Goal: Communication & Community: Answer question/provide support

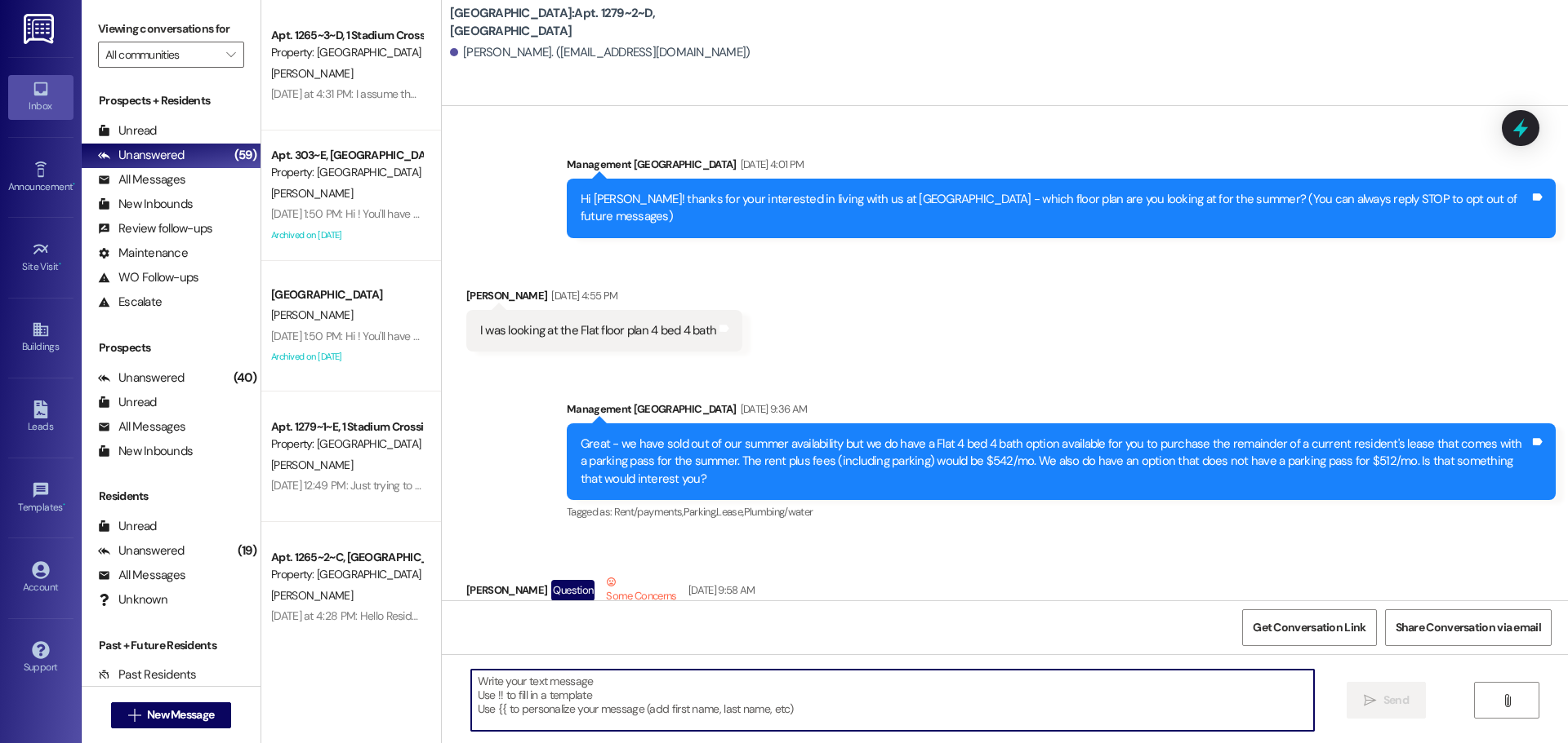
scroll to position [13614, 0]
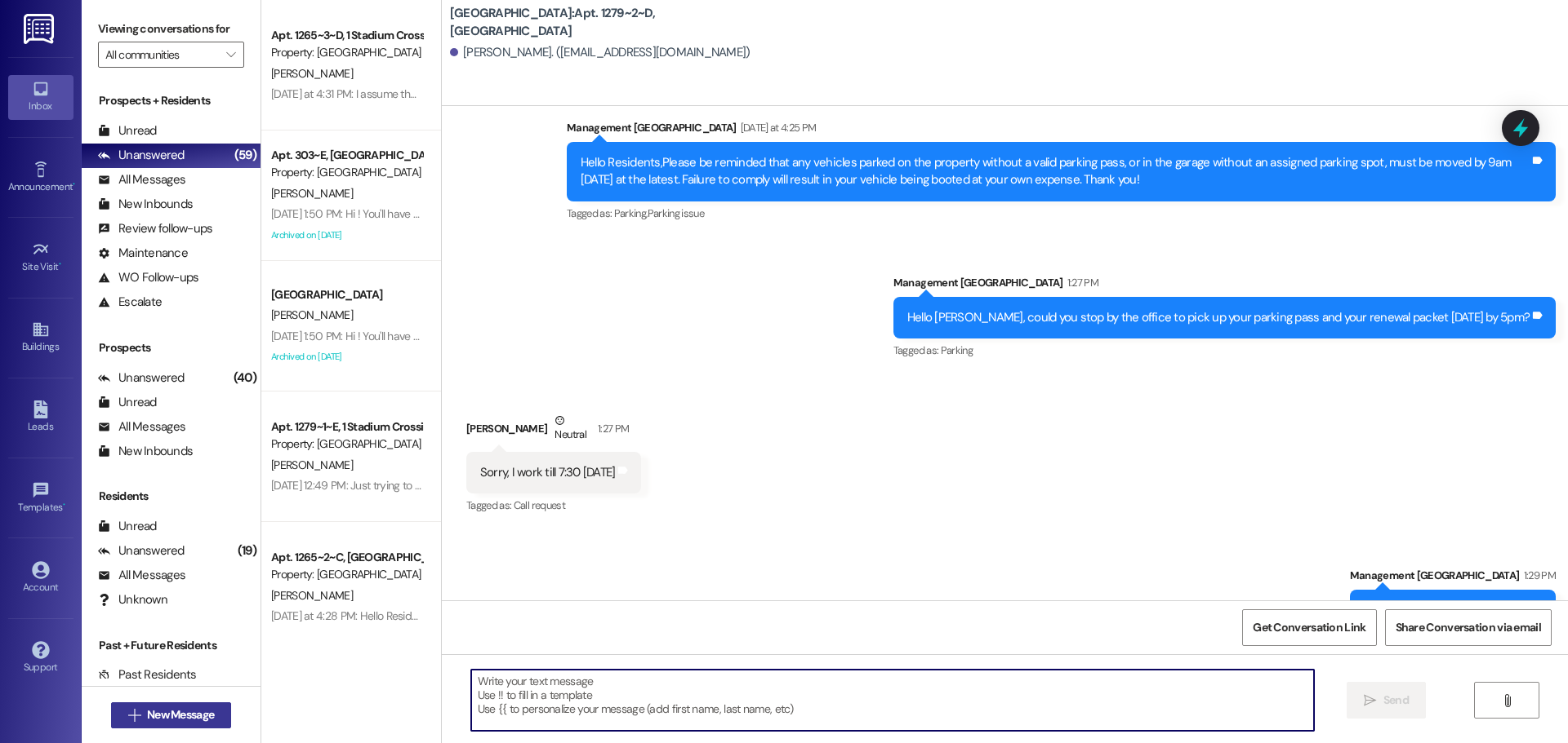
click at [166, 714] on span "New Message" at bounding box center [180, 715] width 67 height 17
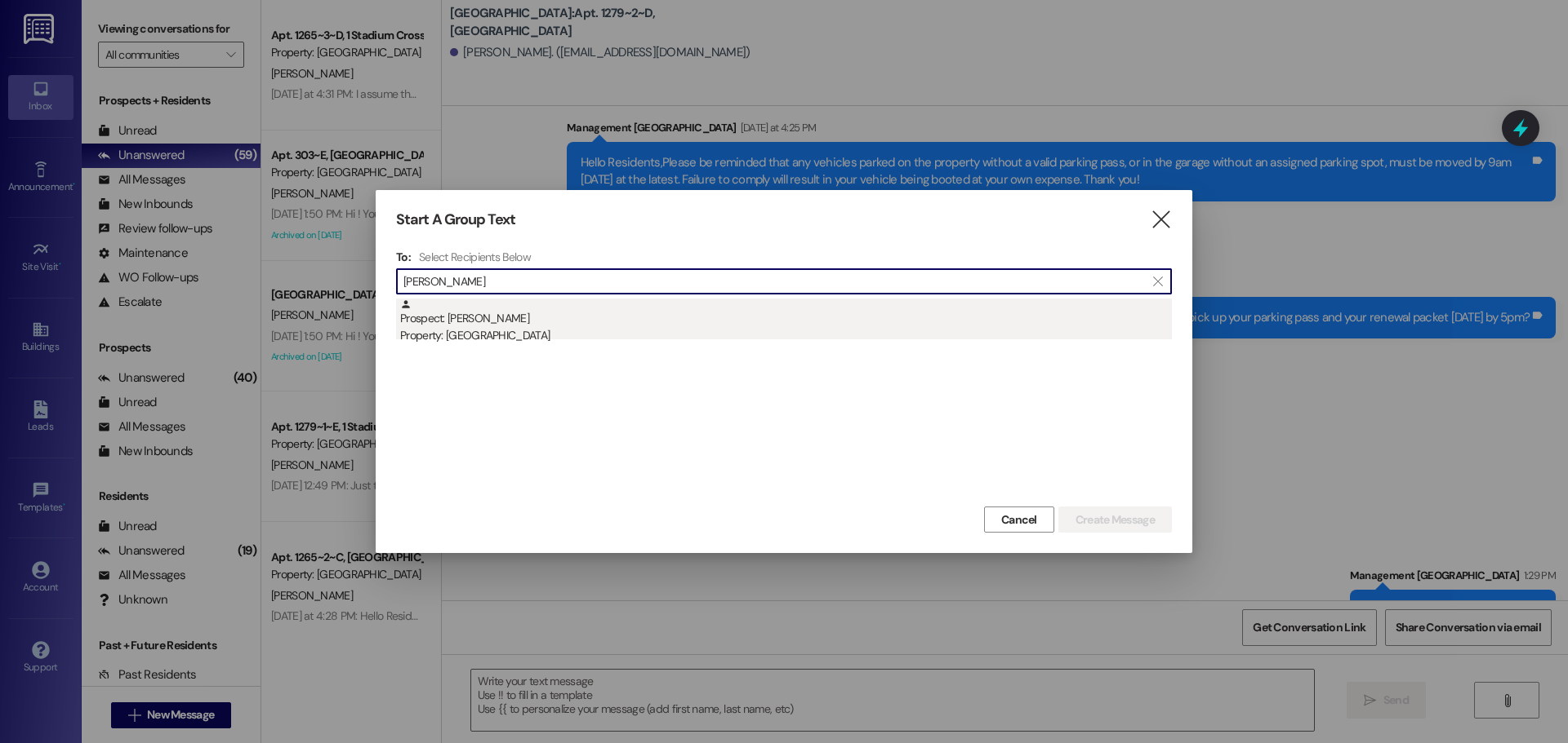
type input "[PERSON_NAME]"
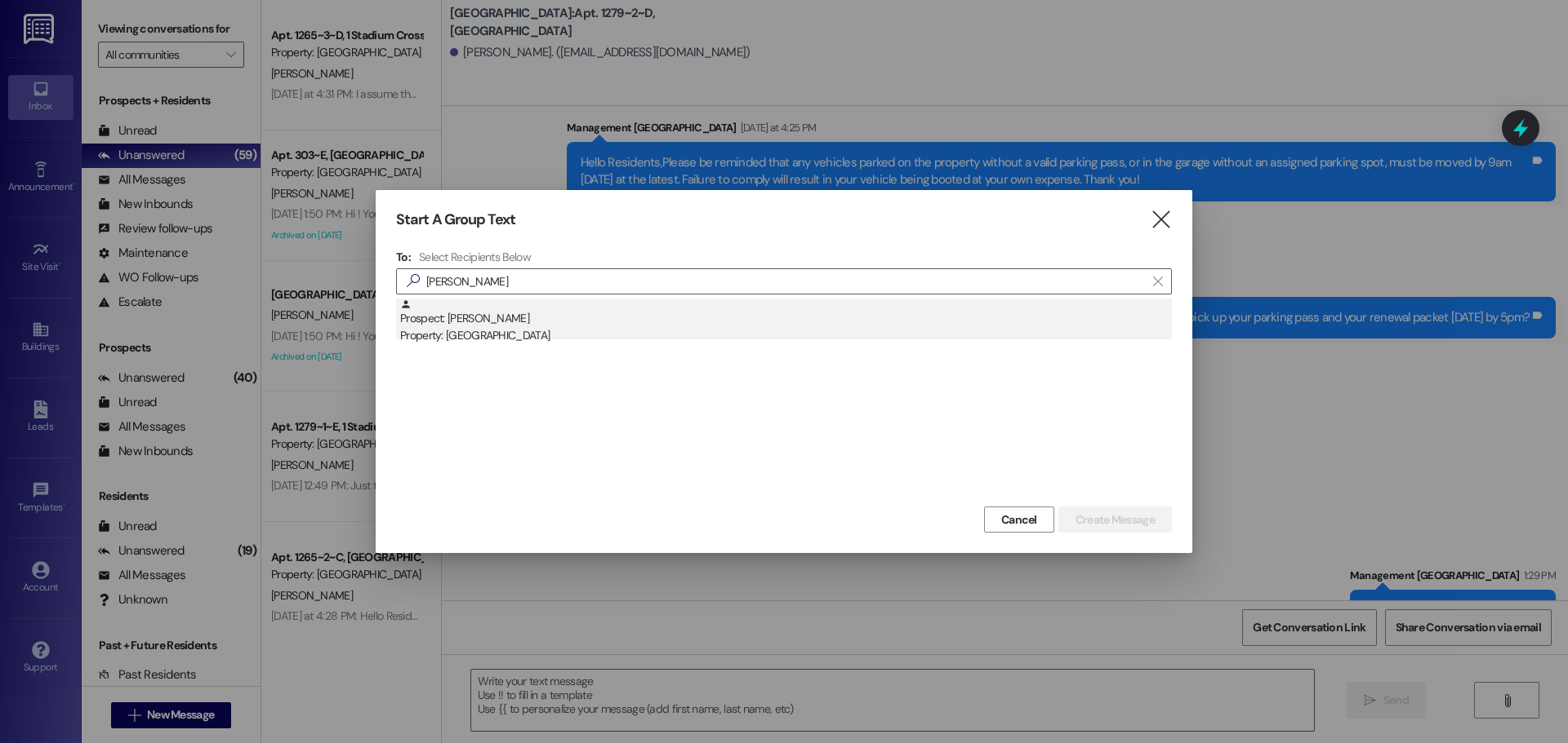
click at [589, 328] on div "Property: [GEOGRAPHIC_DATA]" at bounding box center [785, 336] width 772 height 17
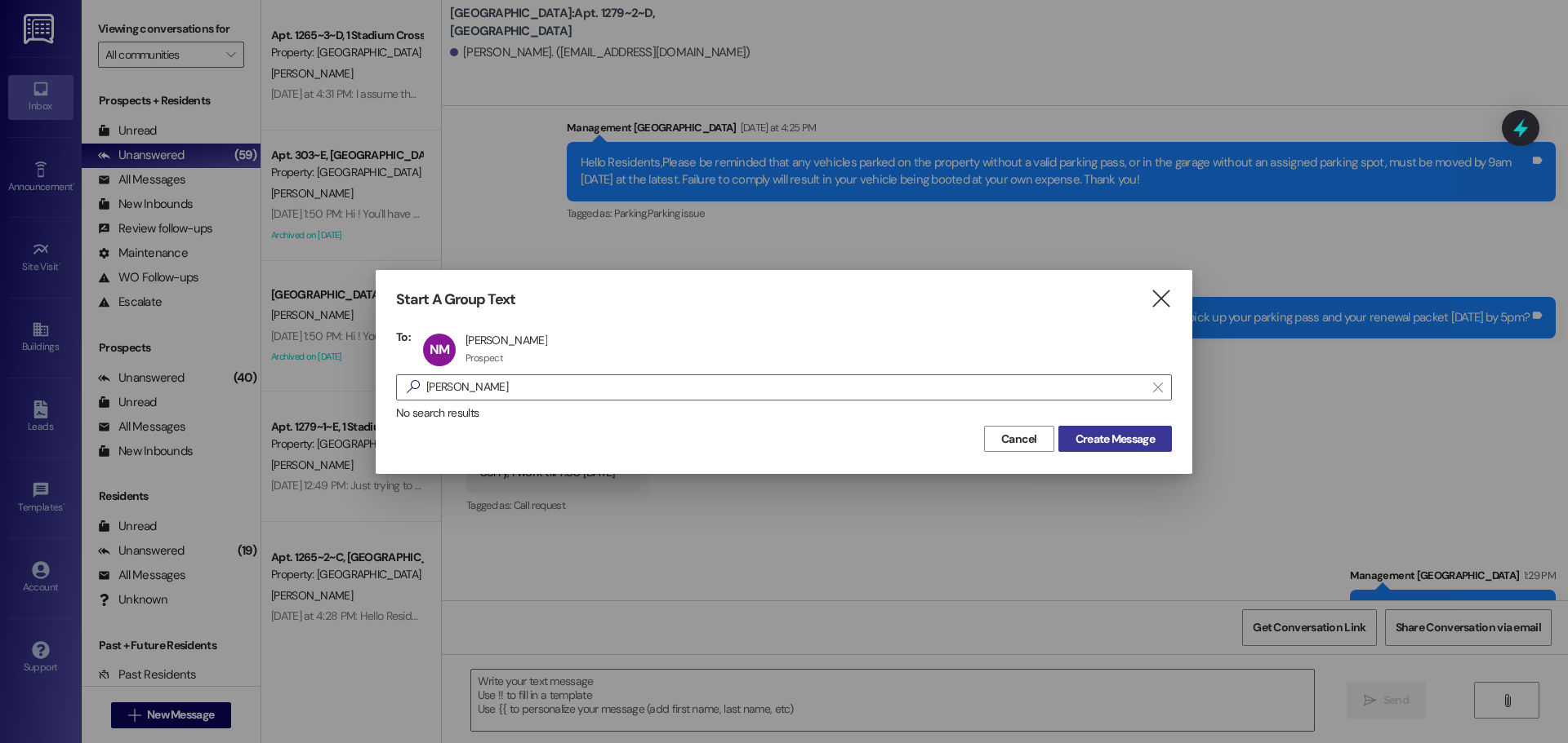
click at [1121, 427] on button "Create Message" at bounding box center [1115, 439] width 113 height 26
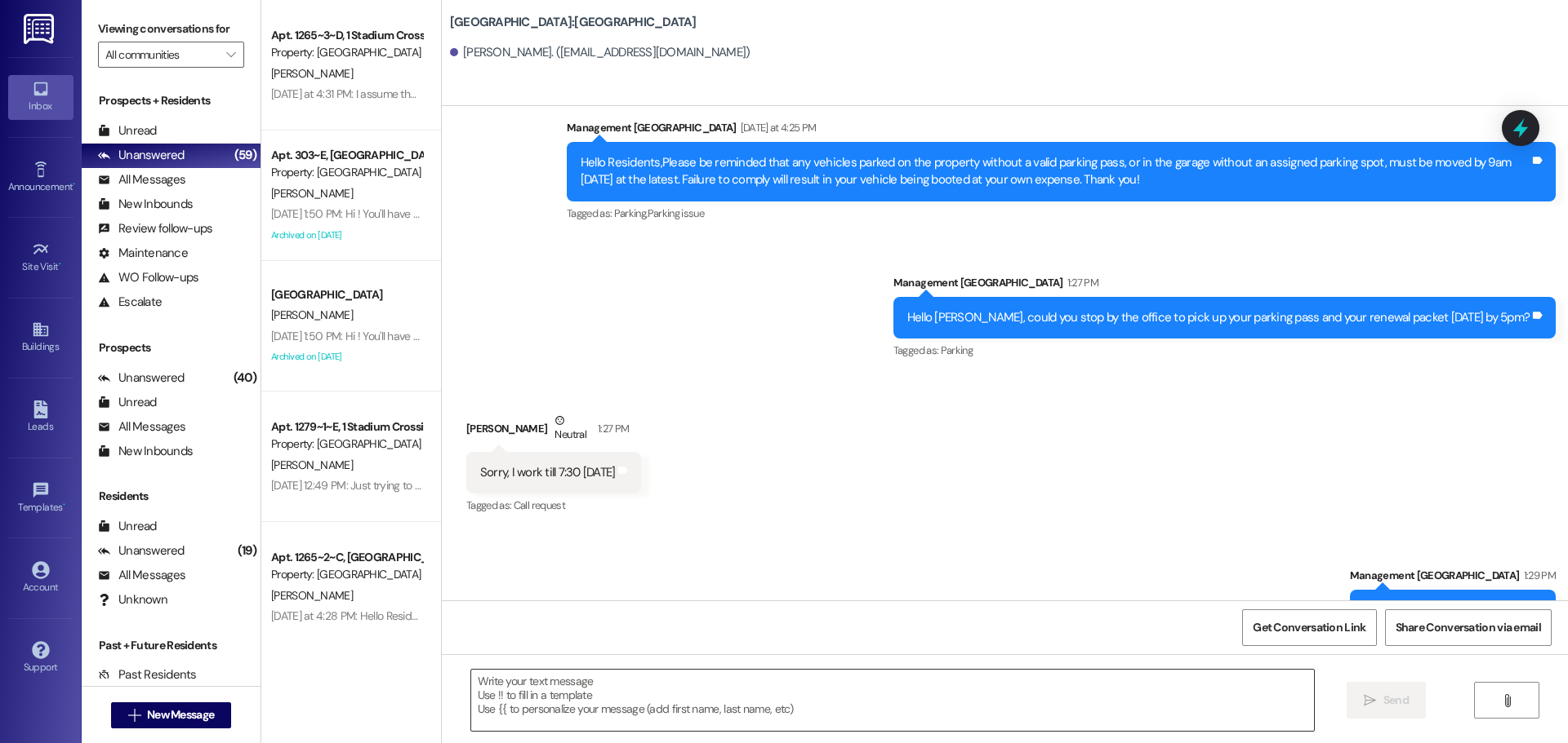
scroll to position [2488, 0]
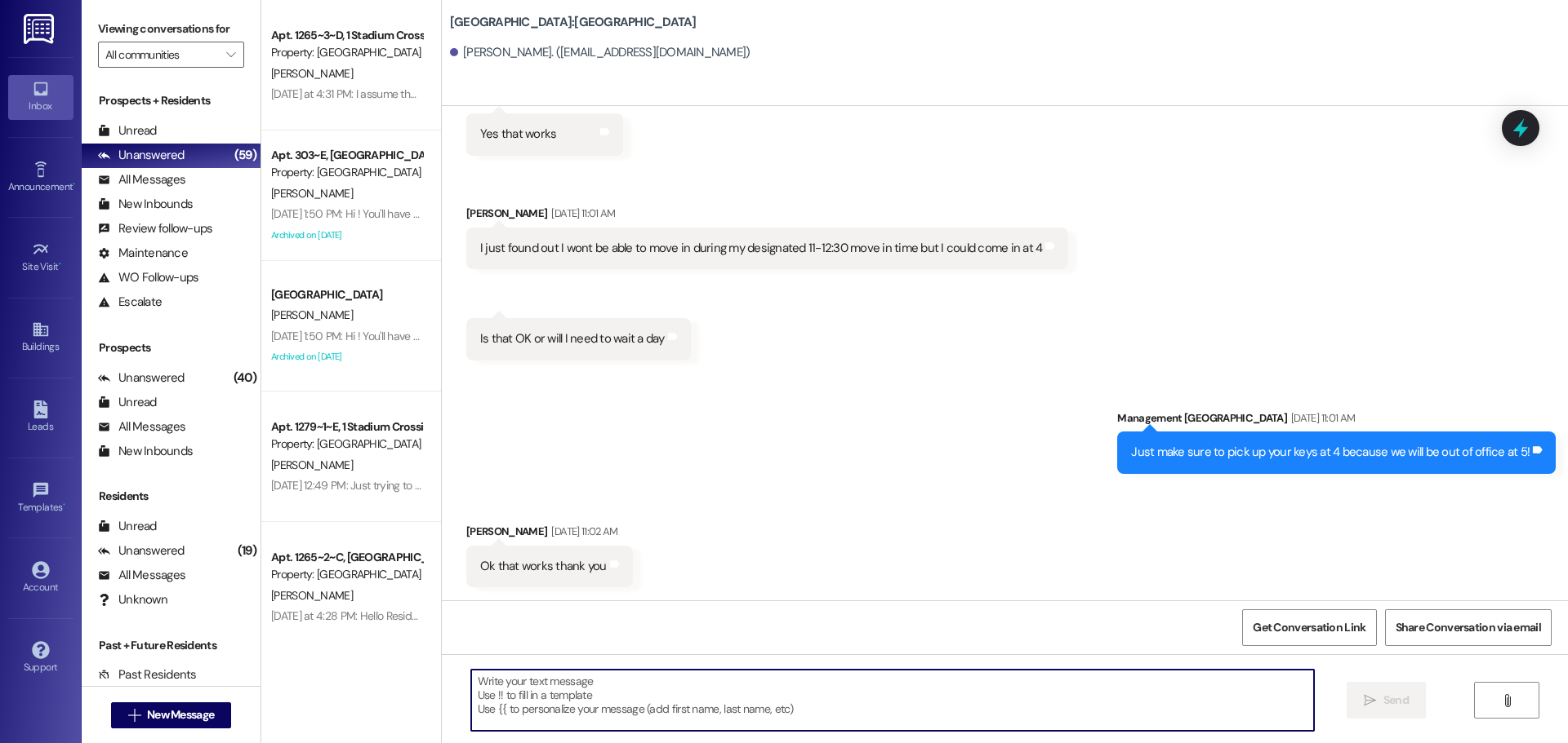
click at [1006, 716] on textarea at bounding box center [892, 700] width 843 height 61
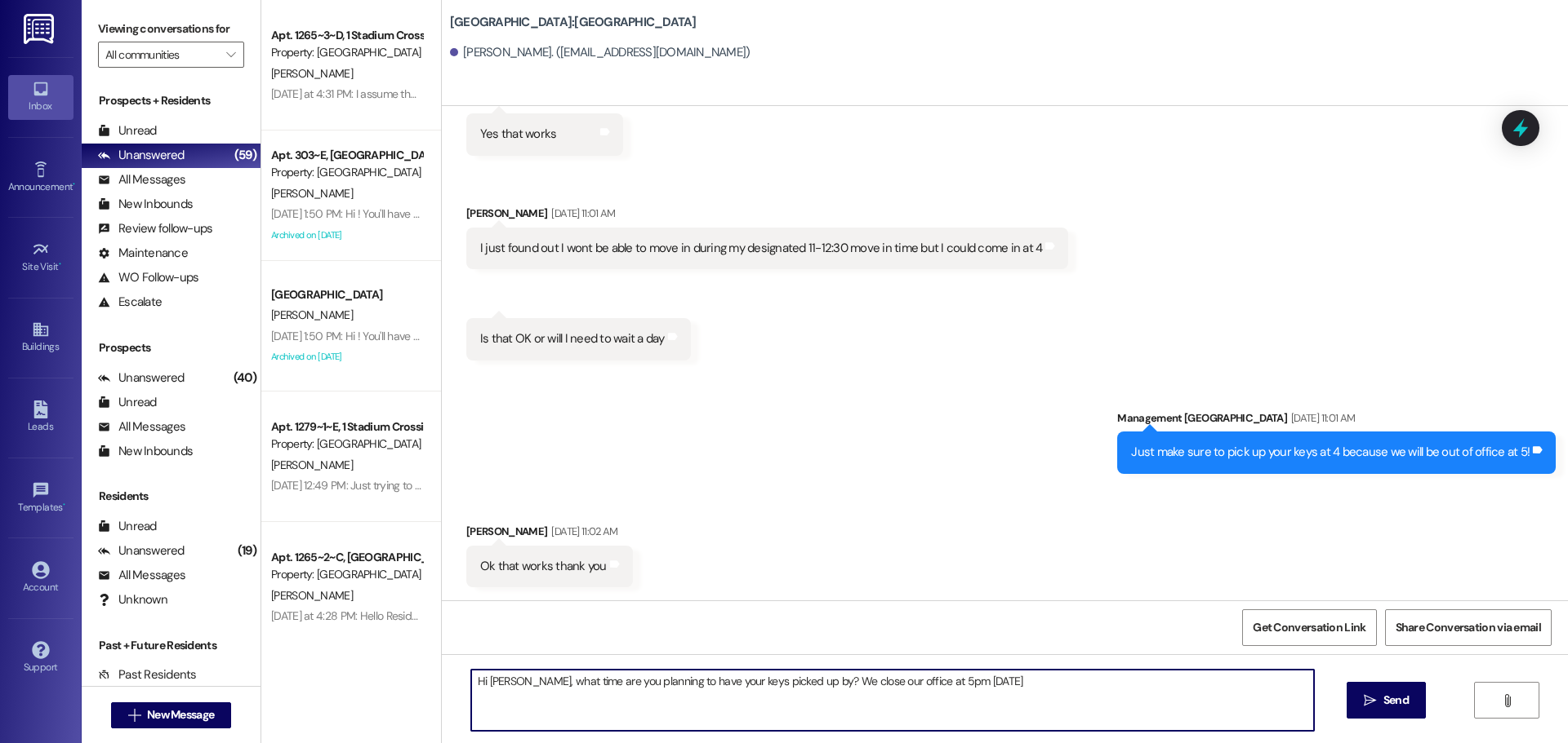
type textarea "Hi [PERSON_NAME], what time are you planning to have your keys picked up by? We…"
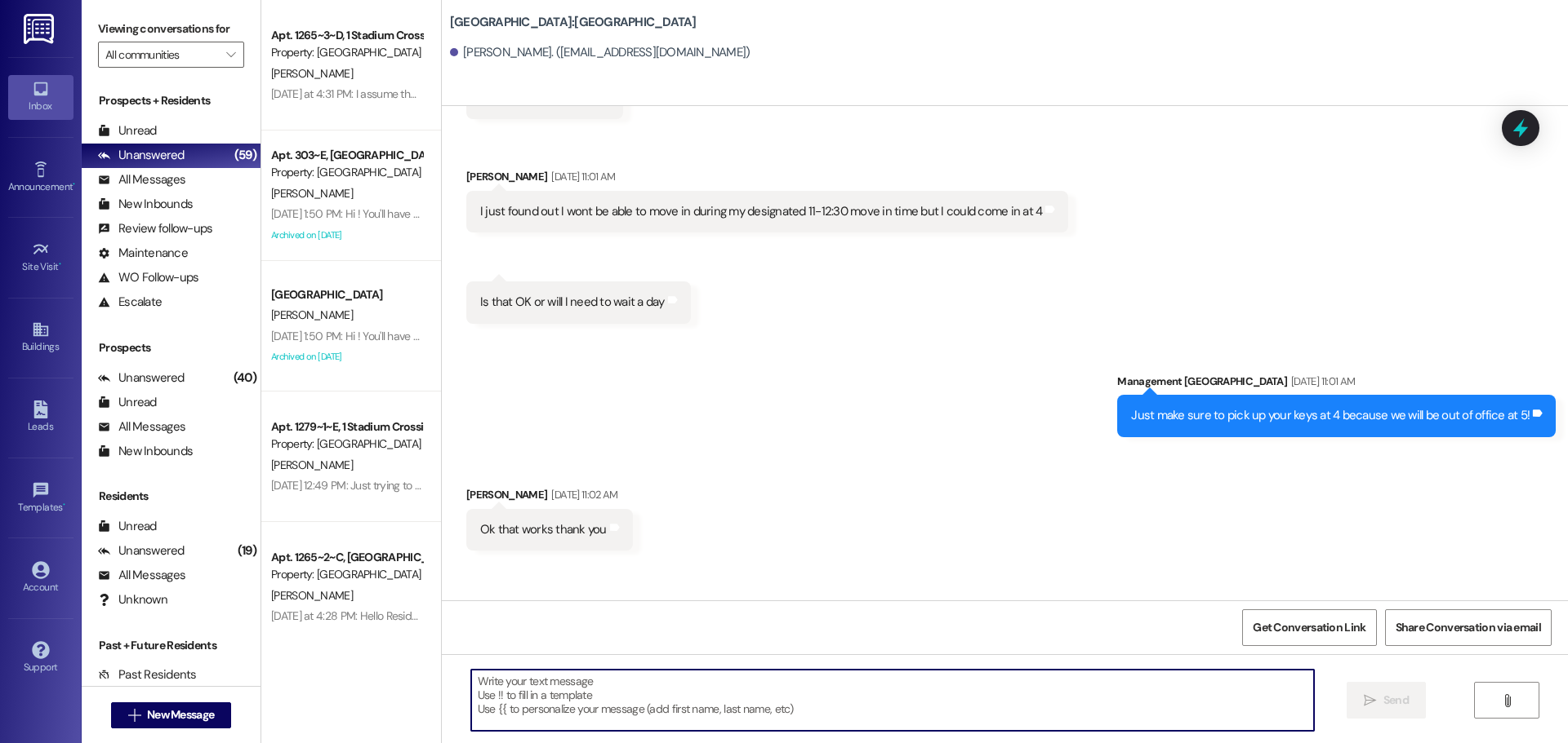
scroll to position [2602, 0]
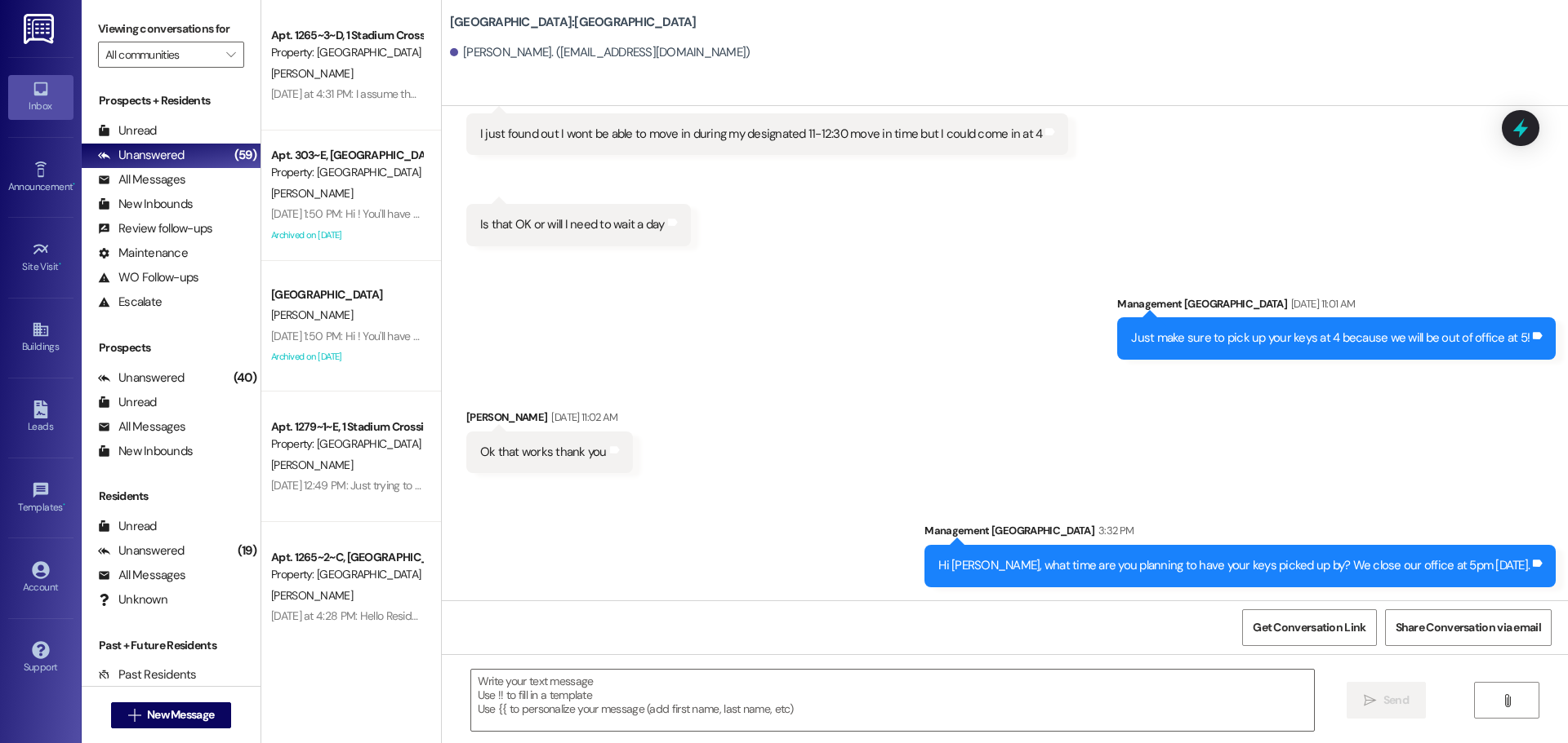
click at [1107, 566] on div "Hi [PERSON_NAME], what time are you planning to have your keys picked up by? We…" at bounding box center [1233, 566] width 591 height 17
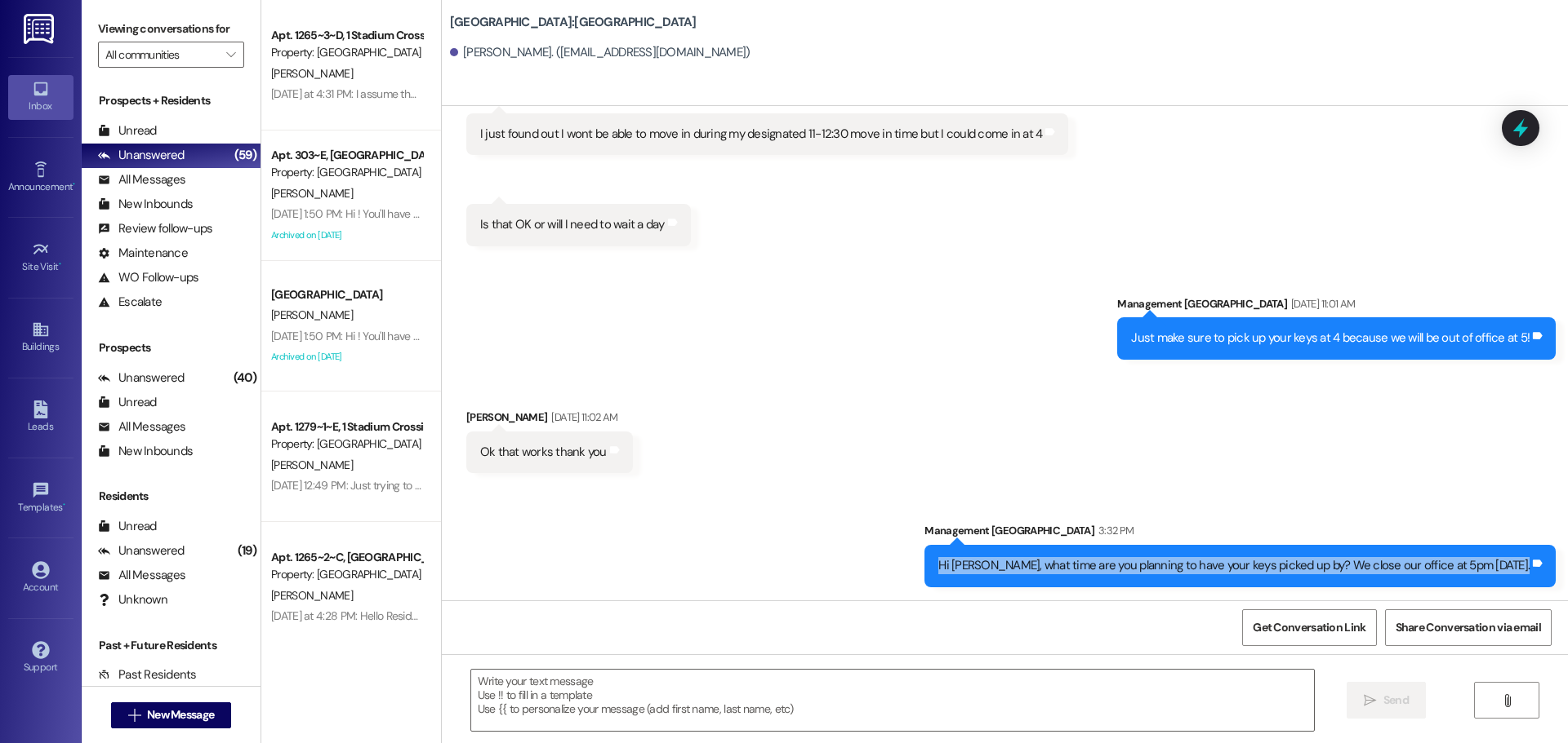
click at [1107, 566] on div "Hi [PERSON_NAME], what time are you planning to have your keys picked up by? We…" at bounding box center [1233, 566] width 591 height 17
copy div "Hi [PERSON_NAME], what time are you planning to have your keys picked up by? We…"
click at [174, 706] on button " New Message" at bounding box center [172, 716] width 121 height 26
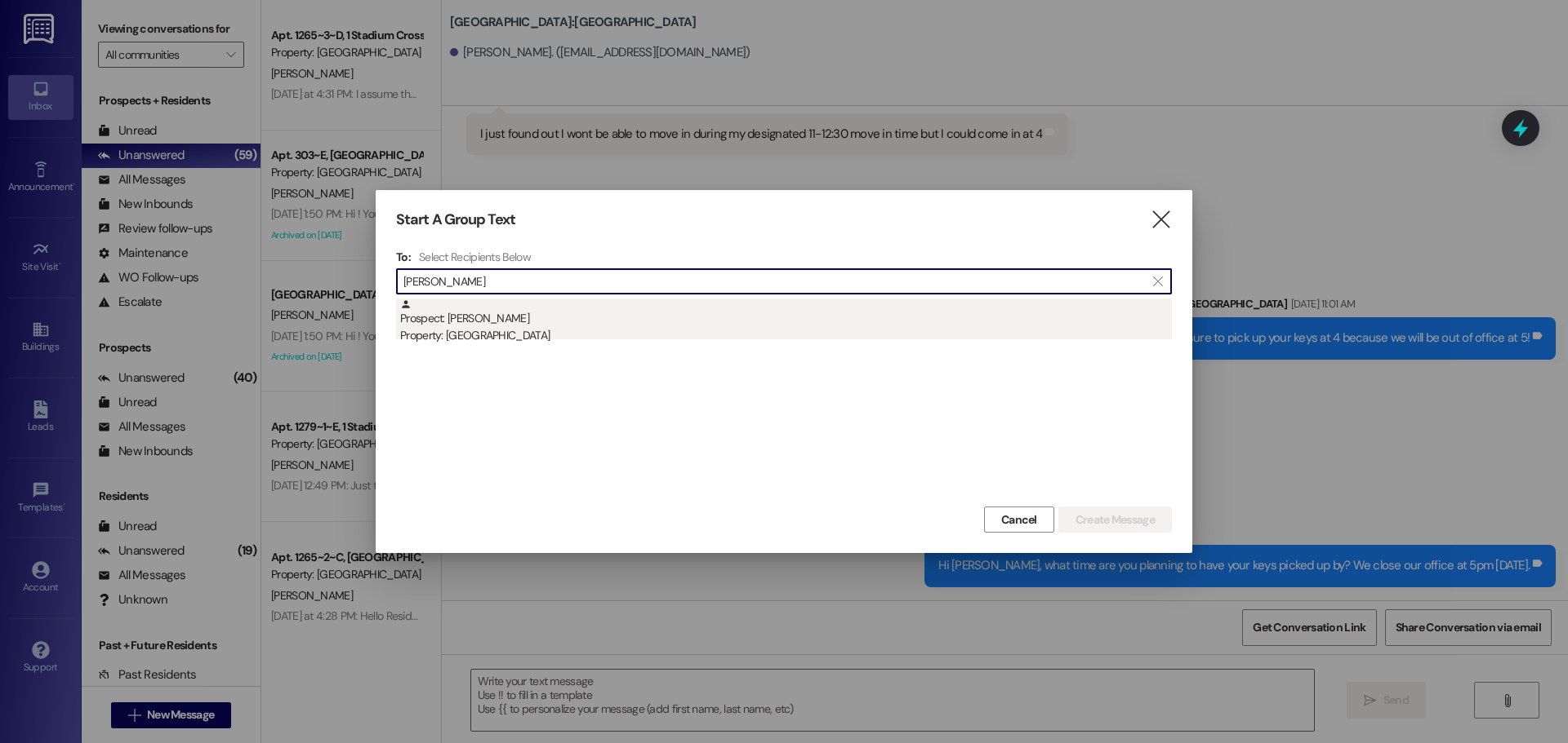
type input "[PERSON_NAME]"
click at [647, 339] on div "Property: [GEOGRAPHIC_DATA]" at bounding box center [785, 336] width 772 height 17
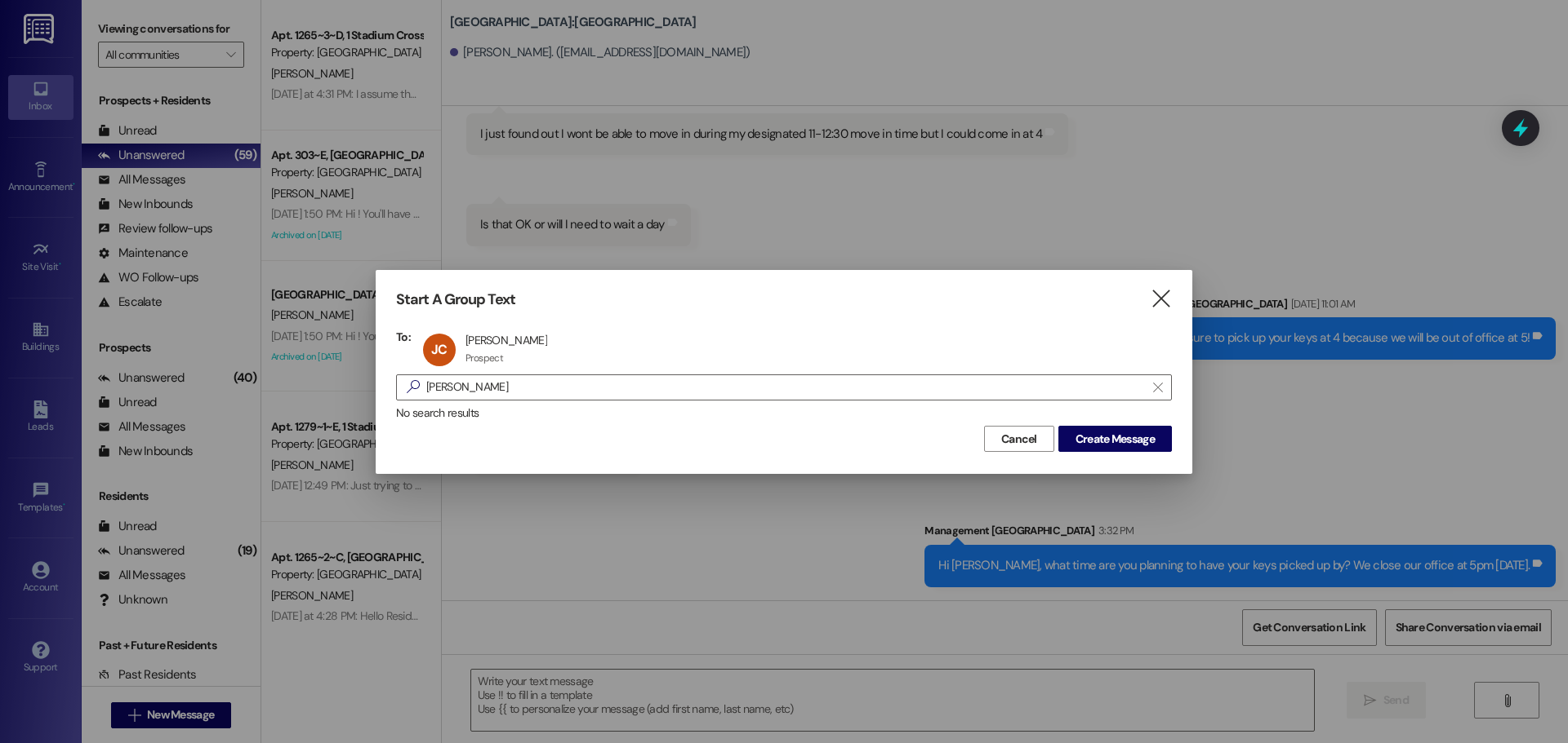
click at [1106, 454] on div "Start A Group Text  To: [PERSON_NAME] [PERSON_NAME] [PERSON_NAME] Prospect Pro…" at bounding box center [784, 372] width 816 height 204
click at [1099, 437] on span "Create Message" at bounding box center [1114, 439] width 79 height 17
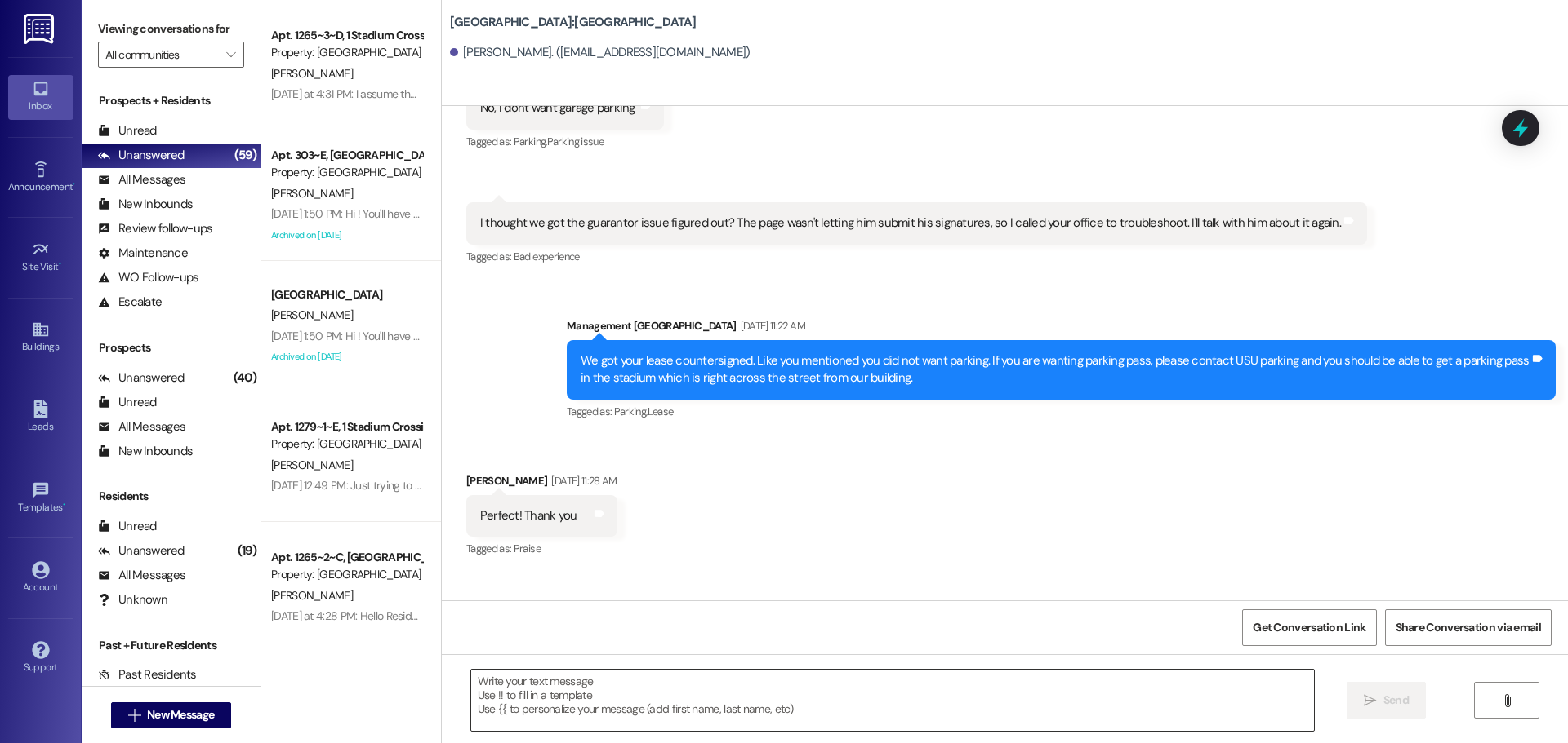
scroll to position [3210, 0]
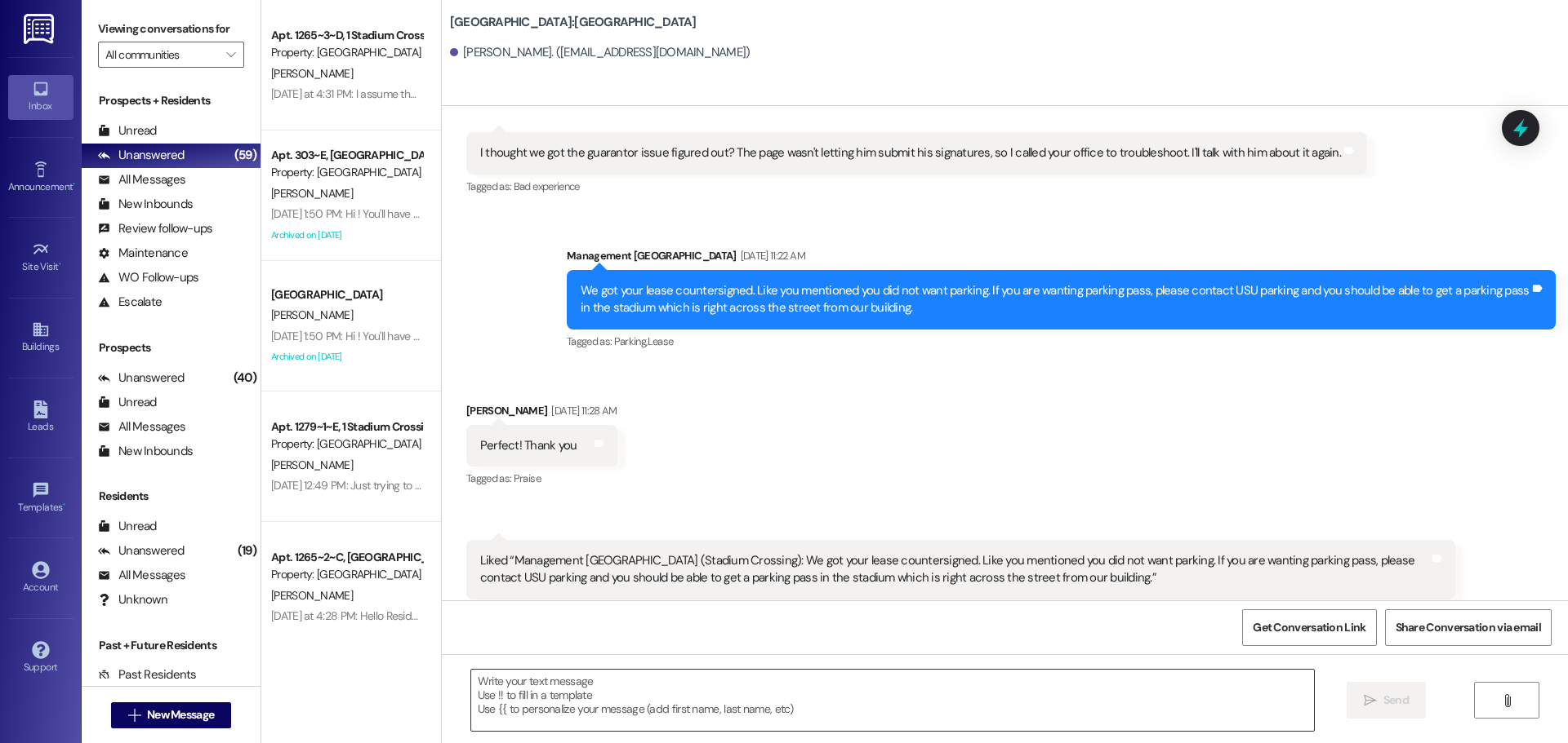
click at [882, 702] on textarea at bounding box center [892, 700] width 843 height 61
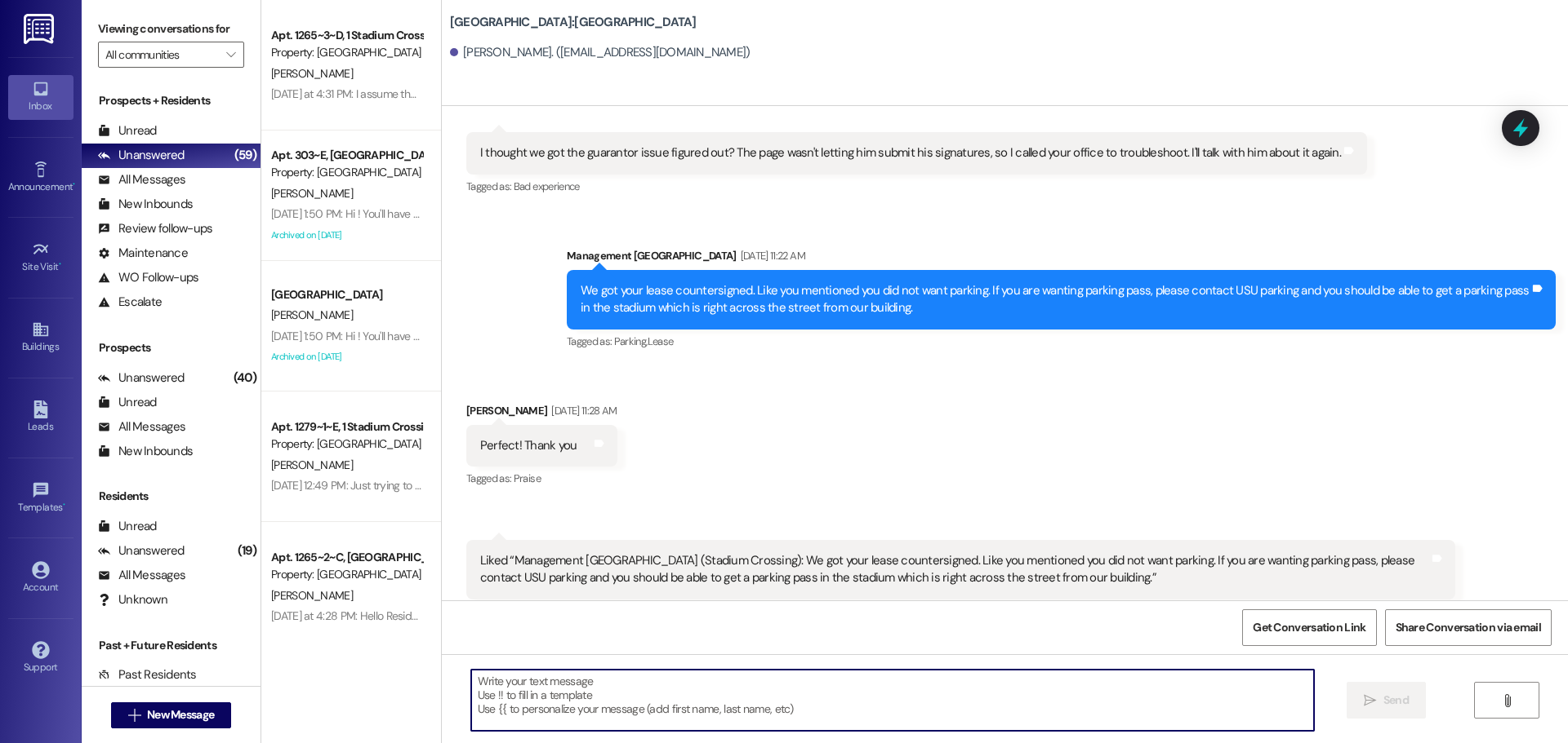
paste textarea "Hi [PERSON_NAME], what time are you planning to have your keys picked up by? We…"
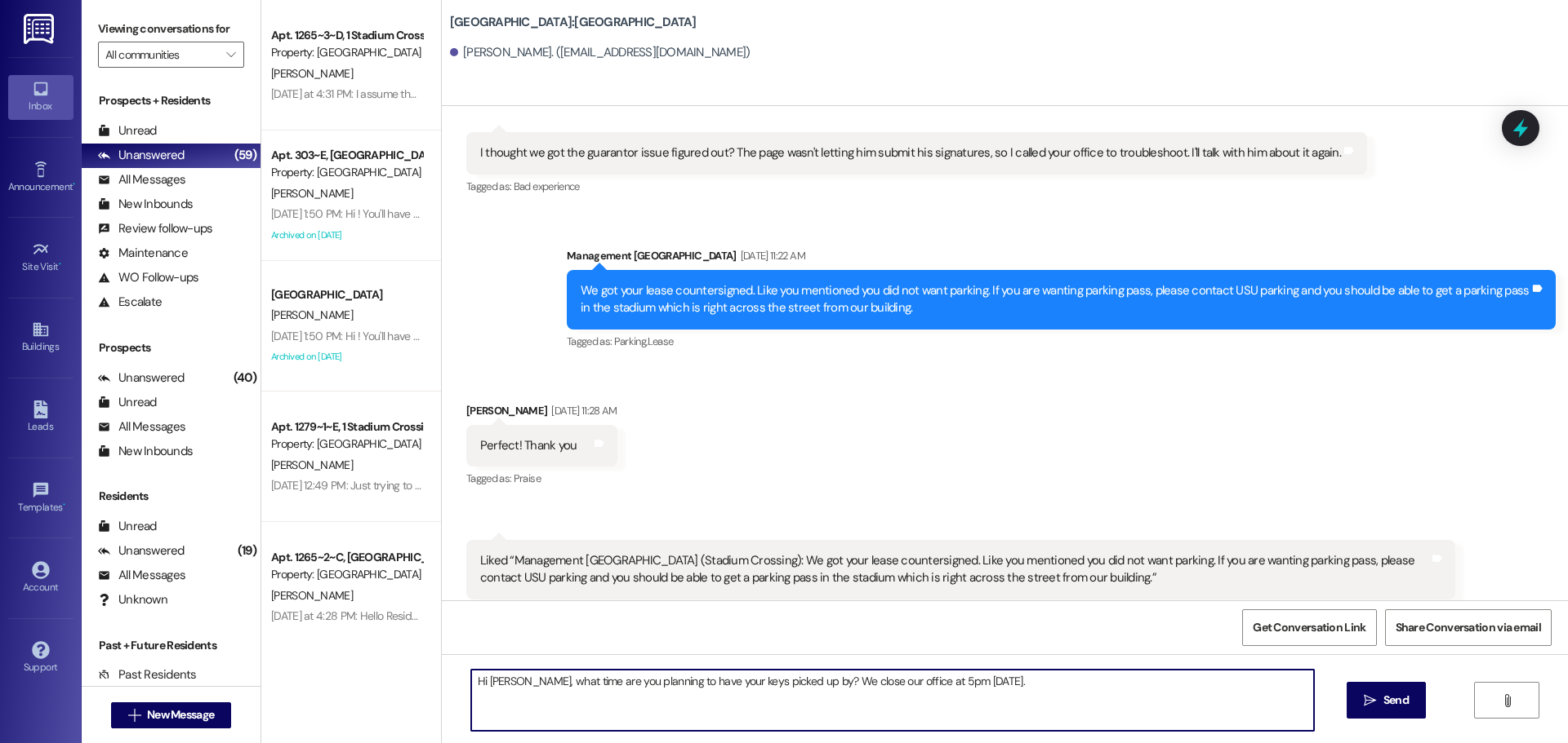
click at [483, 684] on textarea "Hi [PERSON_NAME], what time are you planning to have your keys picked up by? We…" at bounding box center [892, 700] width 843 height 61
type textarea "Hi [PERSON_NAME], what time are you planning to have your keys picked up by? We…"
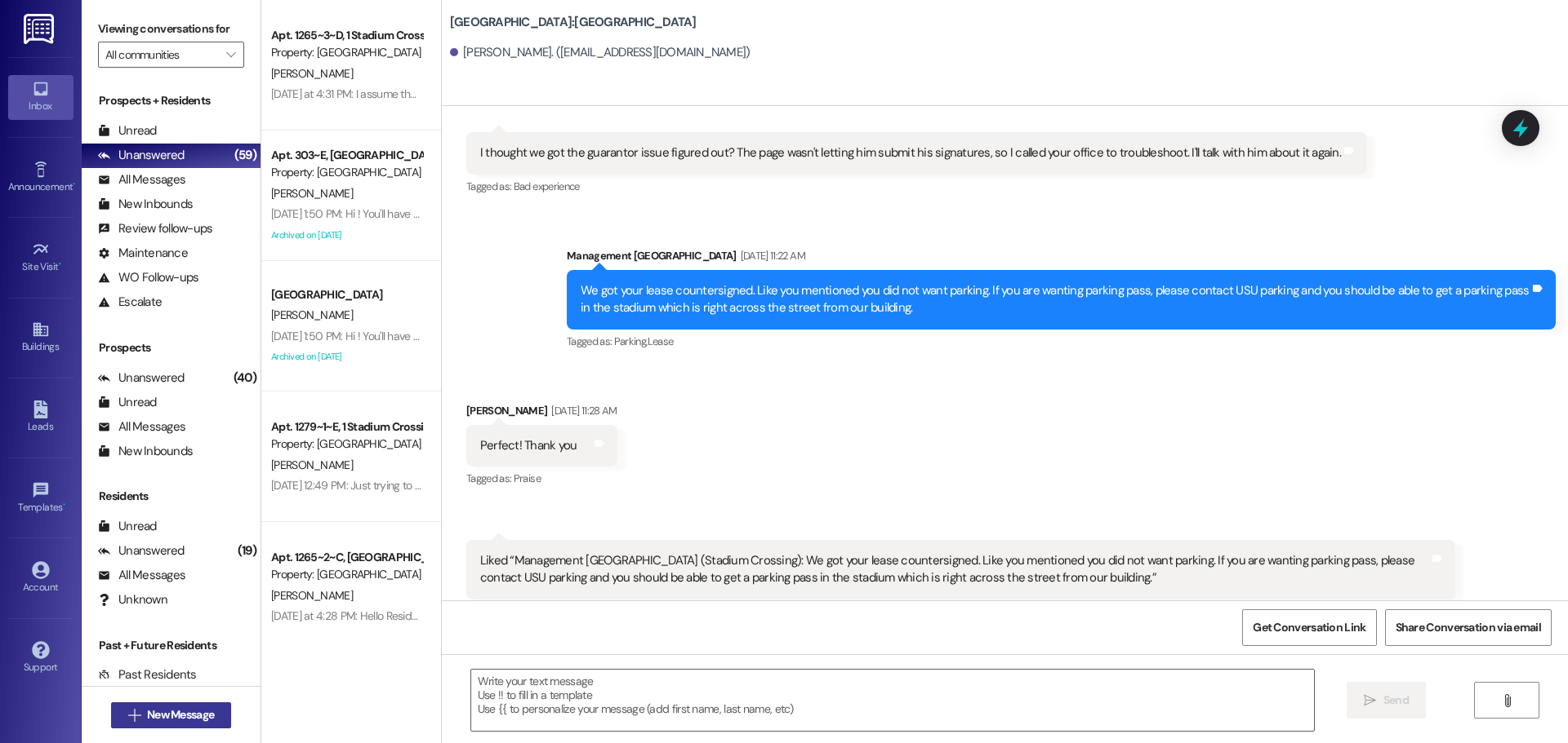
click at [186, 720] on span "New Message" at bounding box center [180, 715] width 67 height 17
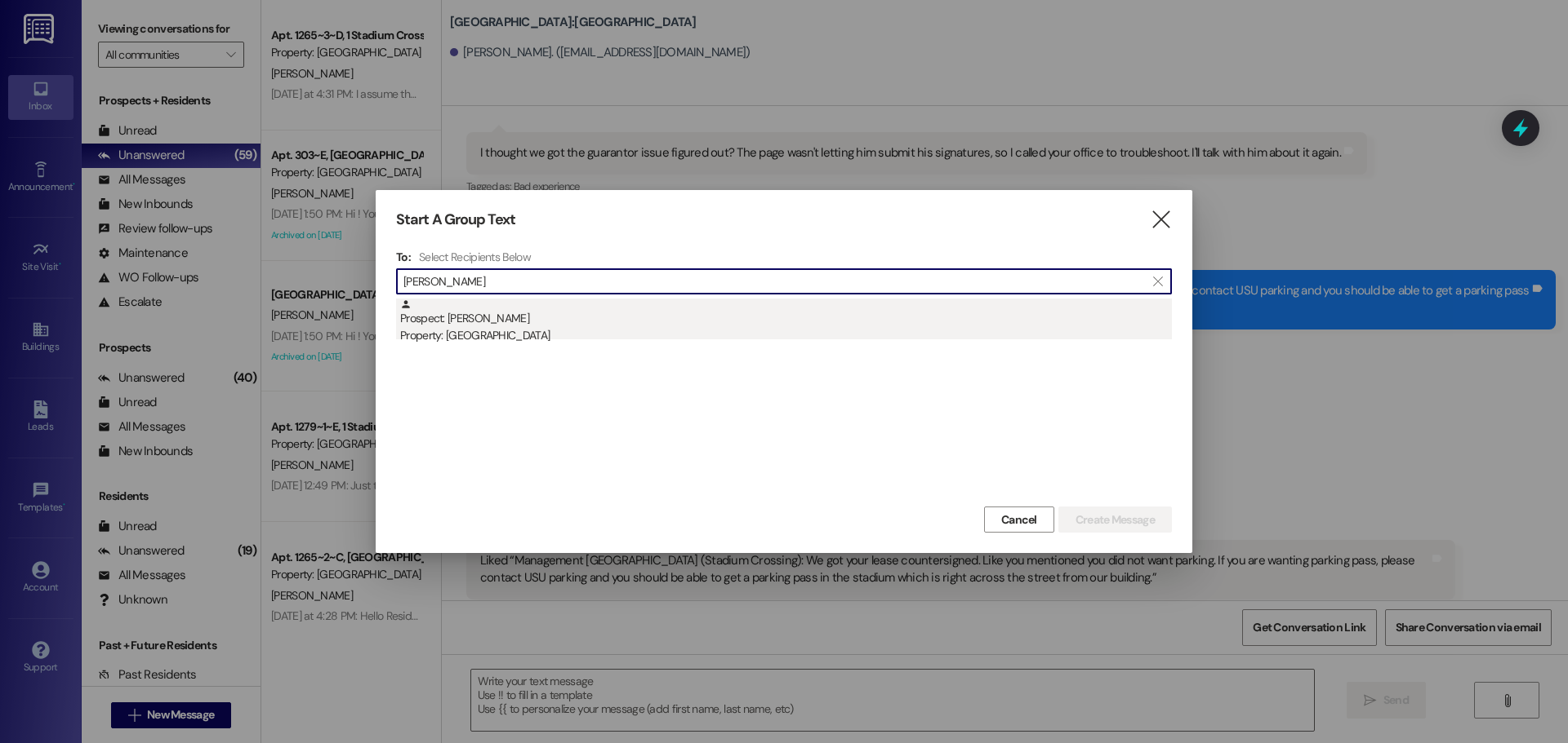
type input "[PERSON_NAME]"
click at [721, 320] on div "Prospect: [PERSON_NAME] Property: [GEOGRAPHIC_DATA]" at bounding box center [785, 321] width 772 height 47
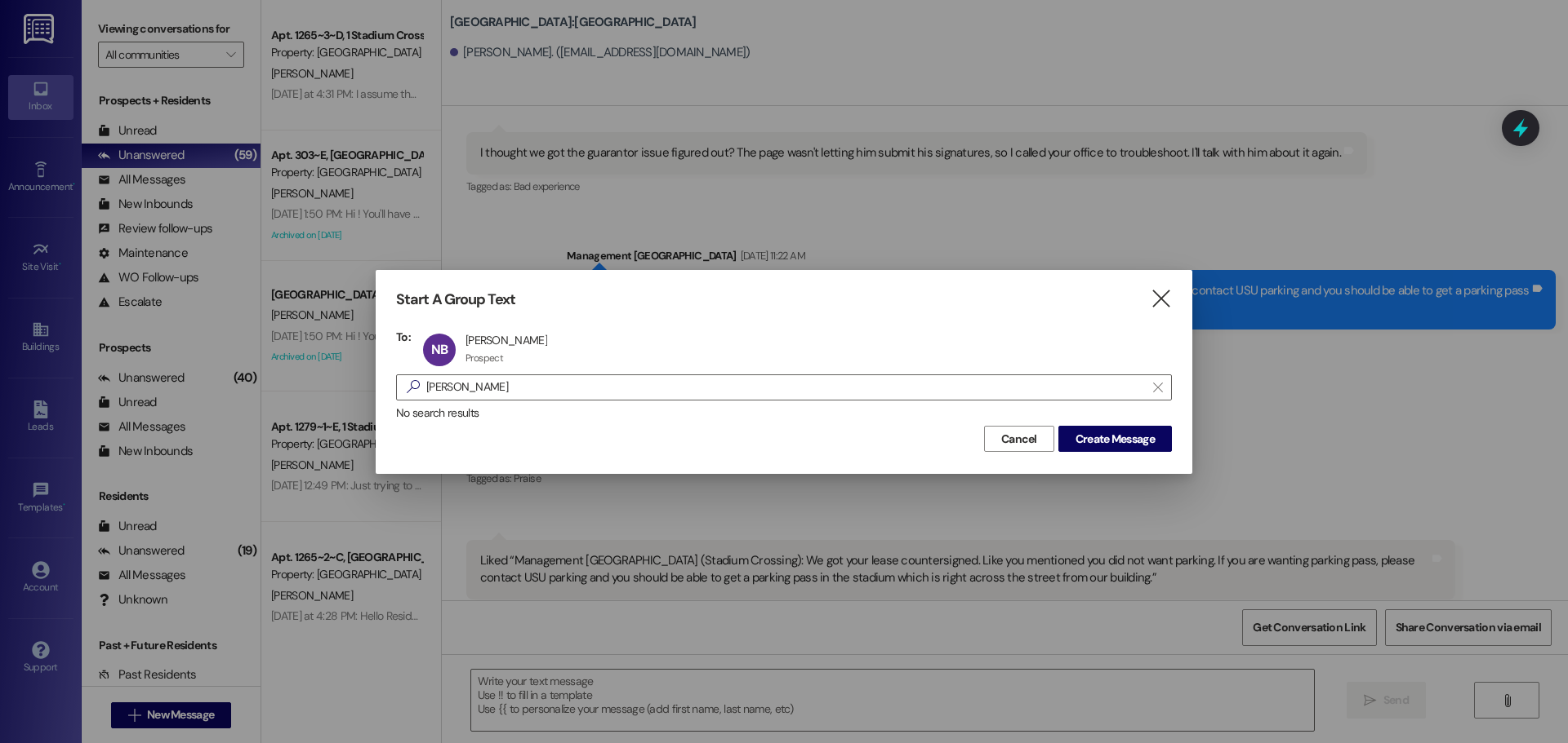
click at [1107, 454] on div "Start A Group Text  To: NB [PERSON_NAME] [PERSON_NAME] Prospect Prospect click…" at bounding box center [784, 372] width 816 height 204
click at [1092, 445] on span "Create Message" at bounding box center [1114, 439] width 79 height 17
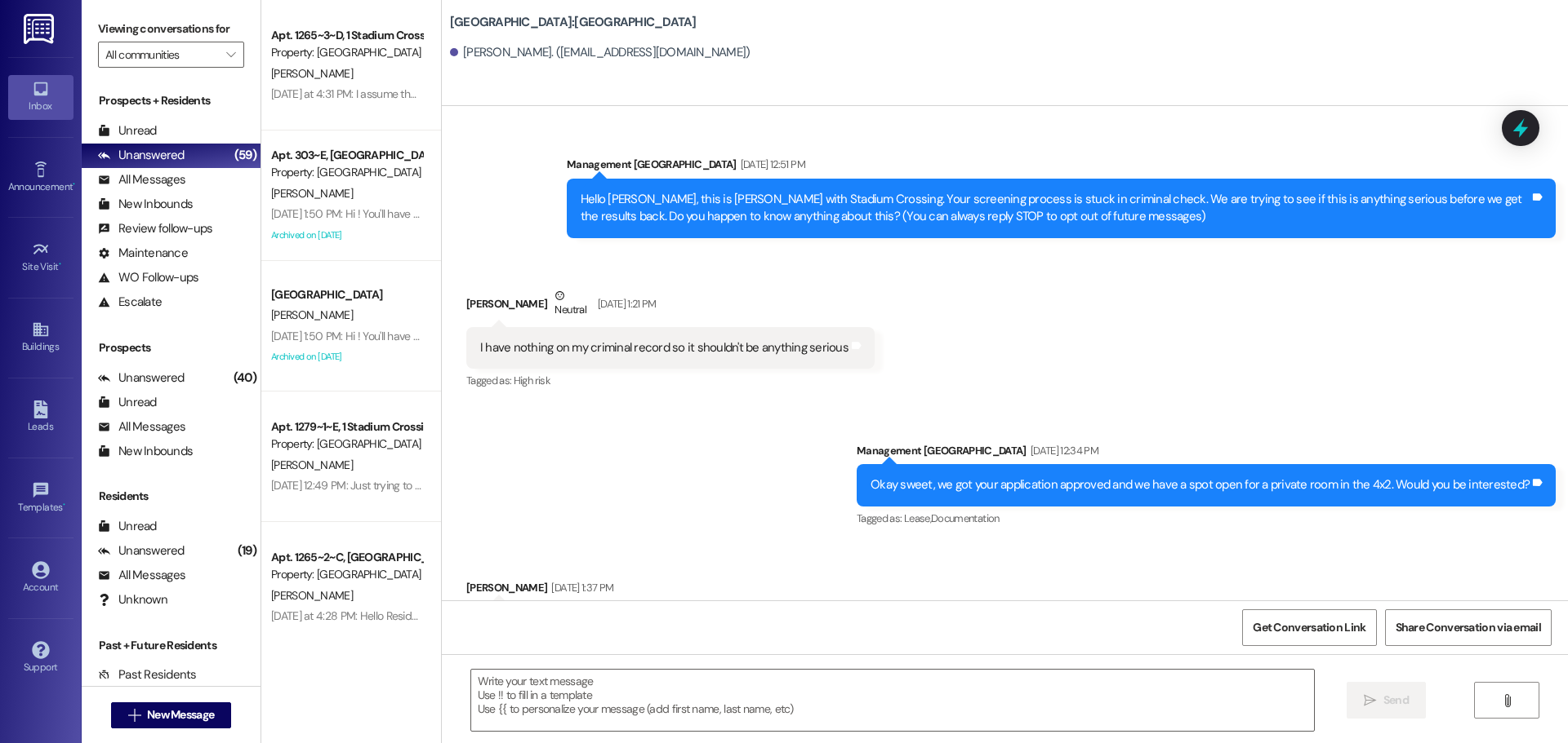
click at [757, 689] on textarea at bounding box center [892, 700] width 843 height 61
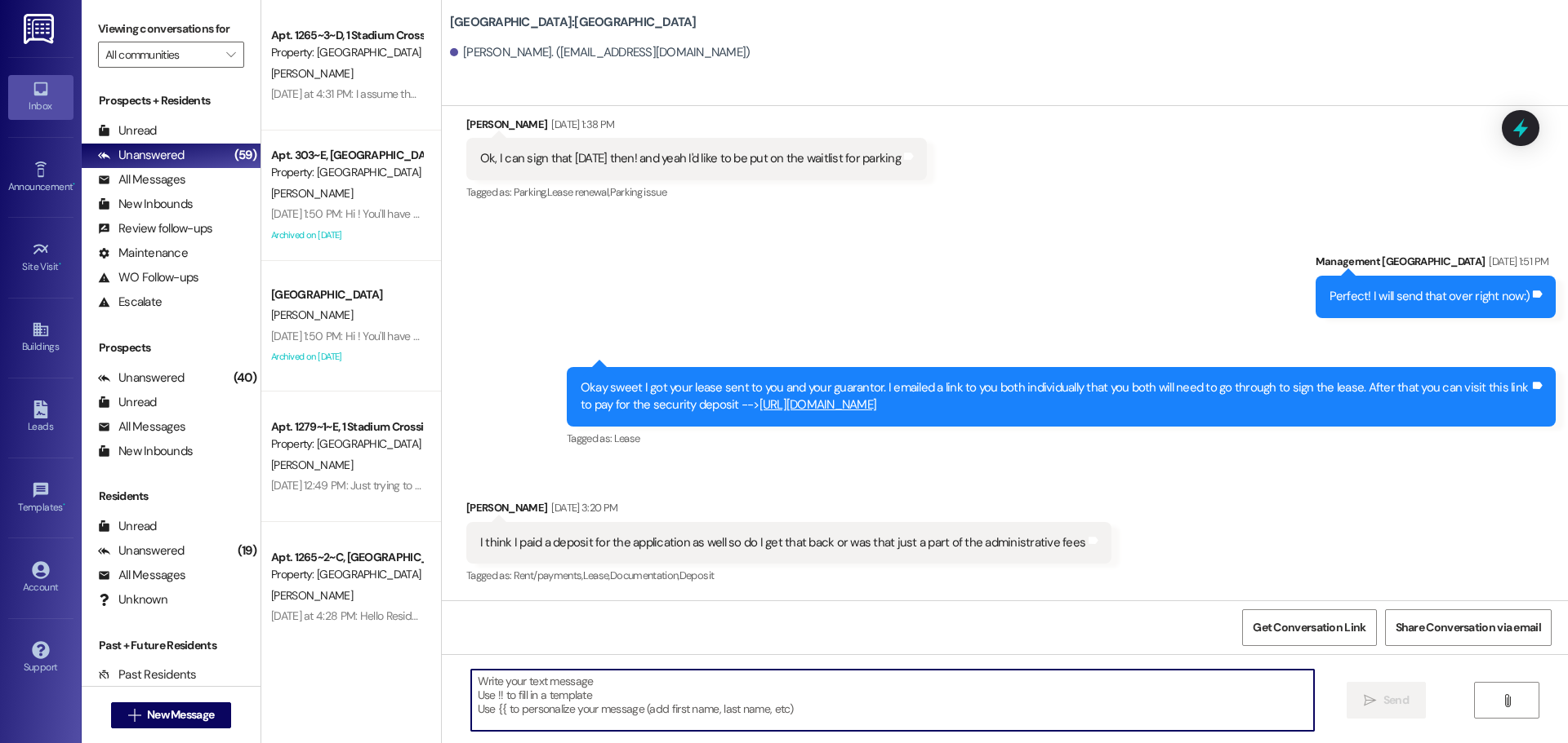
scroll to position [1241, 0]
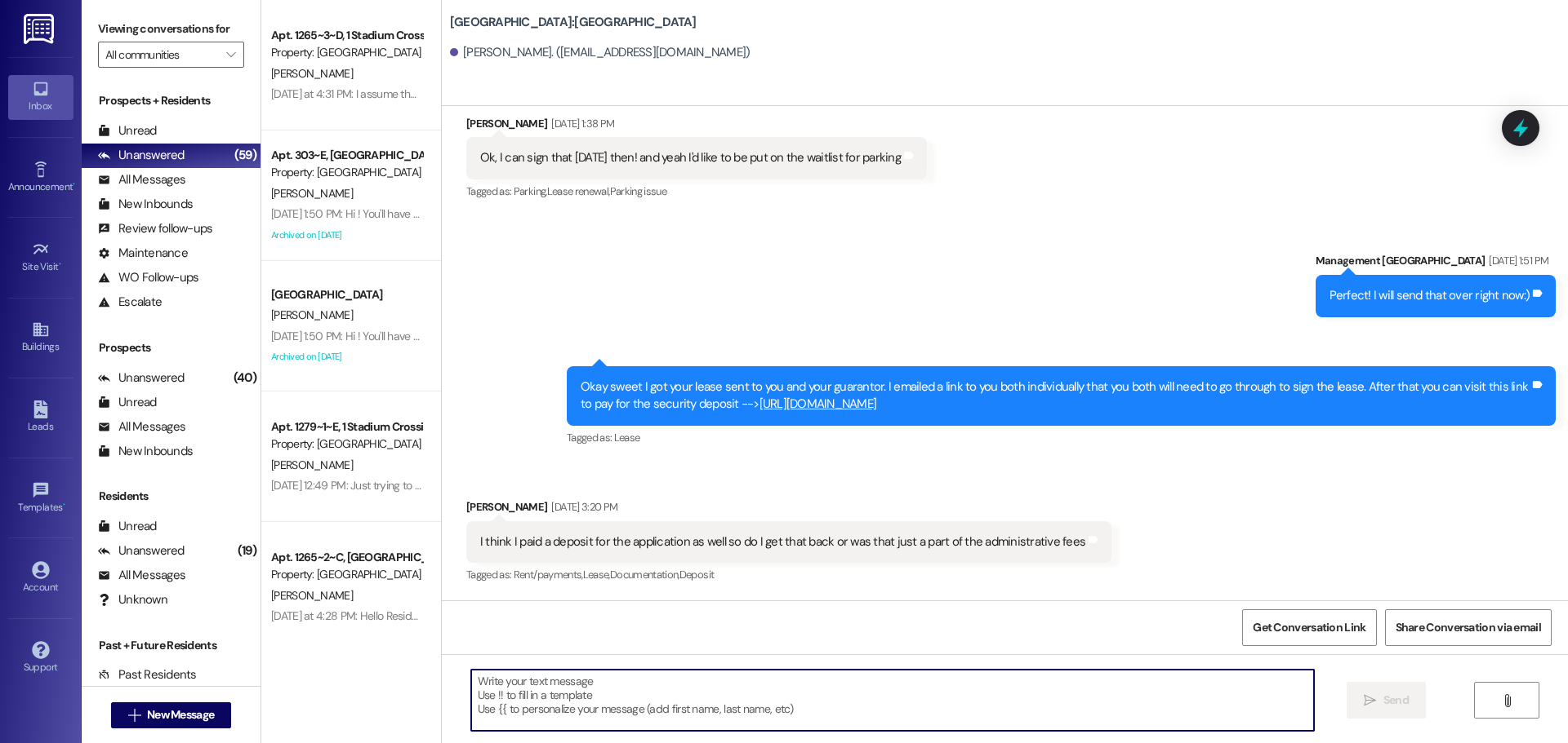
click at [776, 679] on textarea at bounding box center [892, 700] width 843 height 61
paste textarea "Hi [PERSON_NAME], what time are you planning to have your keys picked up by? We…"
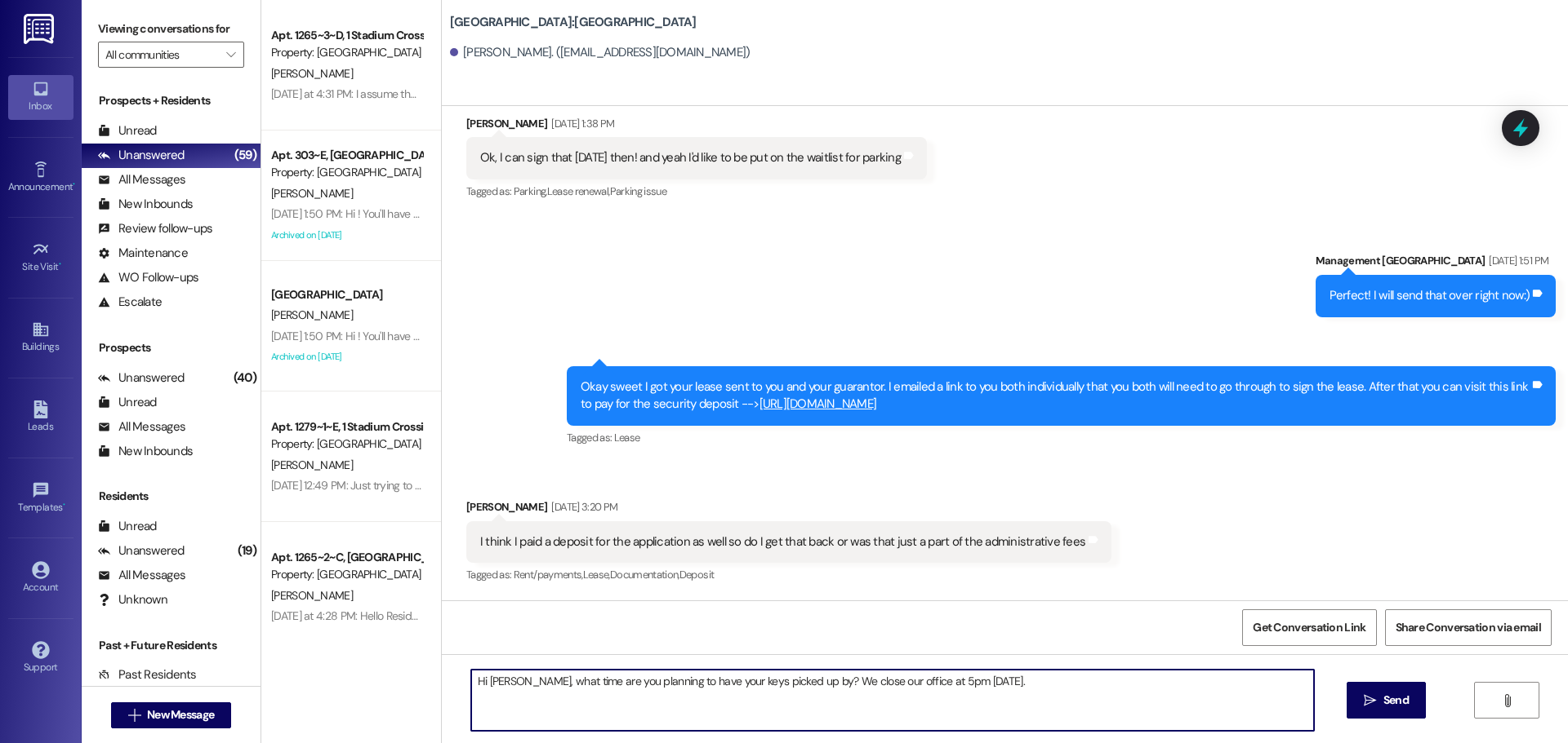
click at [489, 677] on textarea "Hi [PERSON_NAME], what time are you planning to have your keys picked up by? We…" at bounding box center [892, 700] width 843 height 61
type textarea "Hi [PERSON_NAME], what time are you planning to have your keys picked up by? We…"
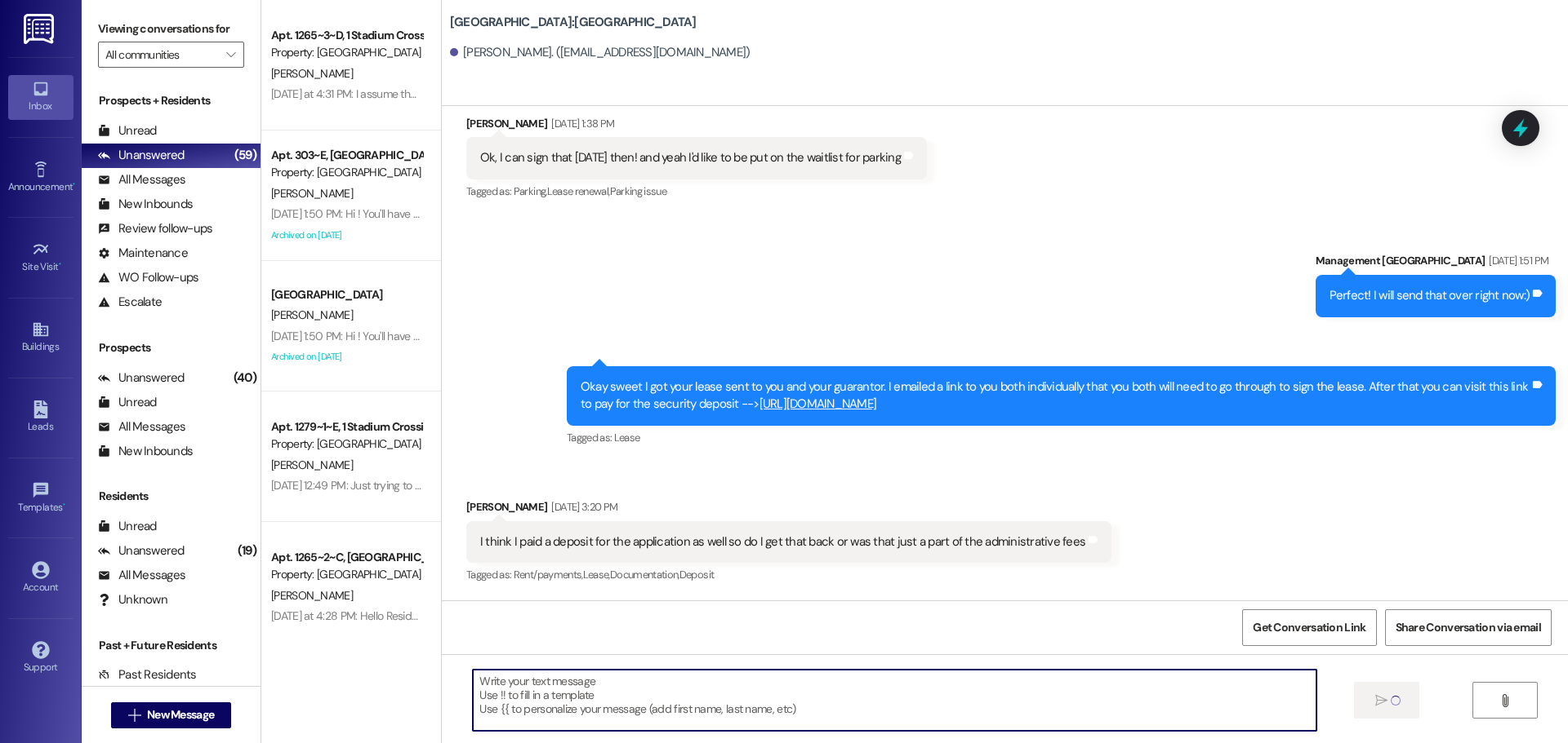
scroll to position [1240, 0]
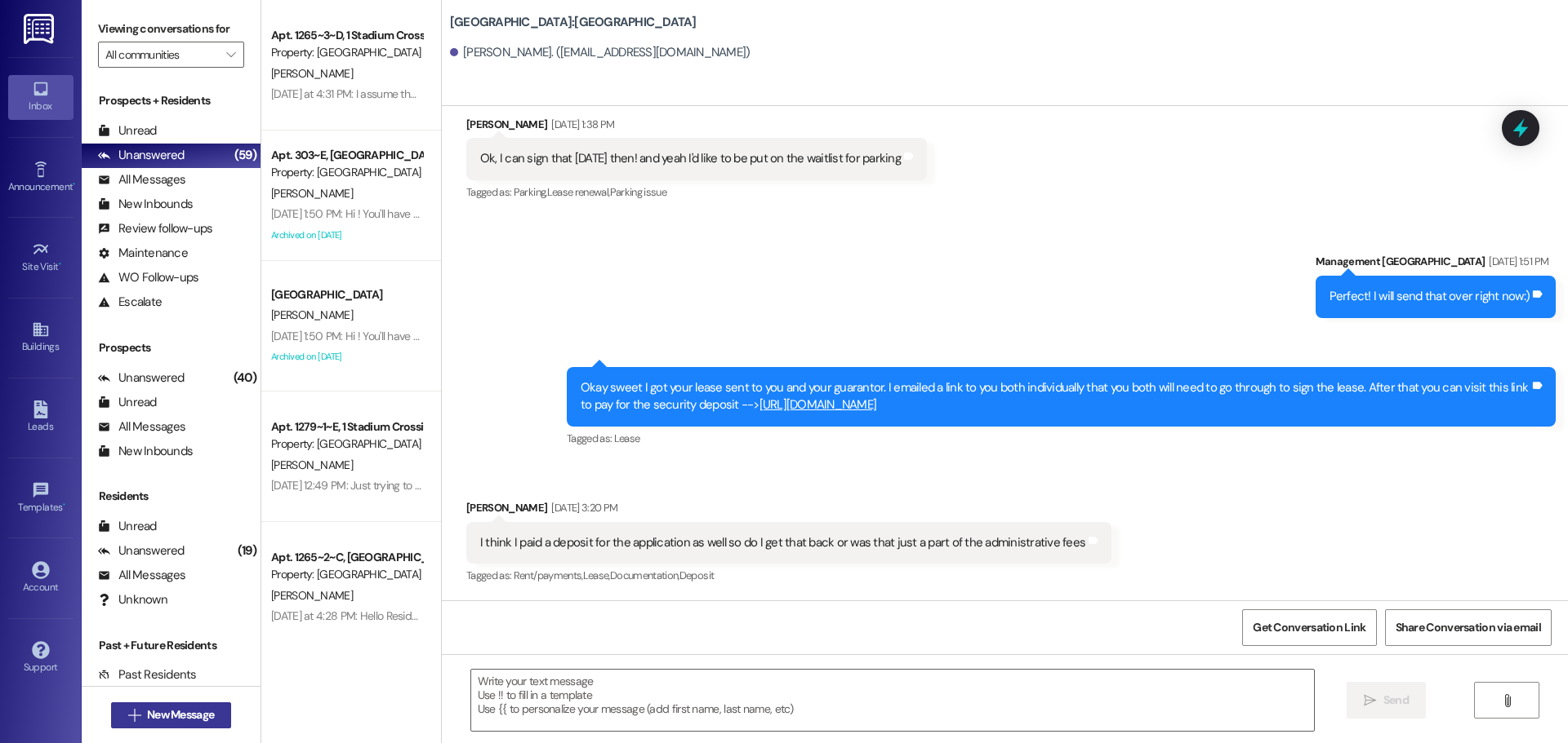
click at [158, 726] on button " New Message" at bounding box center [172, 716] width 121 height 26
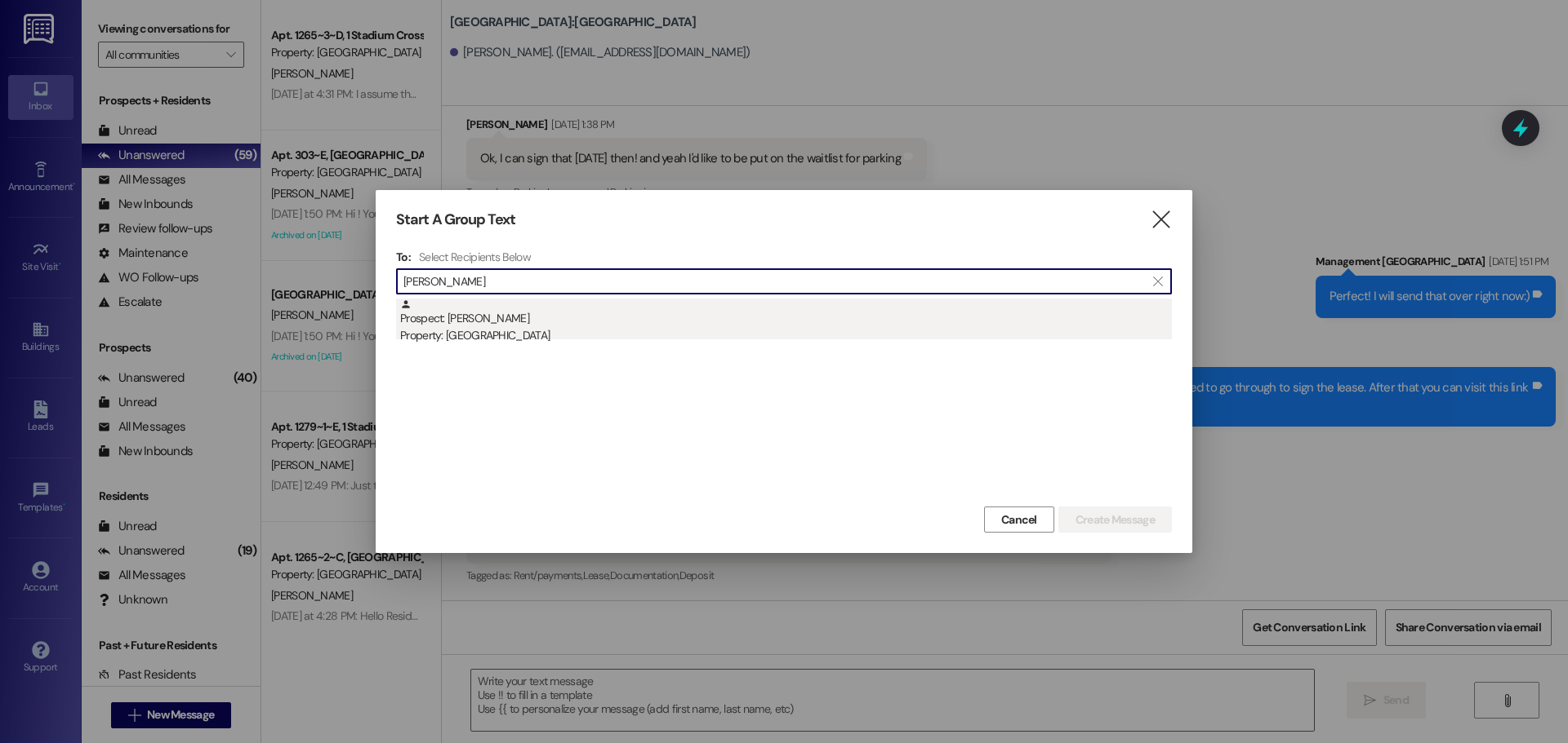
type input "[PERSON_NAME]"
click at [697, 328] on div "Property: [GEOGRAPHIC_DATA]" at bounding box center [785, 336] width 772 height 17
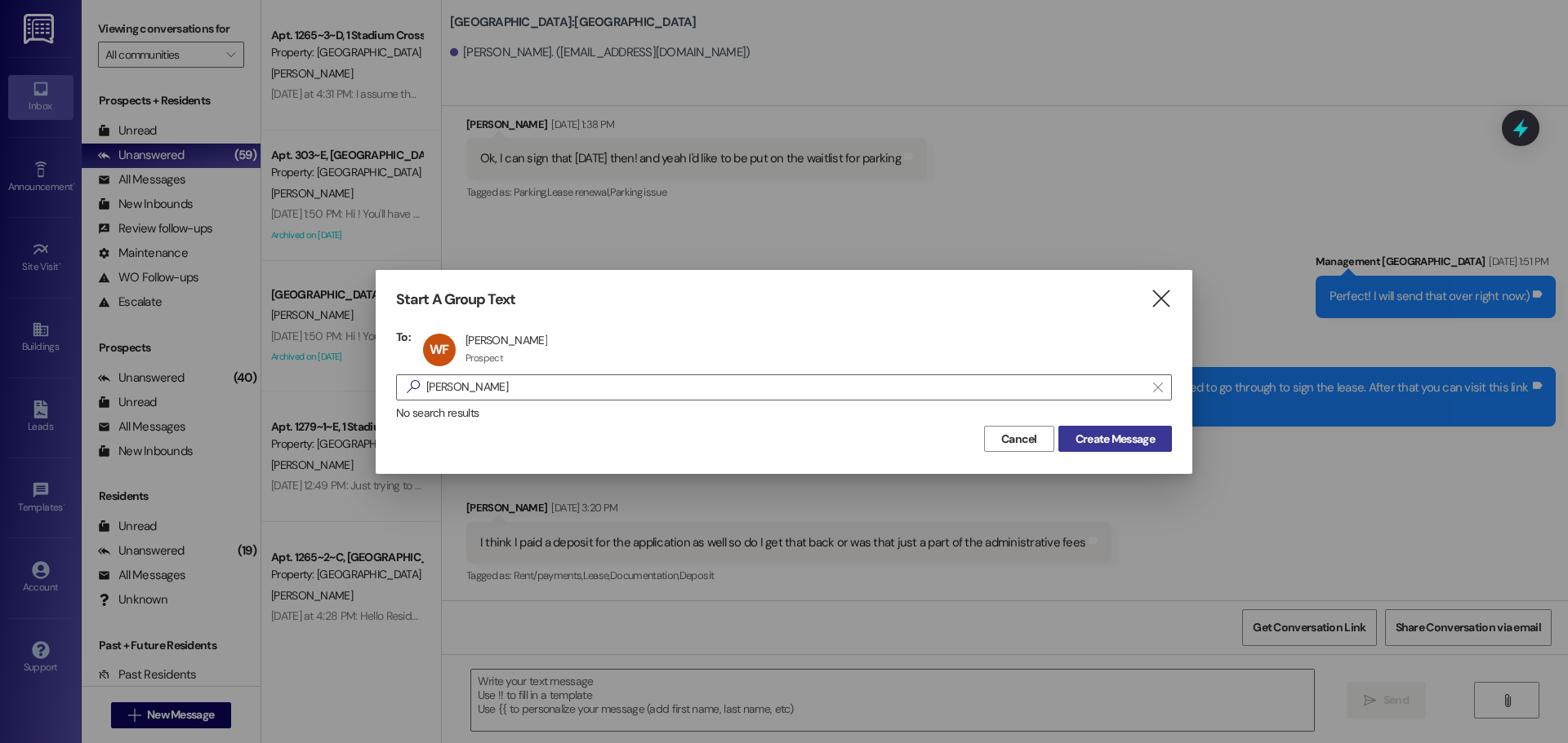
click at [1114, 431] on span "Create Message" at bounding box center [1114, 439] width 79 height 17
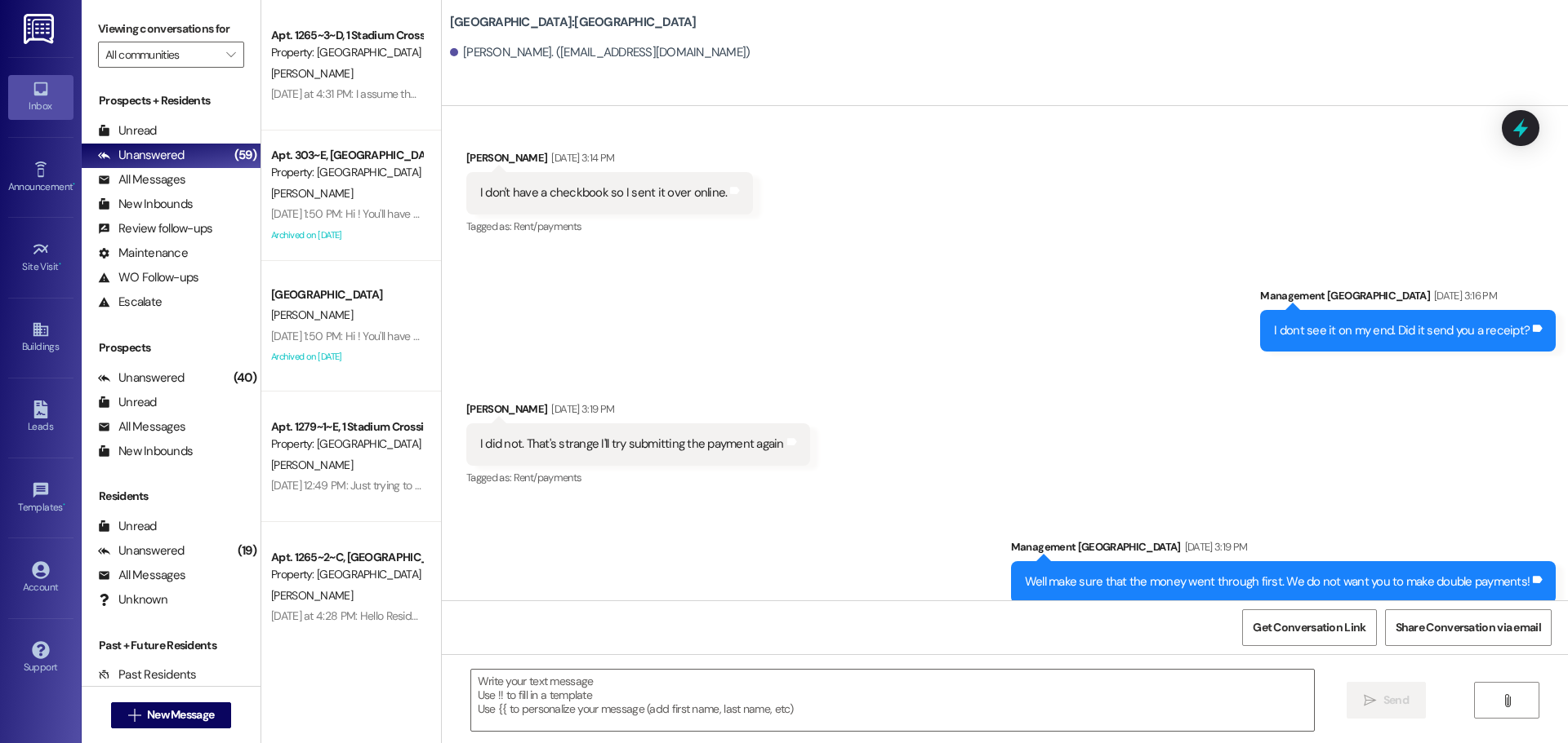
click at [855, 704] on textarea at bounding box center [892, 700] width 843 height 61
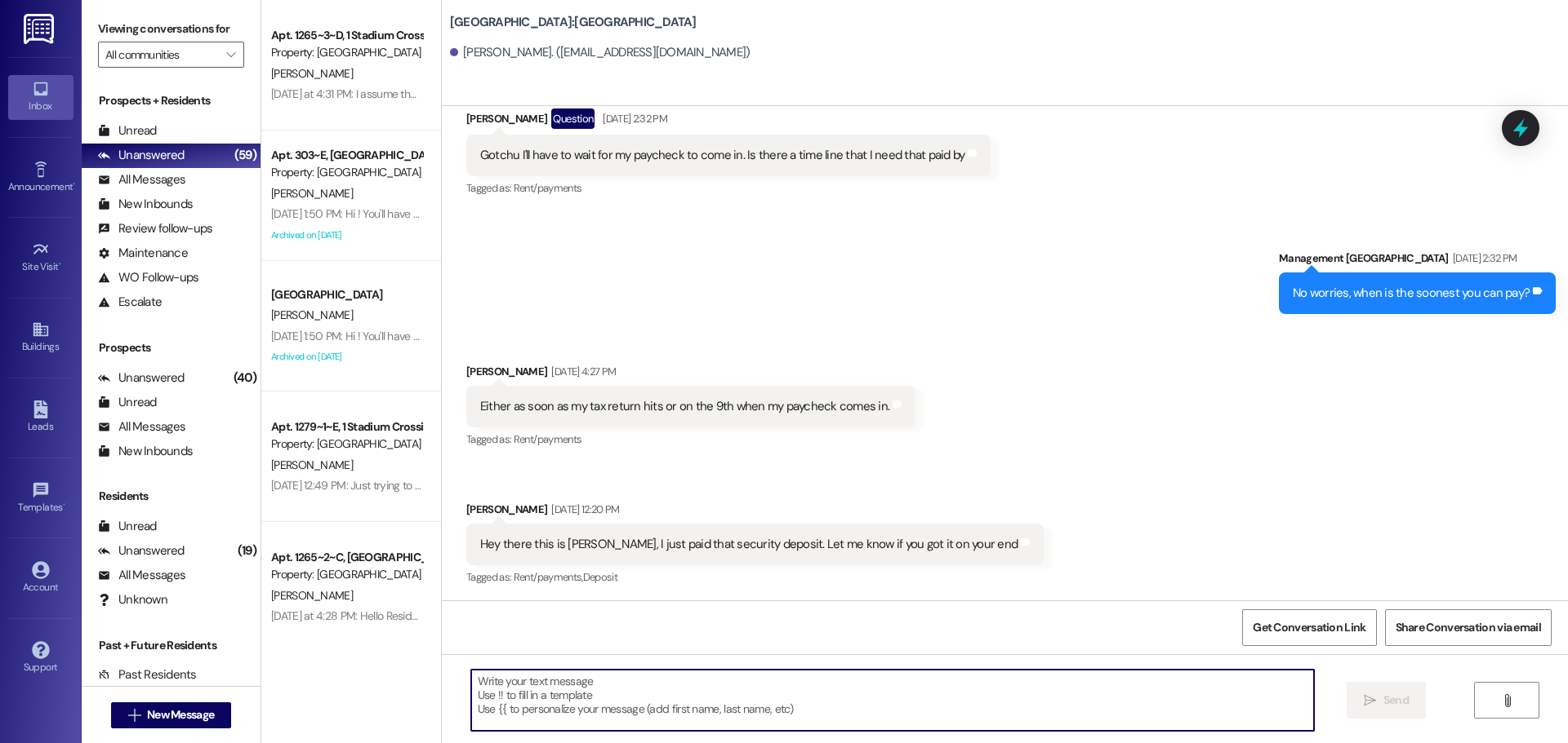
scroll to position [3982, 0]
paste textarea "Hi [PERSON_NAME], what time are you planning to have your keys picked up by? We…"
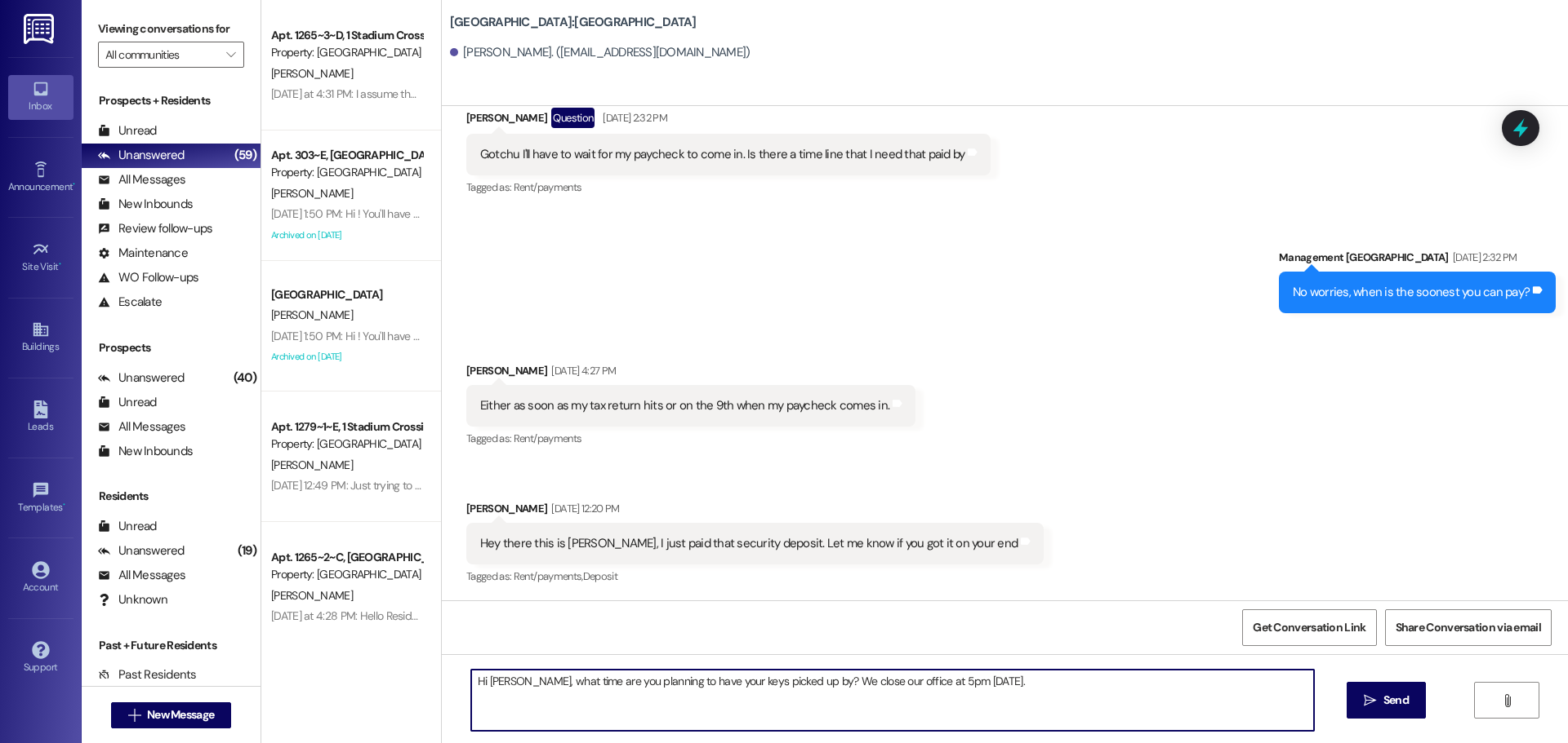
scroll to position [3983, 0]
click at [479, 683] on textarea "Hi [PERSON_NAME], what time are you planning to have your keys picked up by? We…" at bounding box center [892, 700] width 843 height 61
type textarea "Hi [PERSON_NAME], what time are you planning to have your keys picked up by? We…"
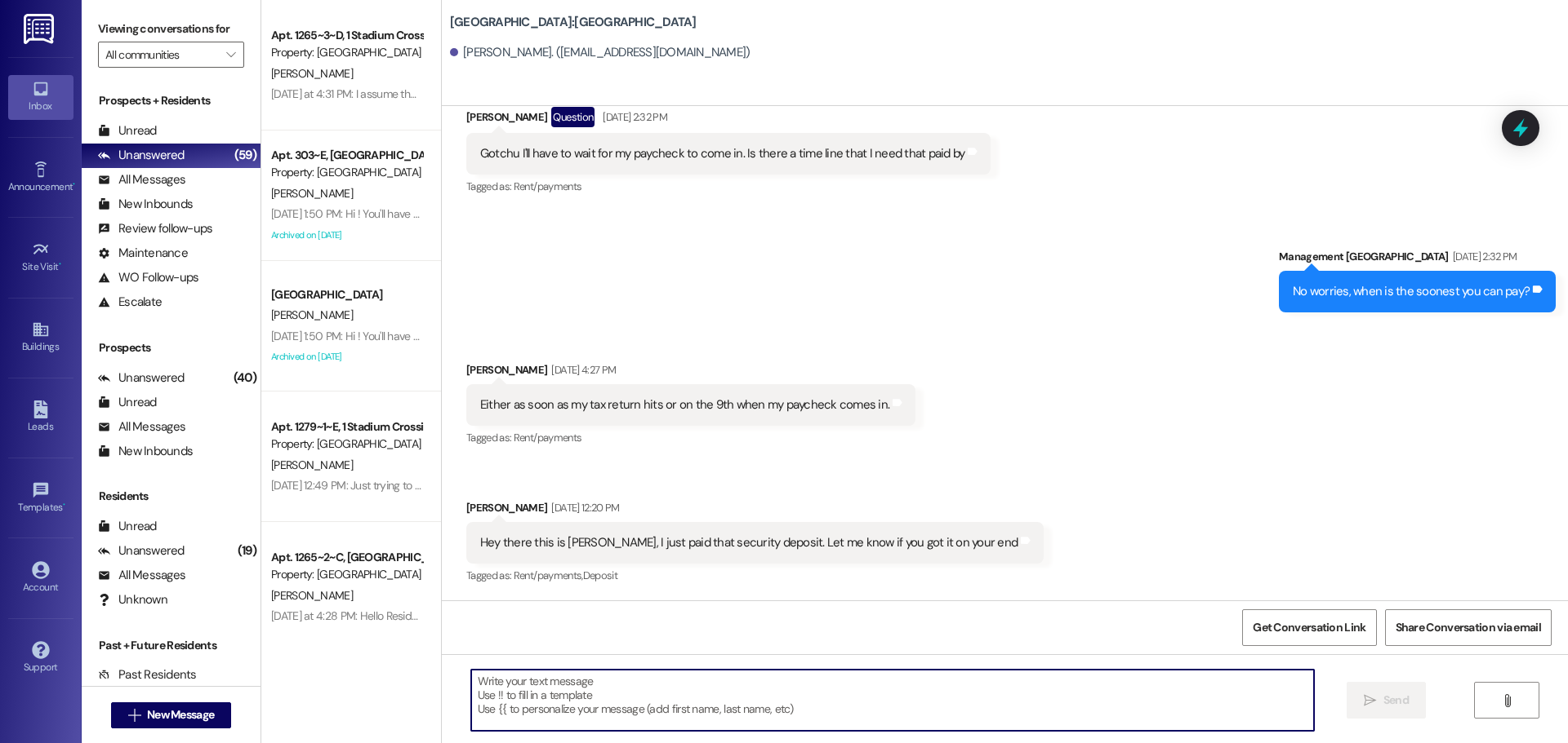
scroll to position [3982, 0]
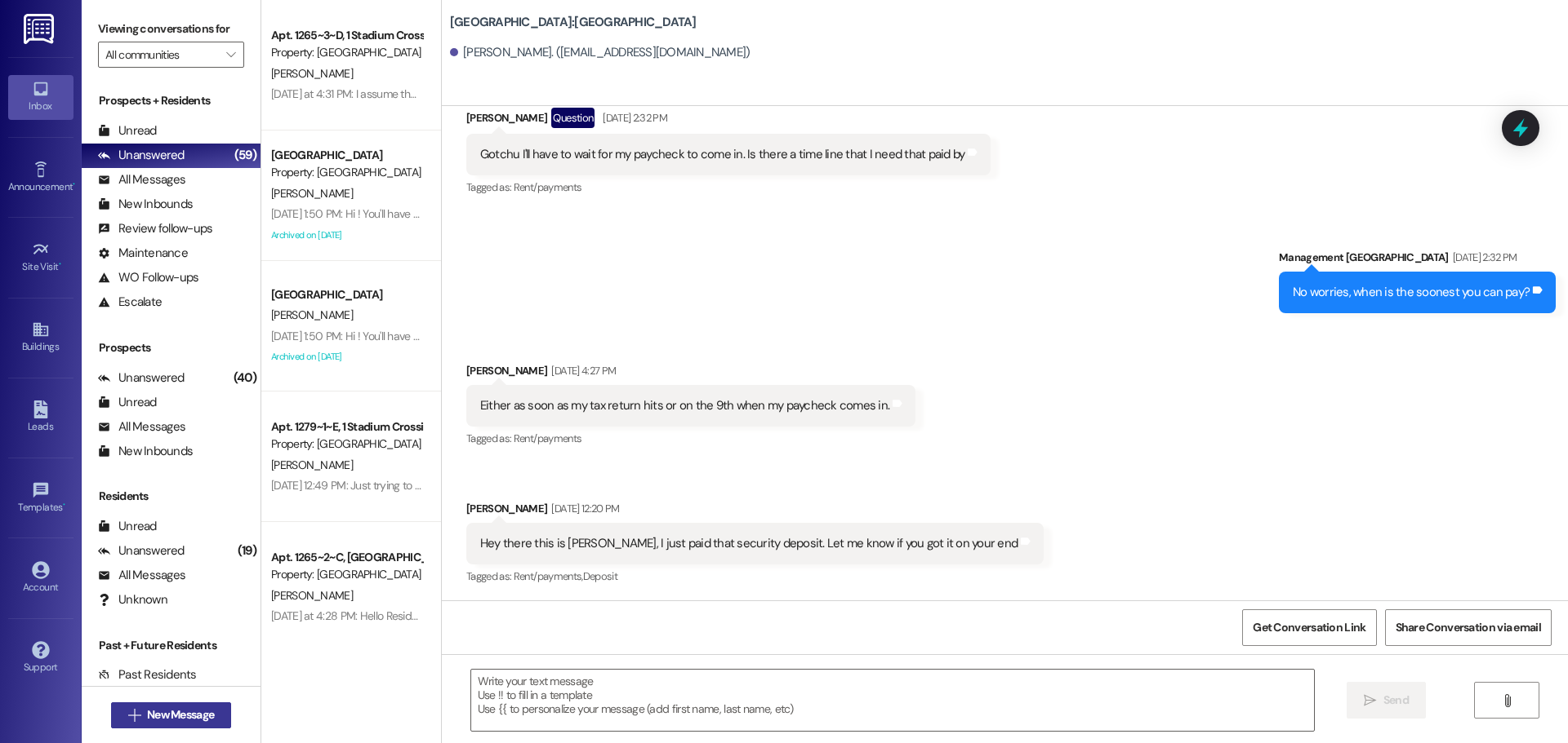
click at [153, 710] on span "New Message" at bounding box center [180, 715] width 67 height 17
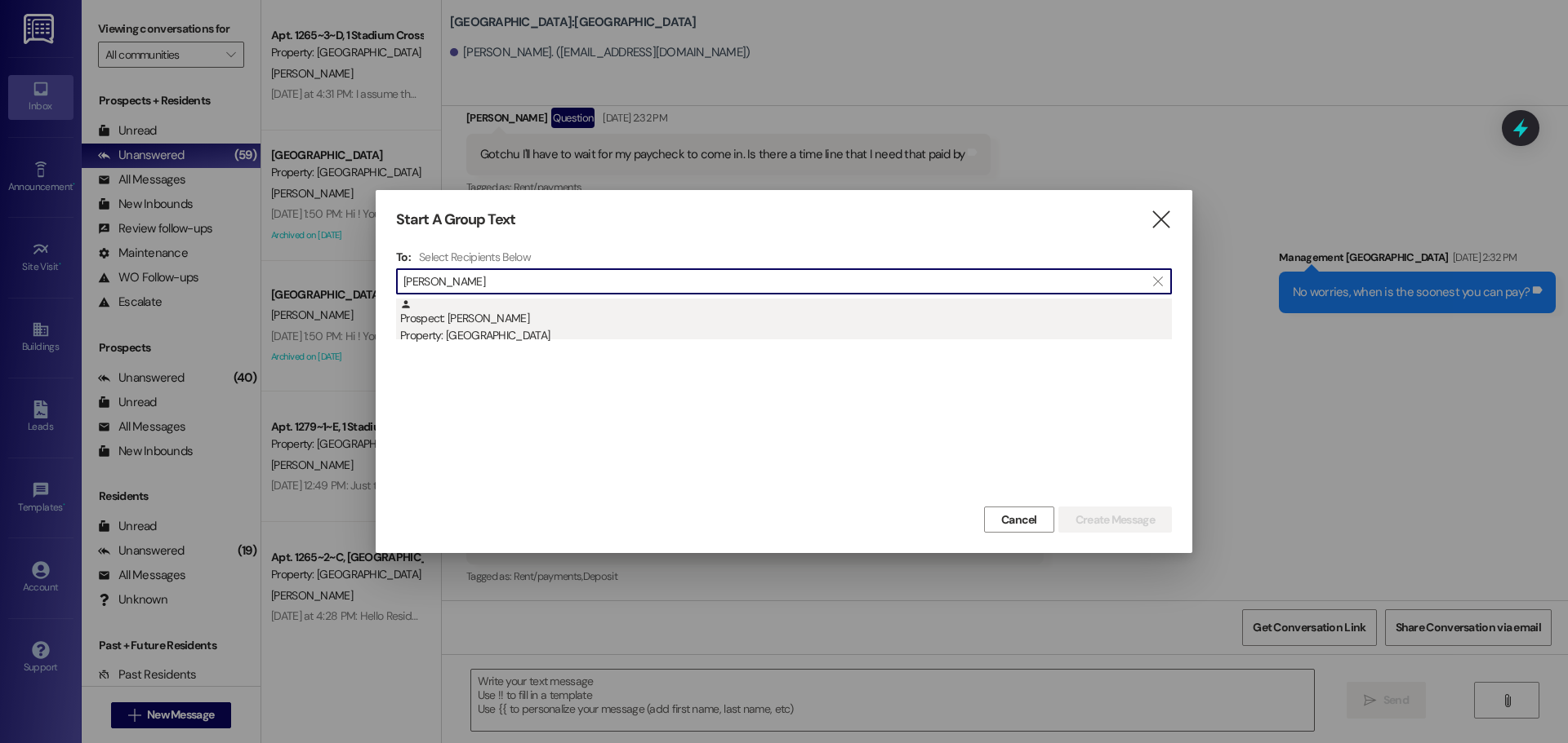
type input "[PERSON_NAME]"
click at [762, 342] on div "Property: [GEOGRAPHIC_DATA]" at bounding box center [785, 336] width 772 height 17
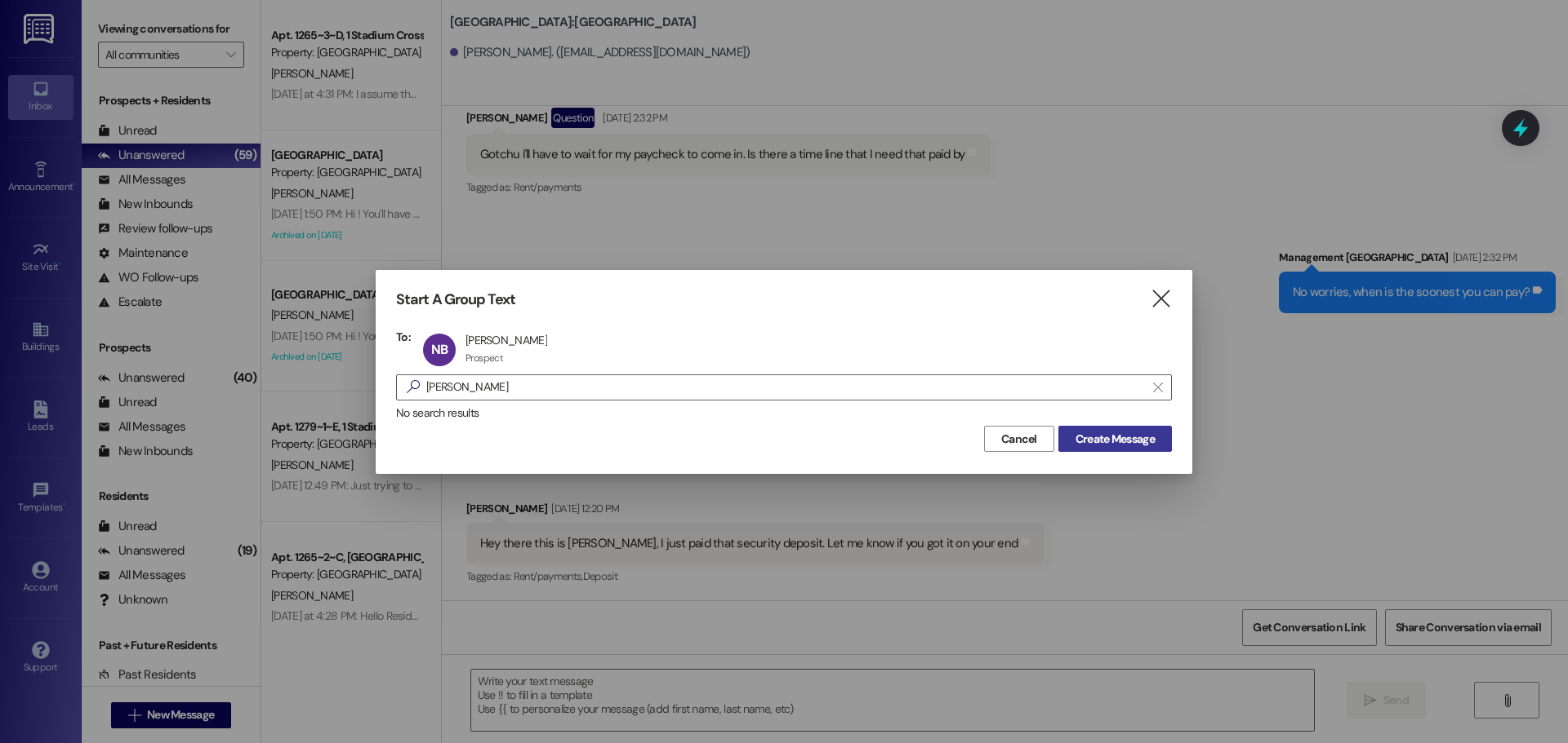
click at [1121, 441] on span "Create Message" at bounding box center [1114, 439] width 79 height 17
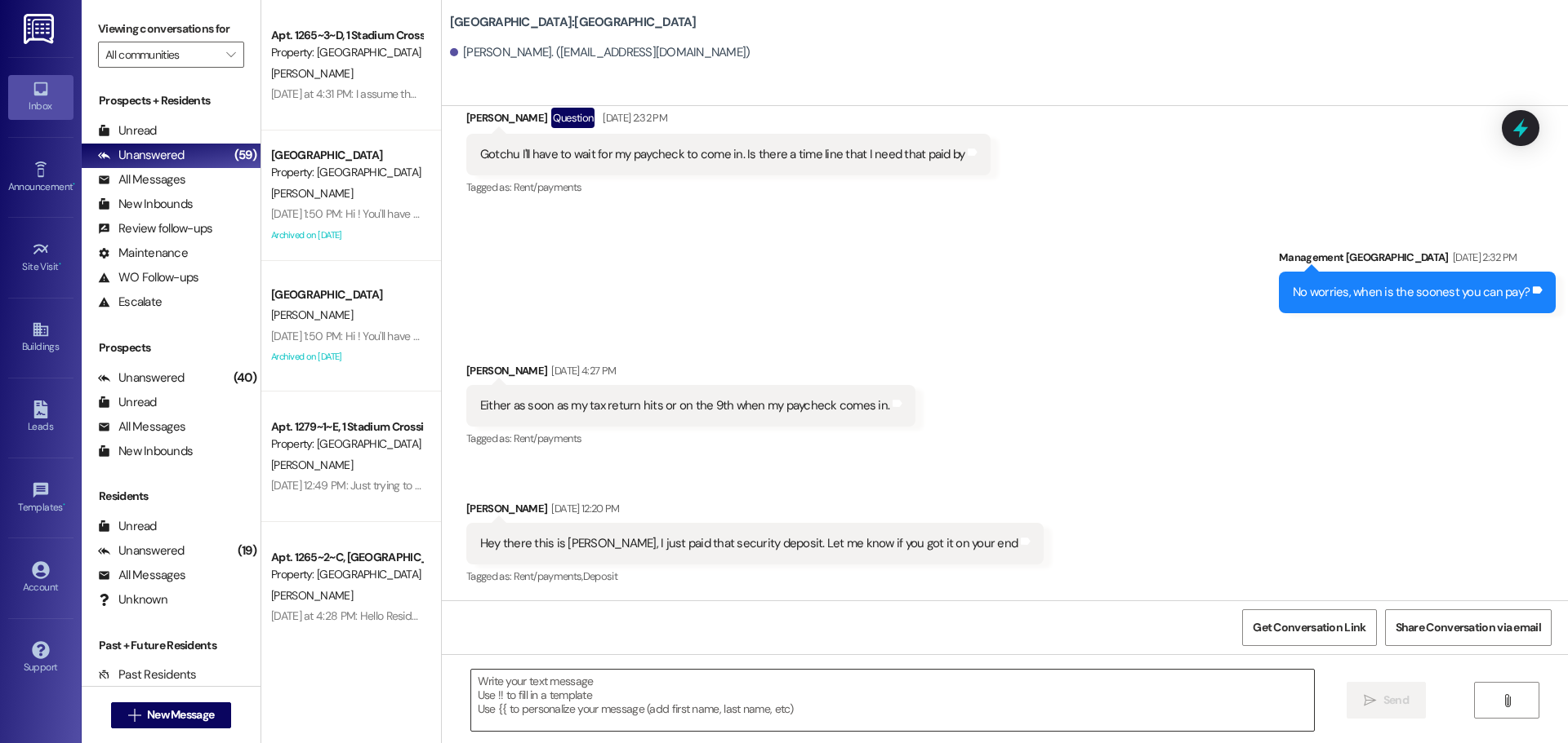
scroll to position [1468, 0]
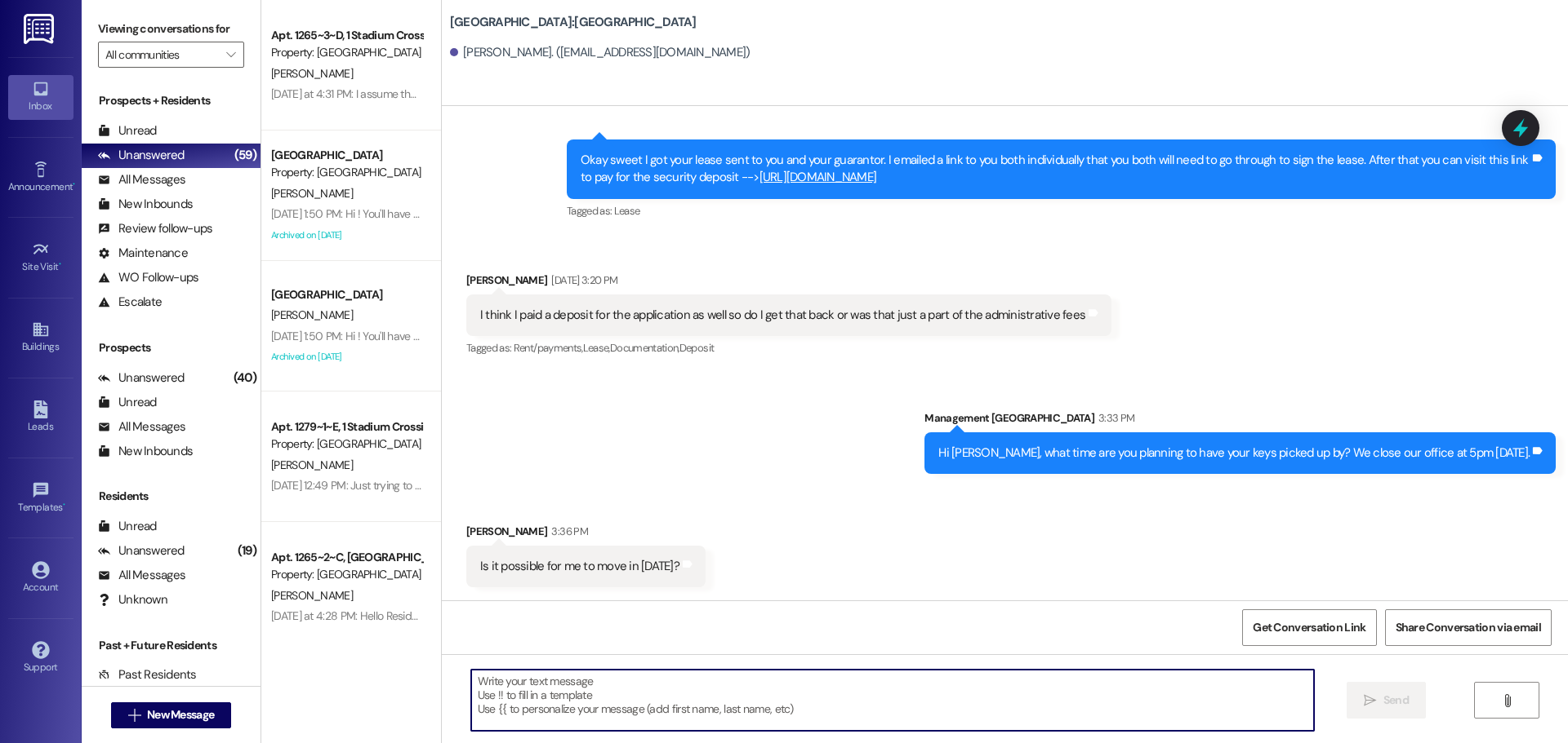
click at [1042, 705] on textarea at bounding box center [892, 700] width 843 height 61
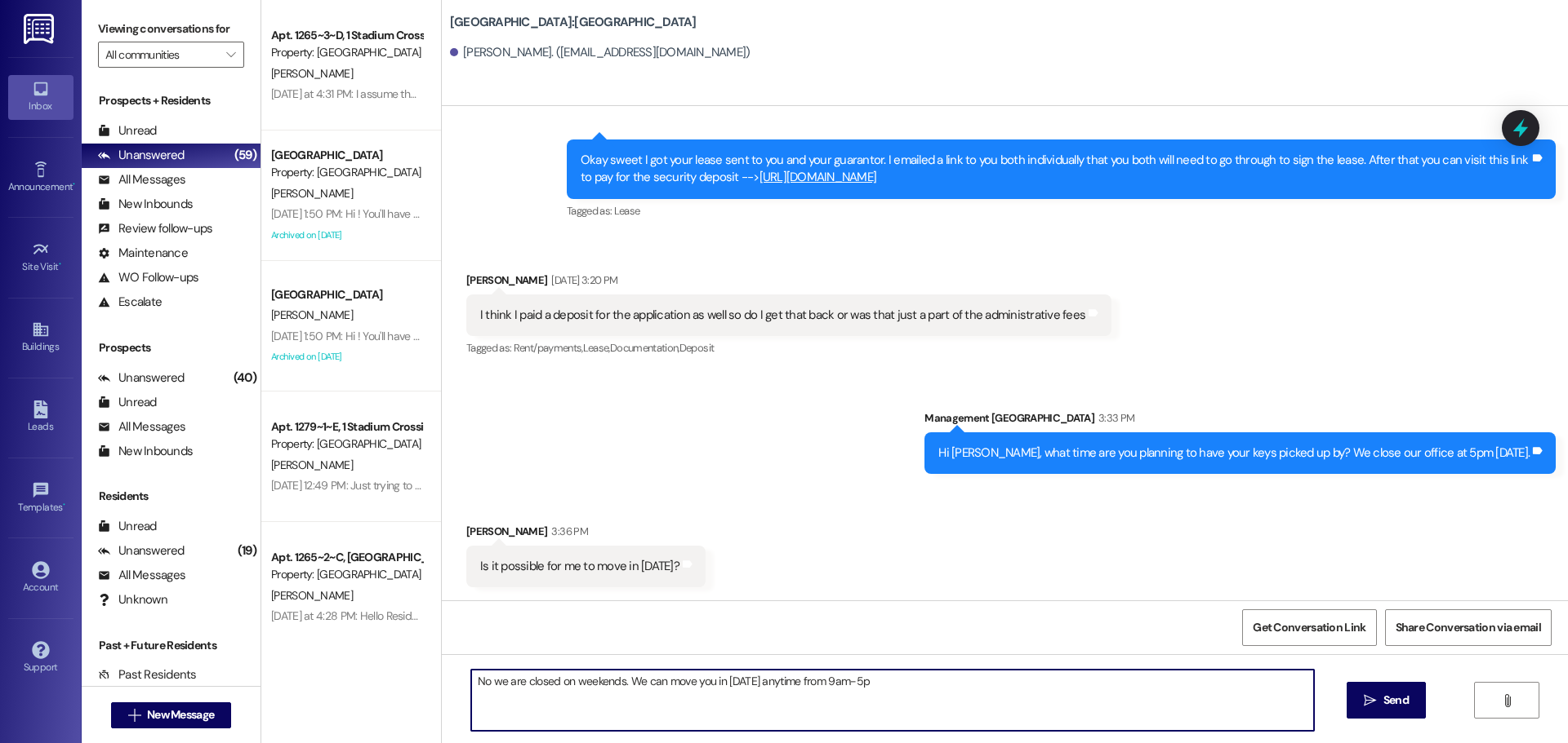
type textarea "No we are closed on weekends. We can move you in [DATE] anytime from 9am-5pm"
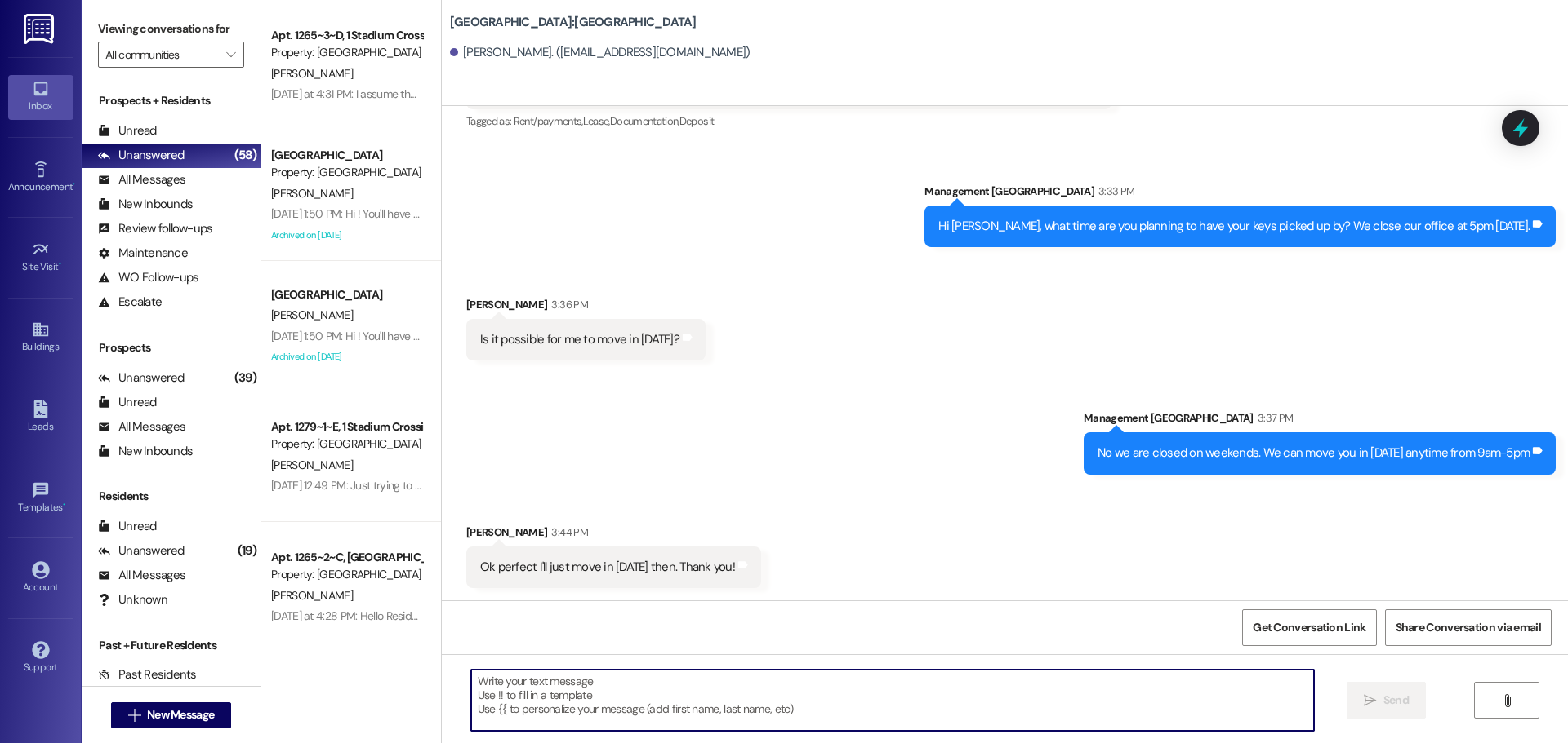
scroll to position [1696, 0]
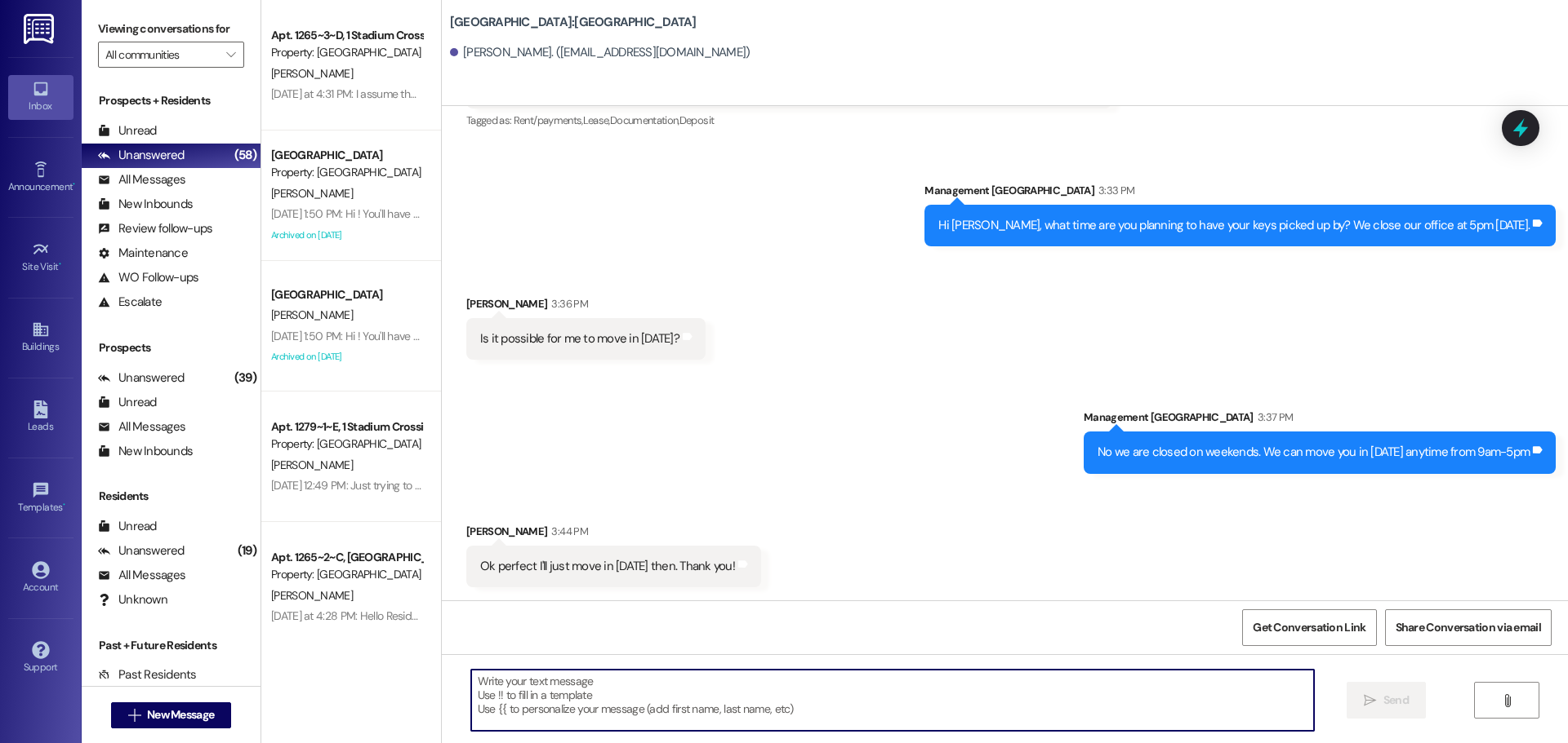
click at [714, 719] on textarea at bounding box center [892, 700] width 843 height 61
type textarea "Sounds good!"
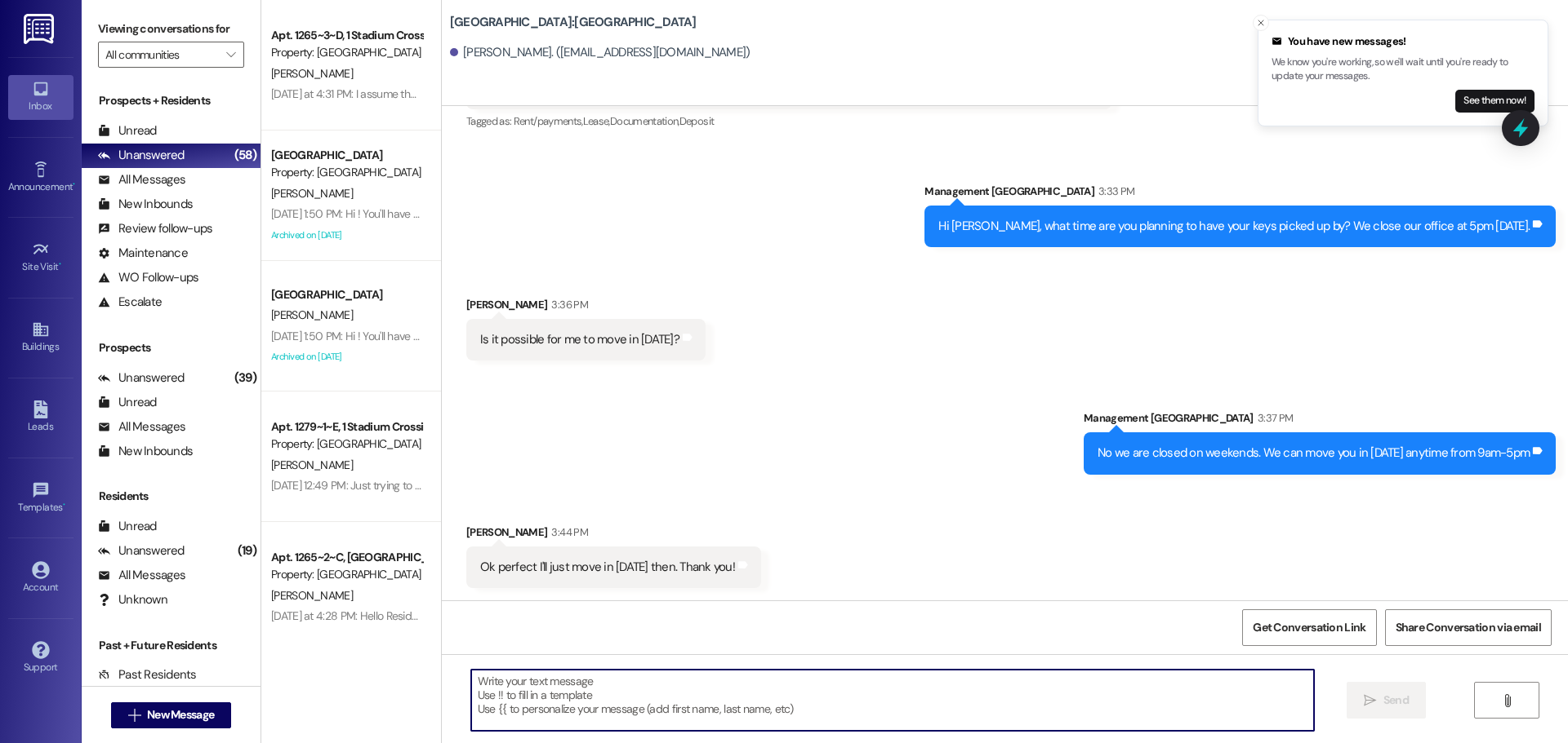
click at [205, 699] on div " New Message" at bounding box center [172, 716] width 121 height 41
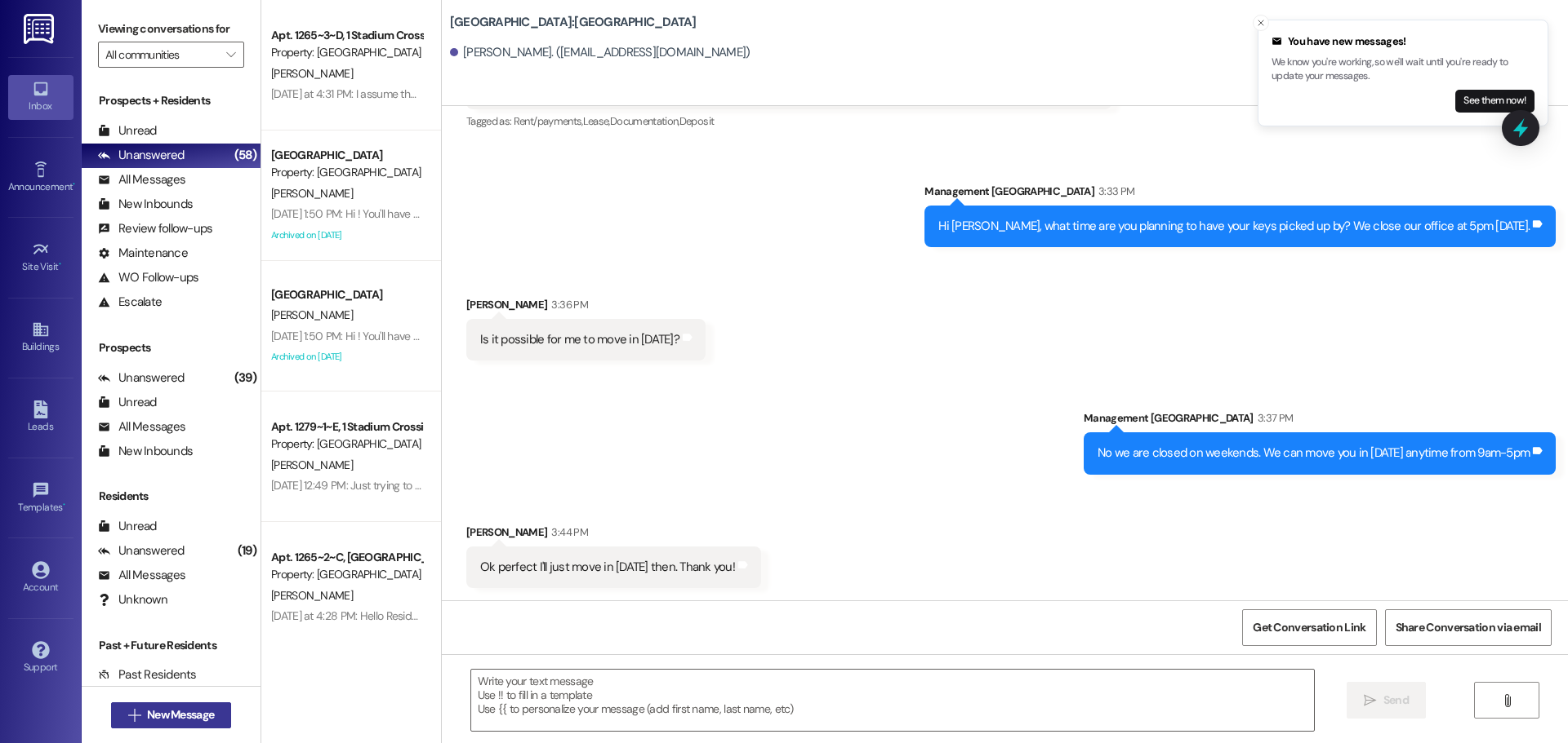
click at [204, 708] on span "New Message" at bounding box center [180, 715] width 67 height 17
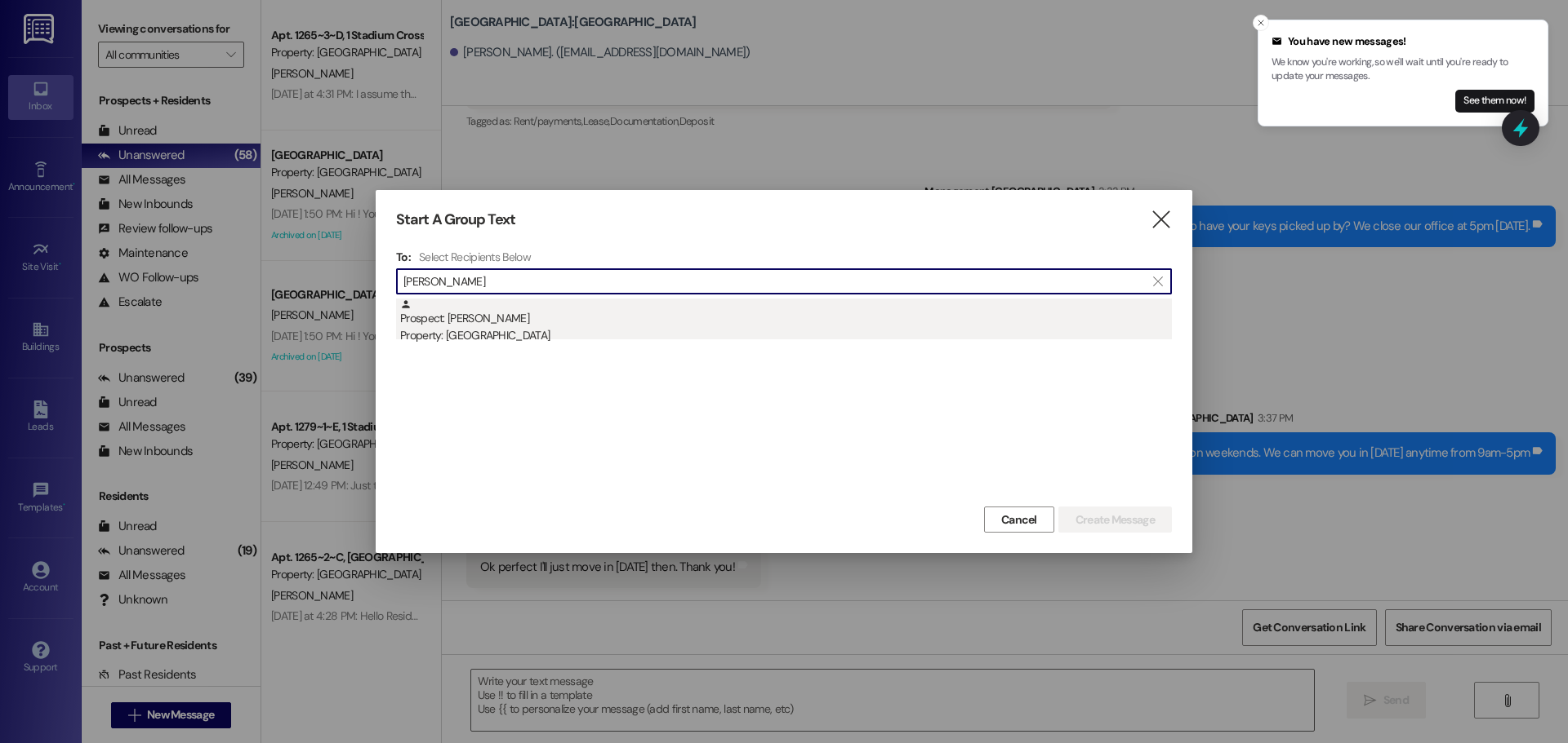
type input "[PERSON_NAME]"
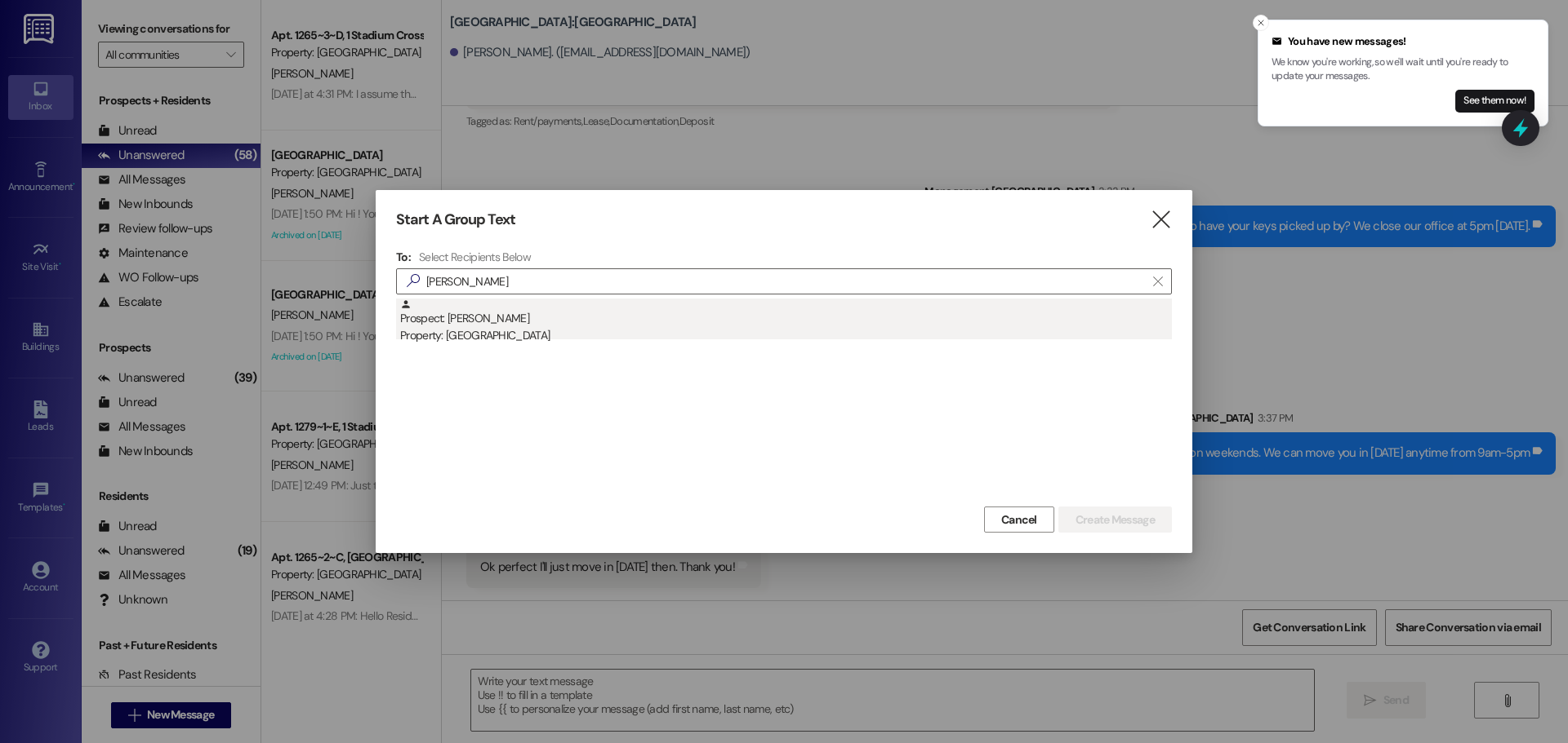
click at [712, 330] on div "Property: [GEOGRAPHIC_DATA]" at bounding box center [785, 336] width 772 height 17
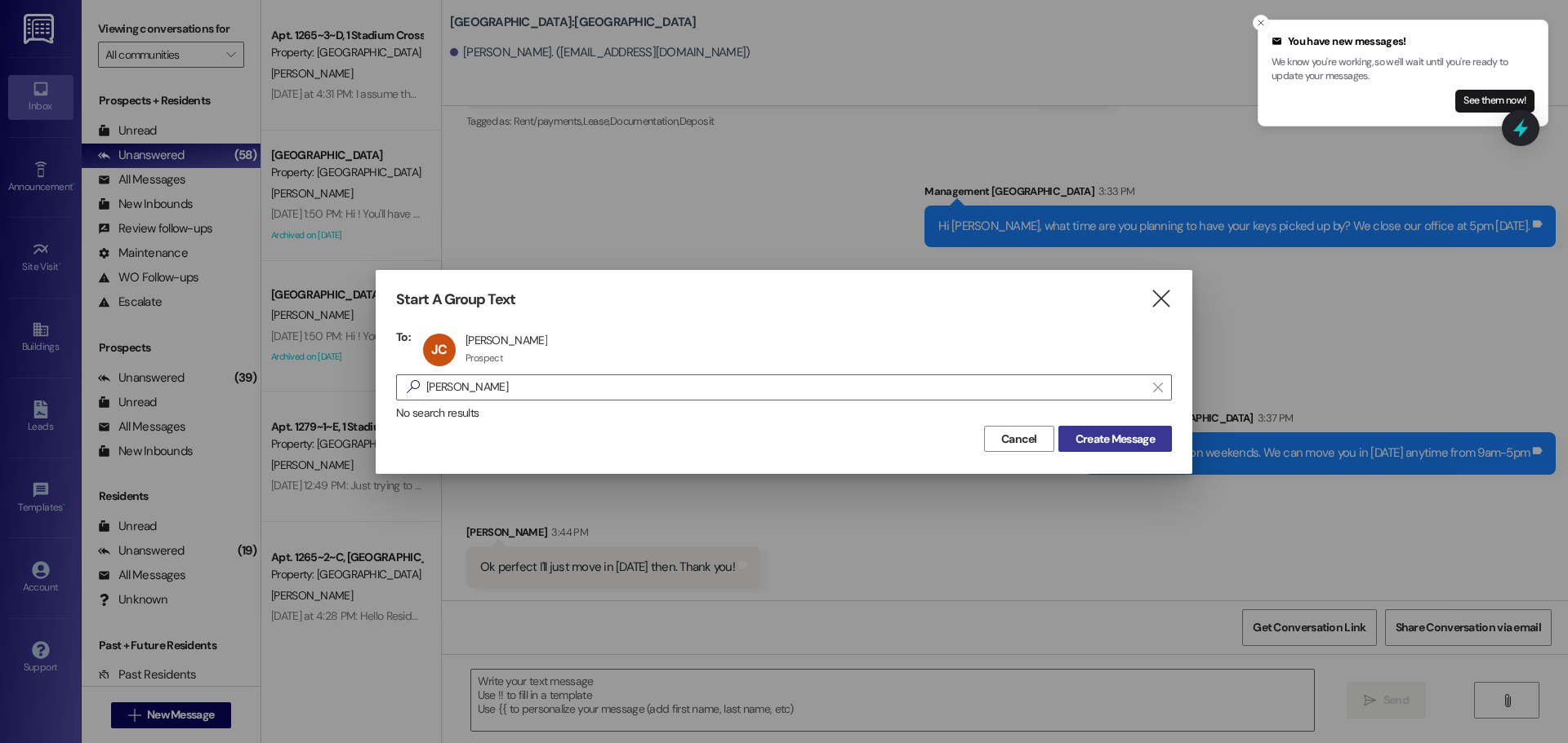
click at [1142, 441] on span "Create Message" at bounding box center [1114, 439] width 79 height 17
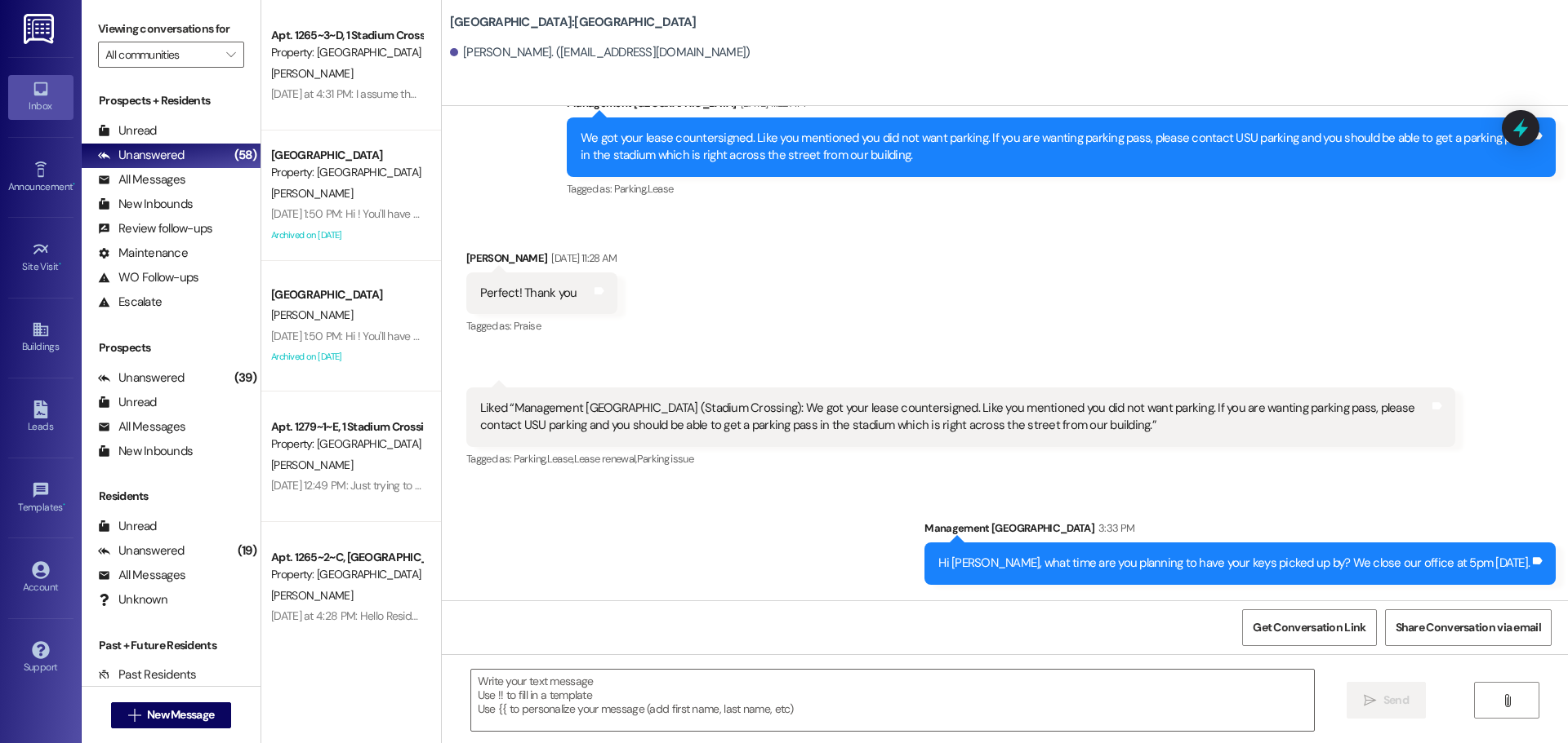
scroll to position [3438, 0]
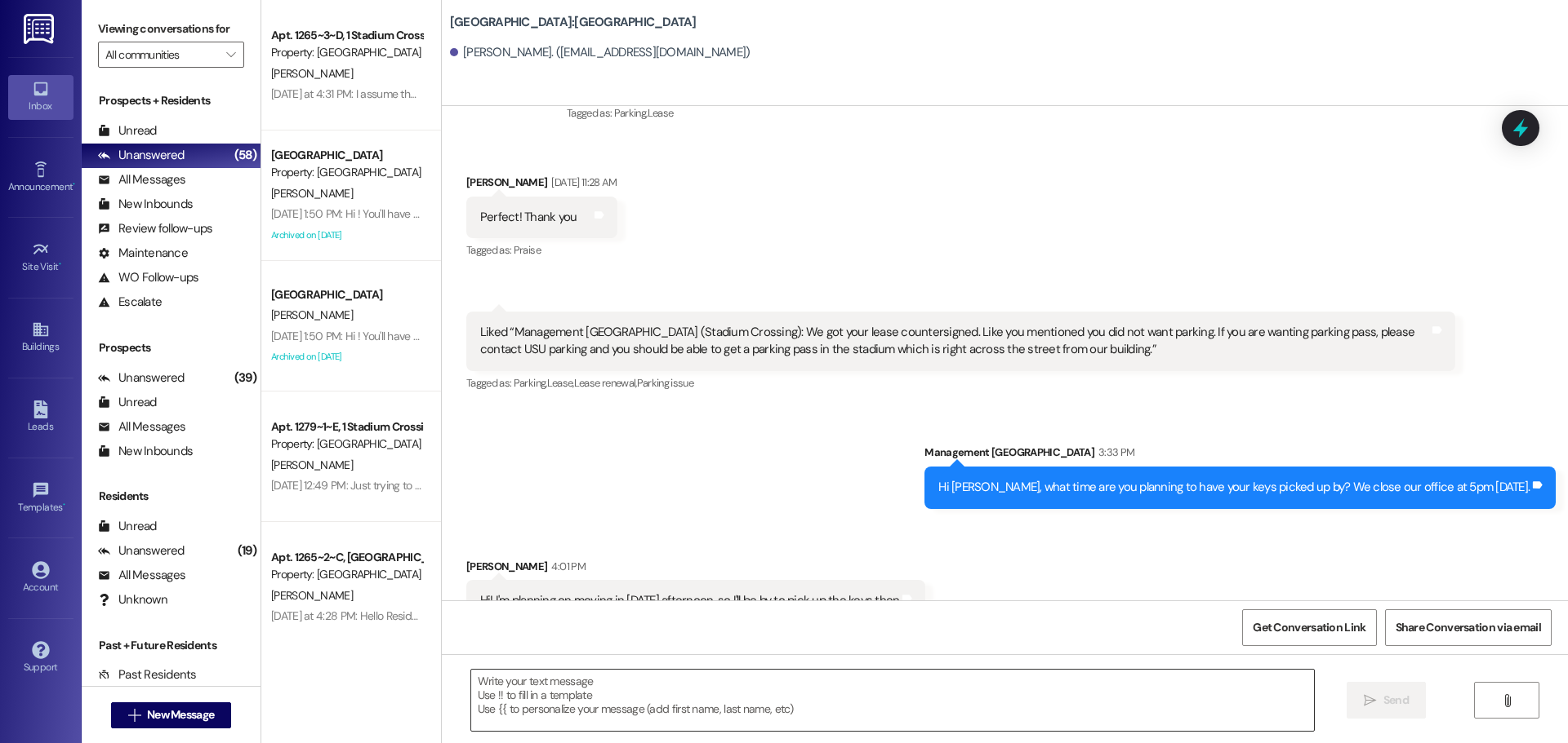
click at [695, 695] on textarea at bounding box center [892, 700] width 843 height 61
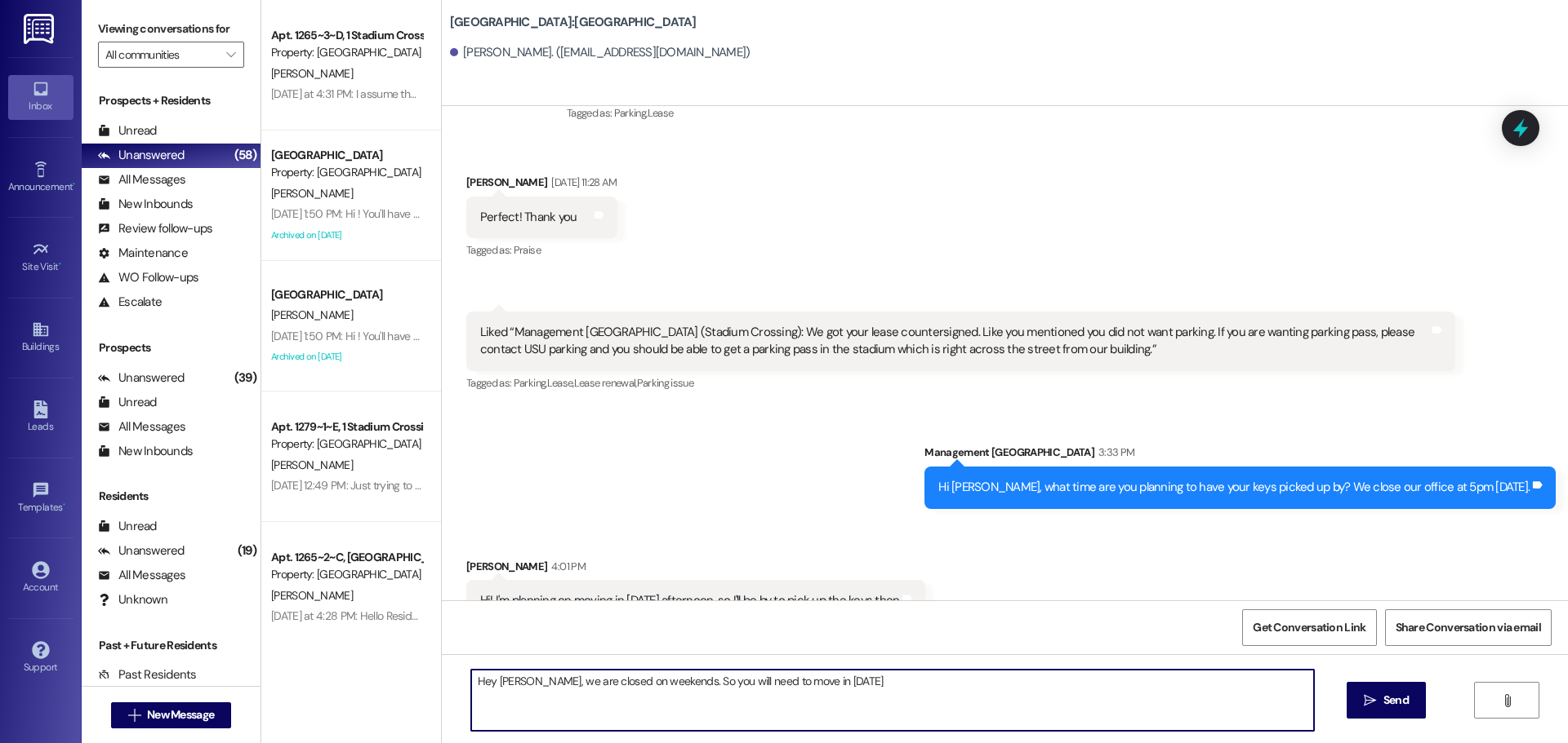
type textarea "Hey [PERSON_NAME], we are closed on weekends. So you will need to move in [DATE…"
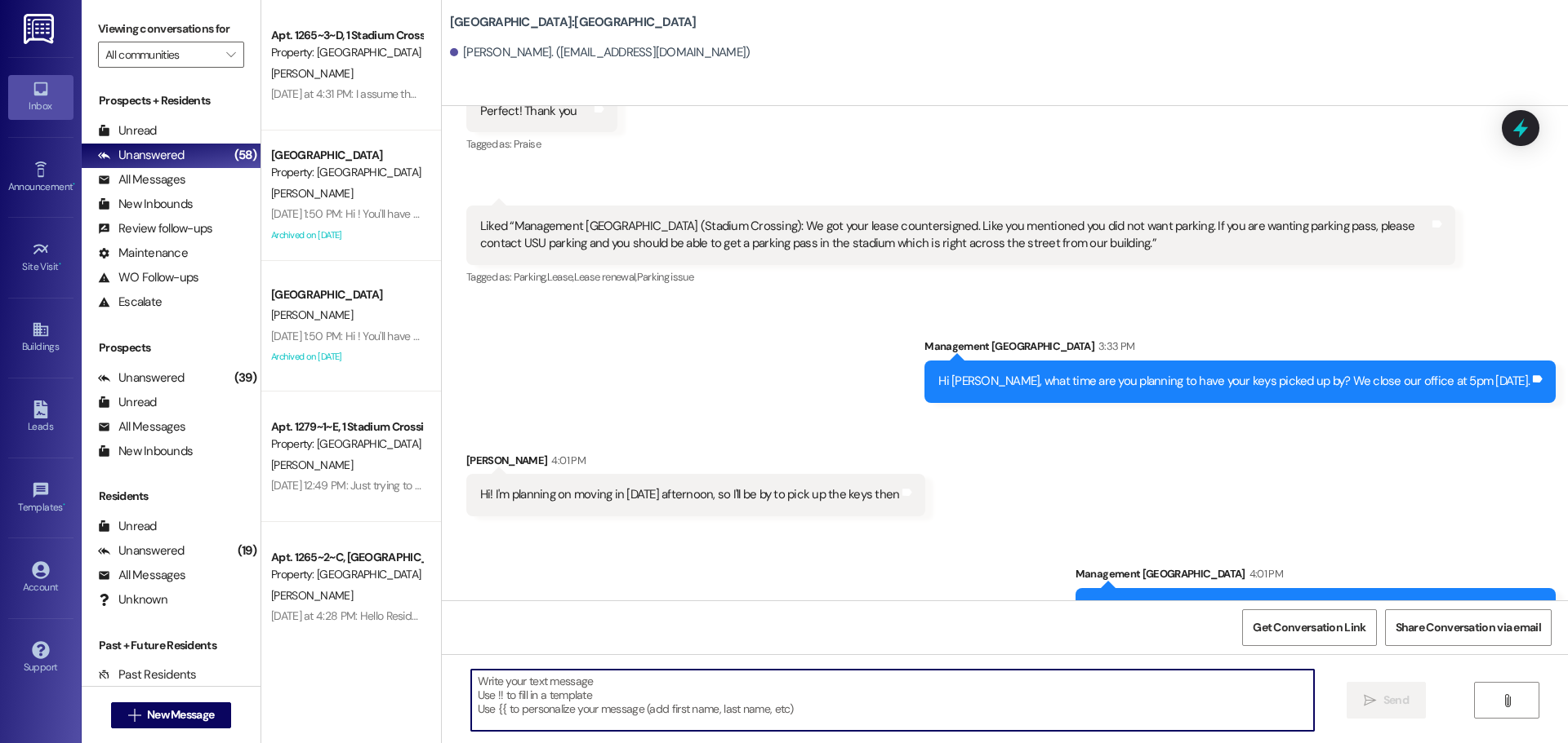
scroll to position [3553, 0]
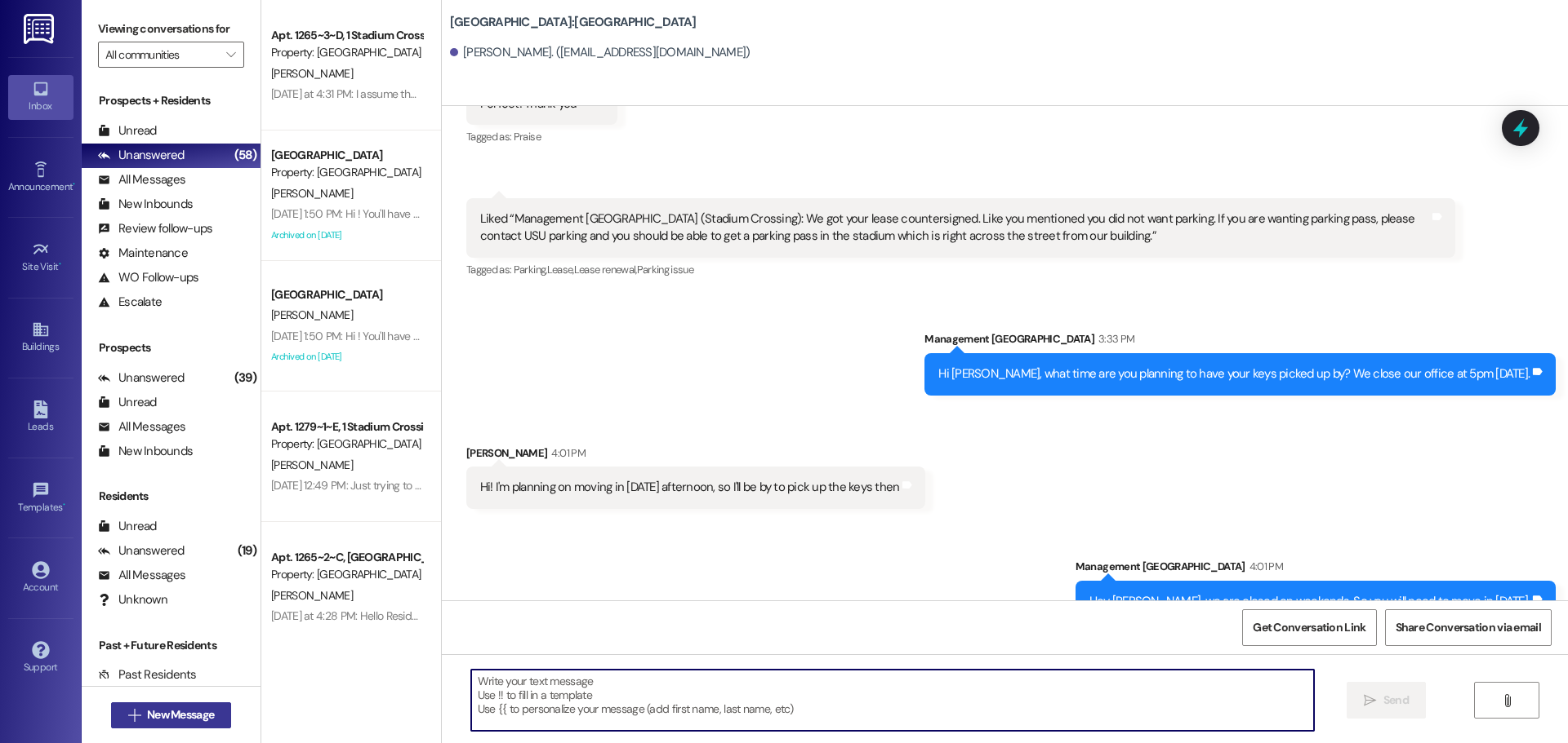
click at [156, 714] on span "New Message" at bounding box center [180, 715] width 67 height 17
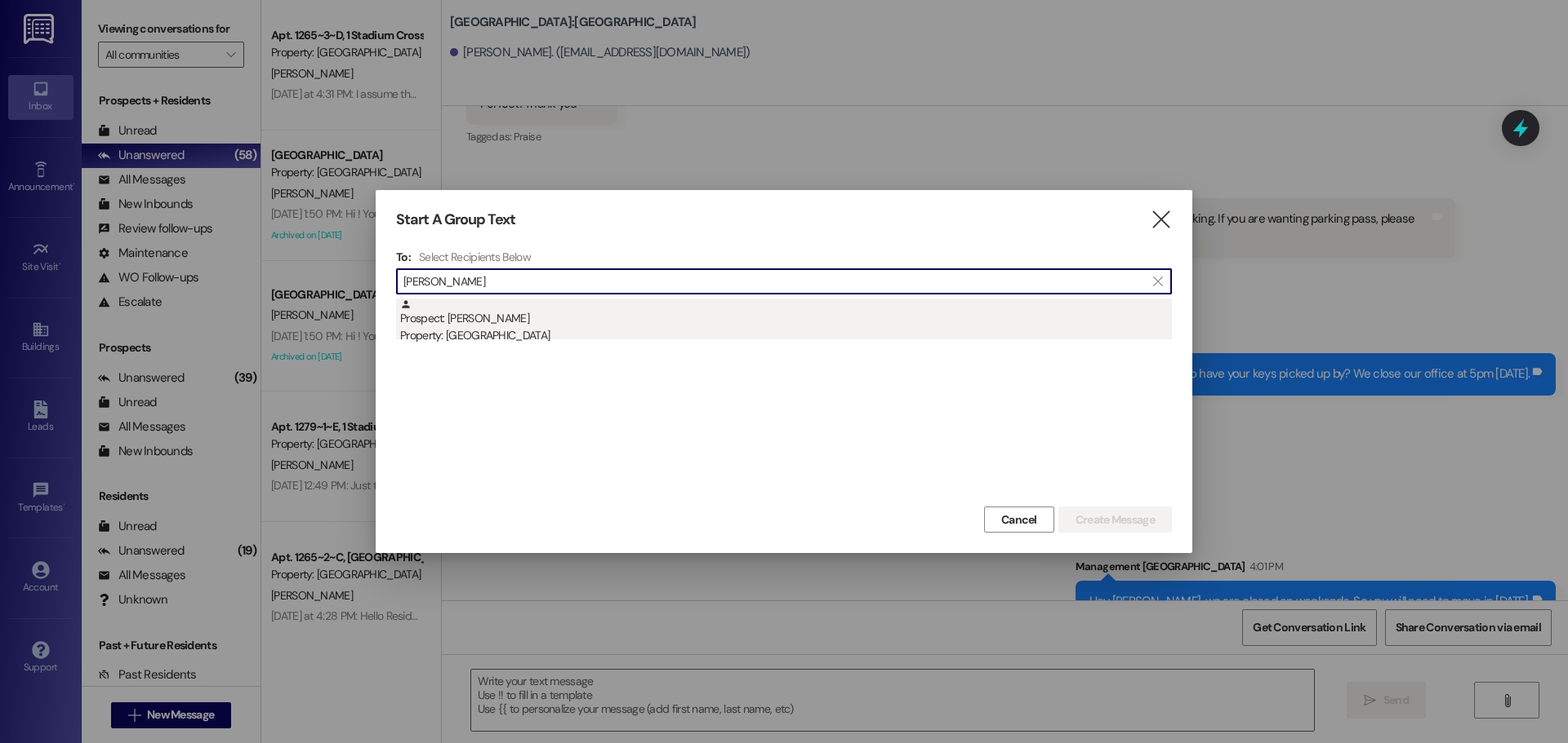
type input "[PERSON_NAME]"
click at [676, 336] on div "Property: [GEOGRAPHIC_DATA]" at bounding box center [785, 336] width 772 height 17
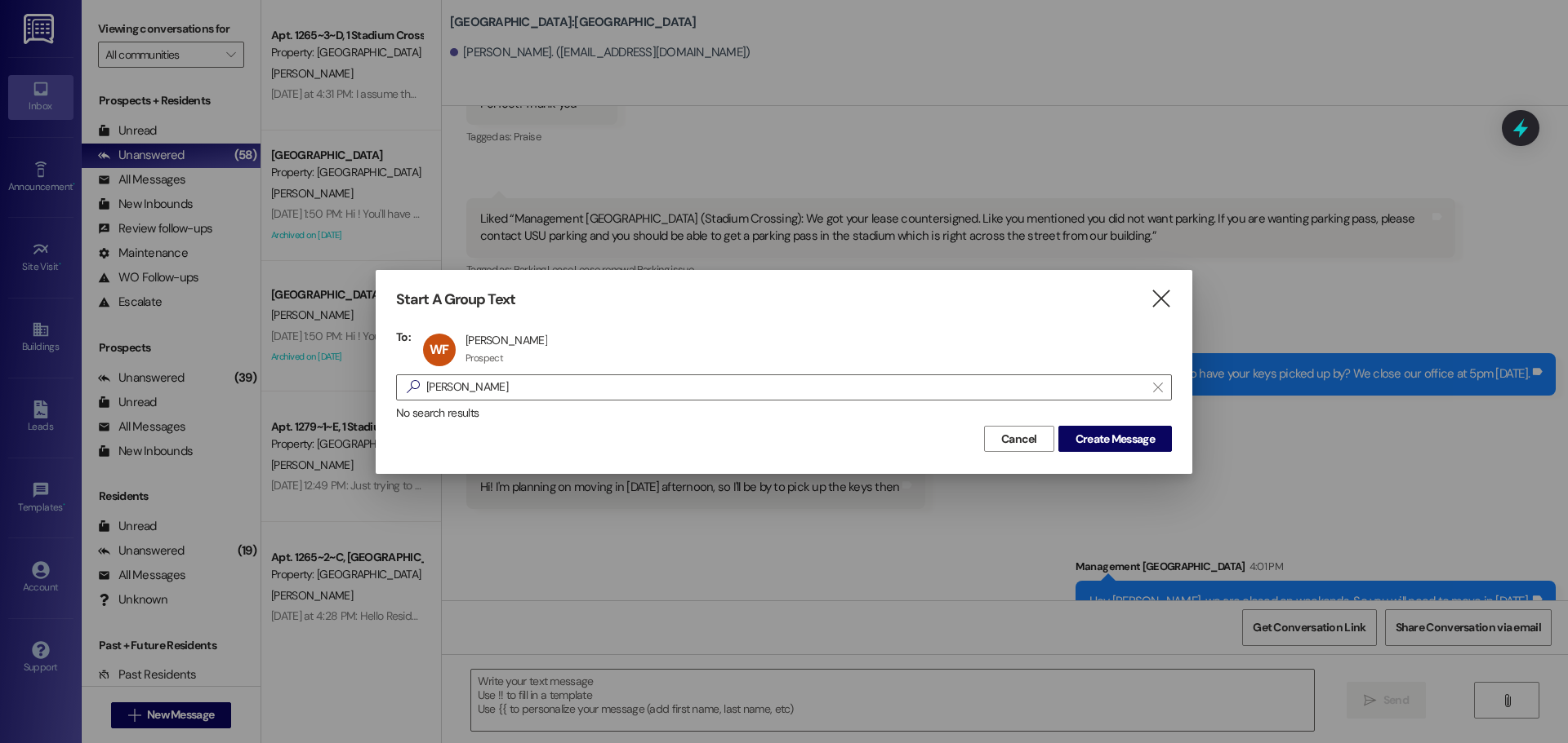
scroll to position [1, 0]
click at [1082, 434] on span "Create Message" at bounding box center [1114, 439] width 79 height 17
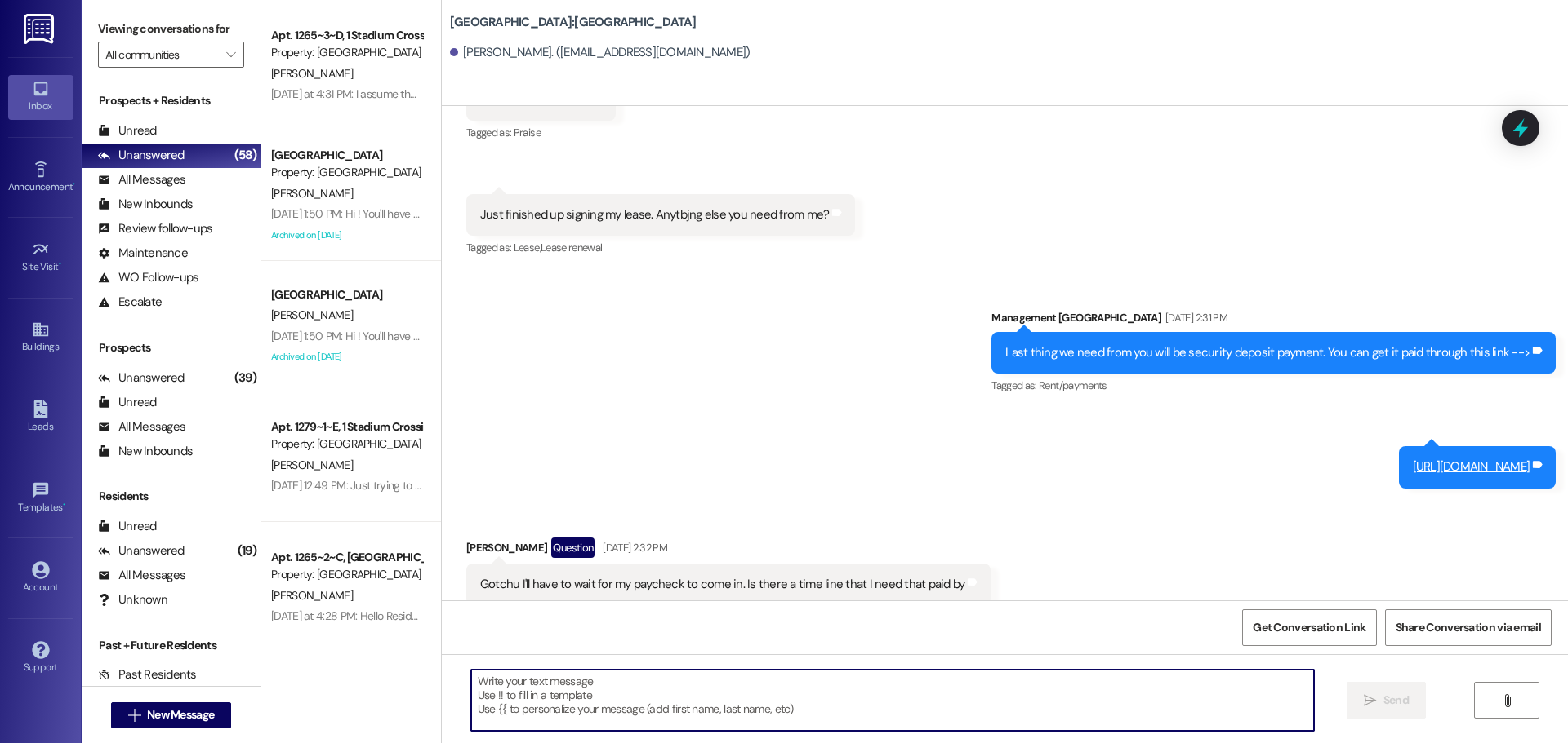
click at [973, 689] on textarea at bounding box center [892, 700] width 843 height 61
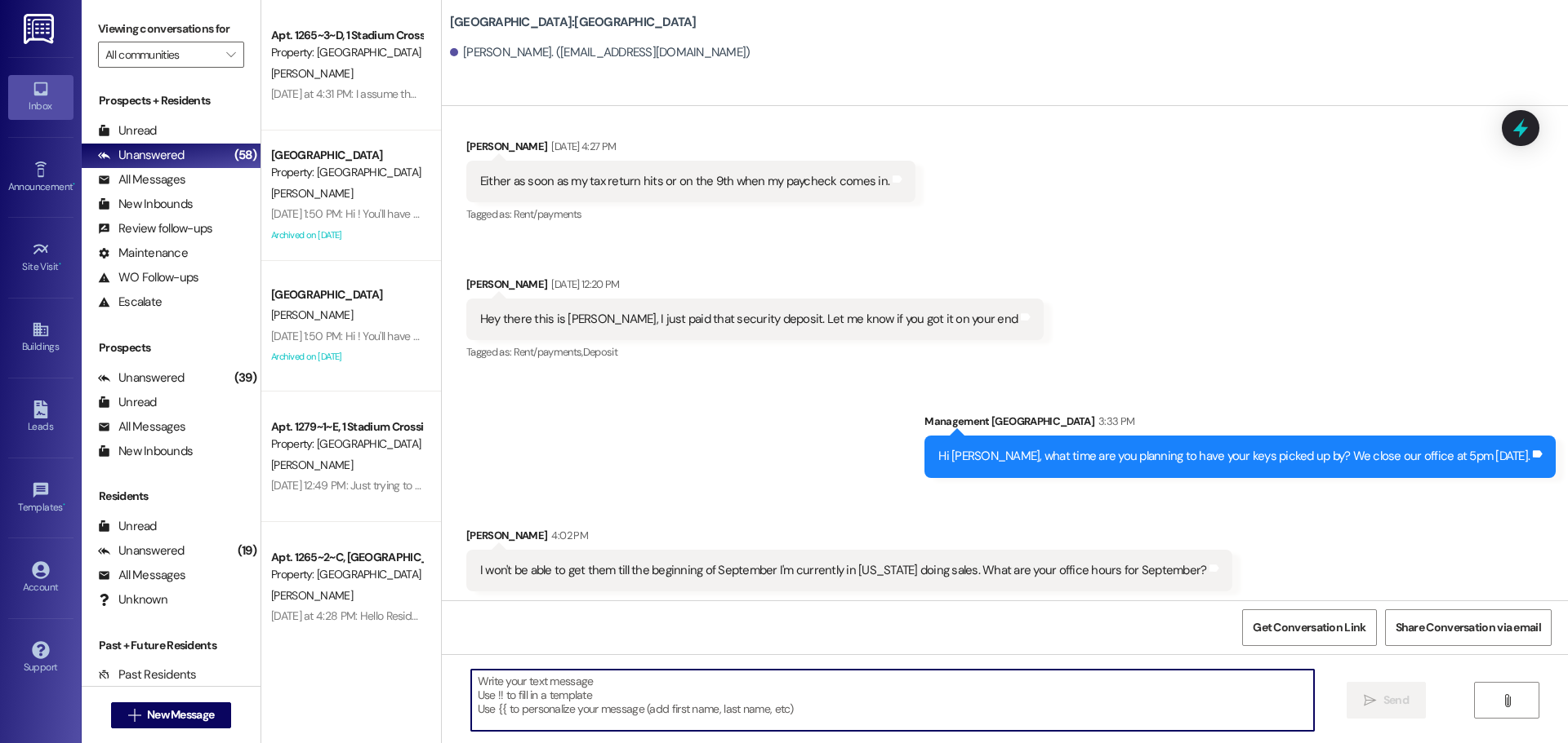
scroll to position [4210, 0]
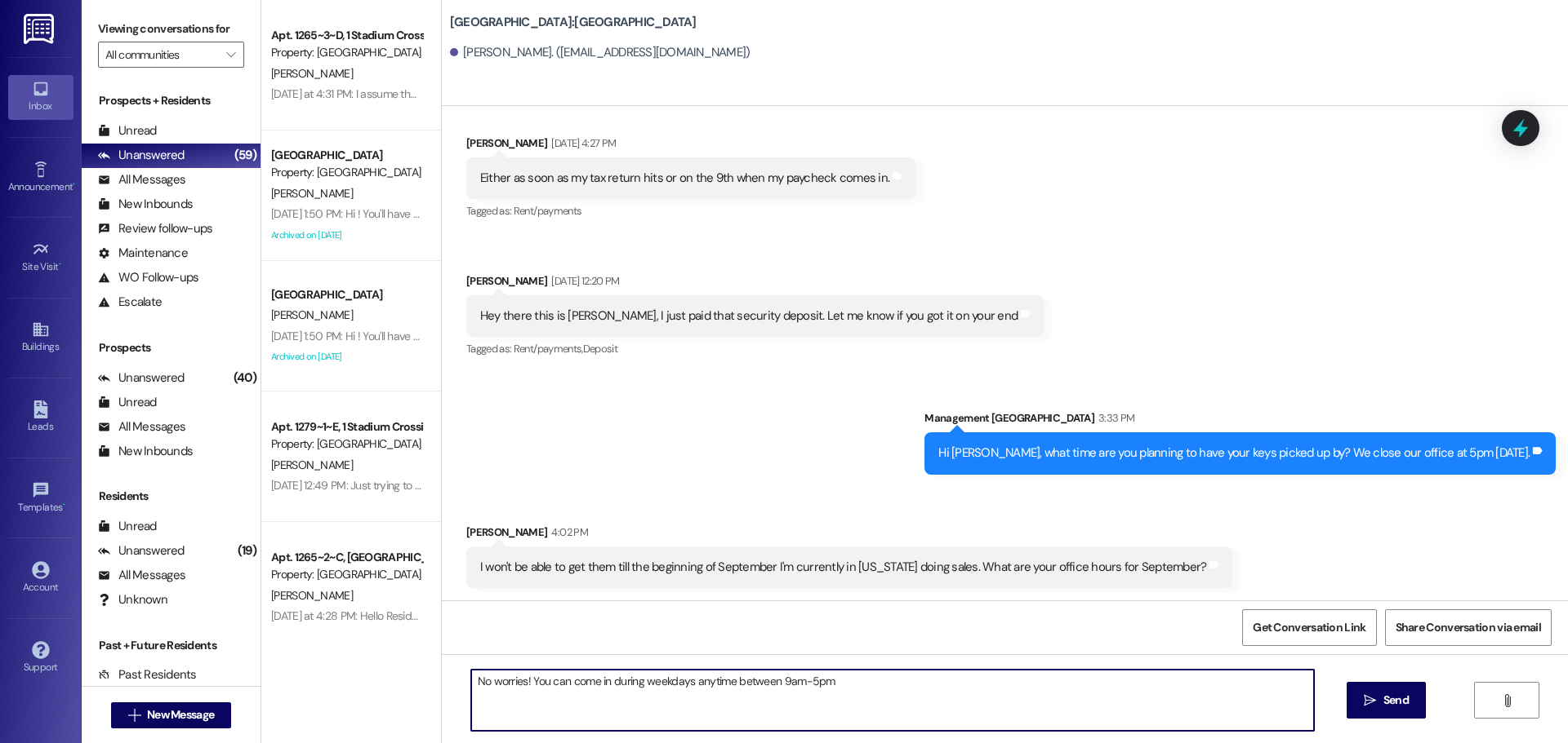
type textarea "No worries! You can come in during weekdays anytime between 9am-5pm!"
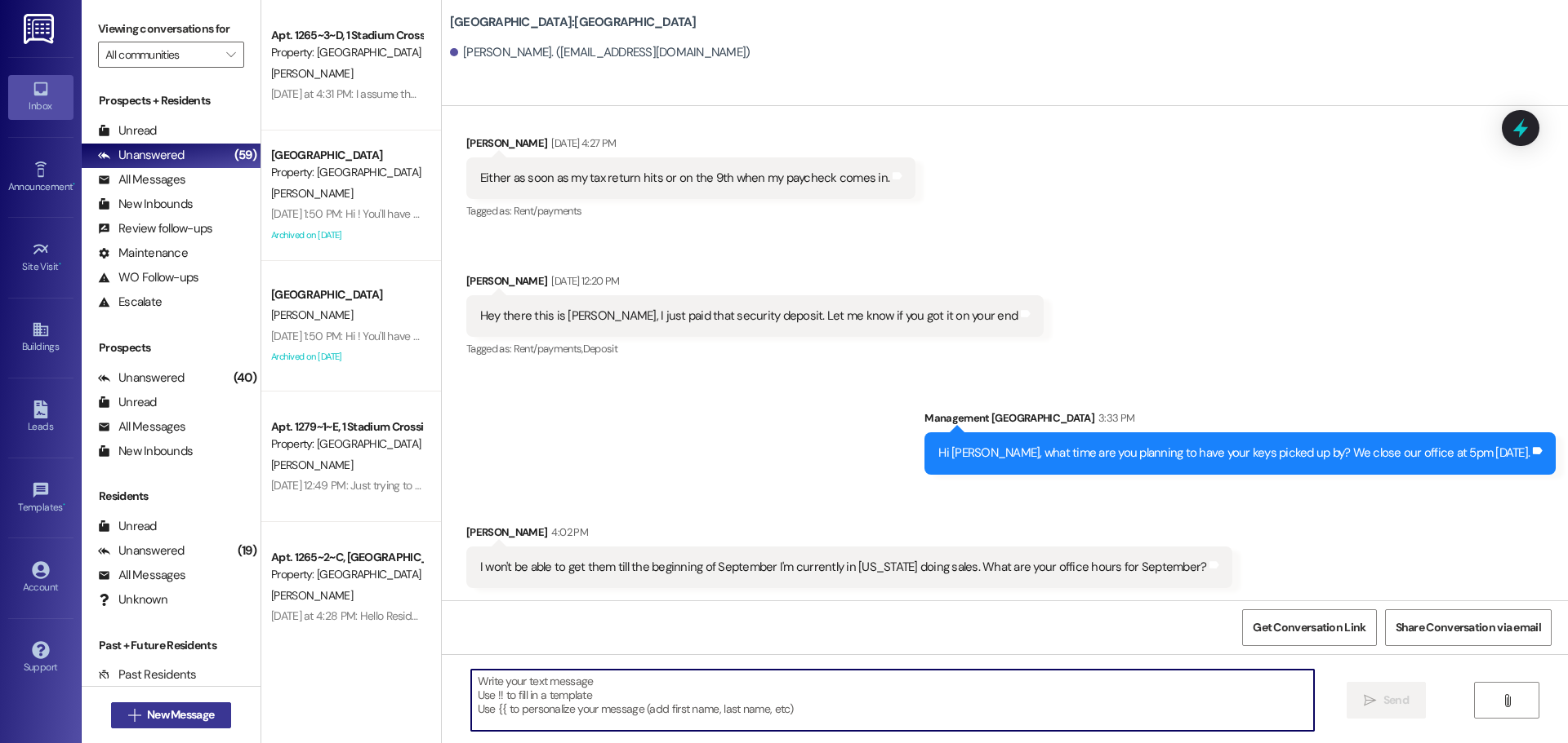
click at [198, 727] on button " New Message" at bounding box center [172, 716] width 121 height 26
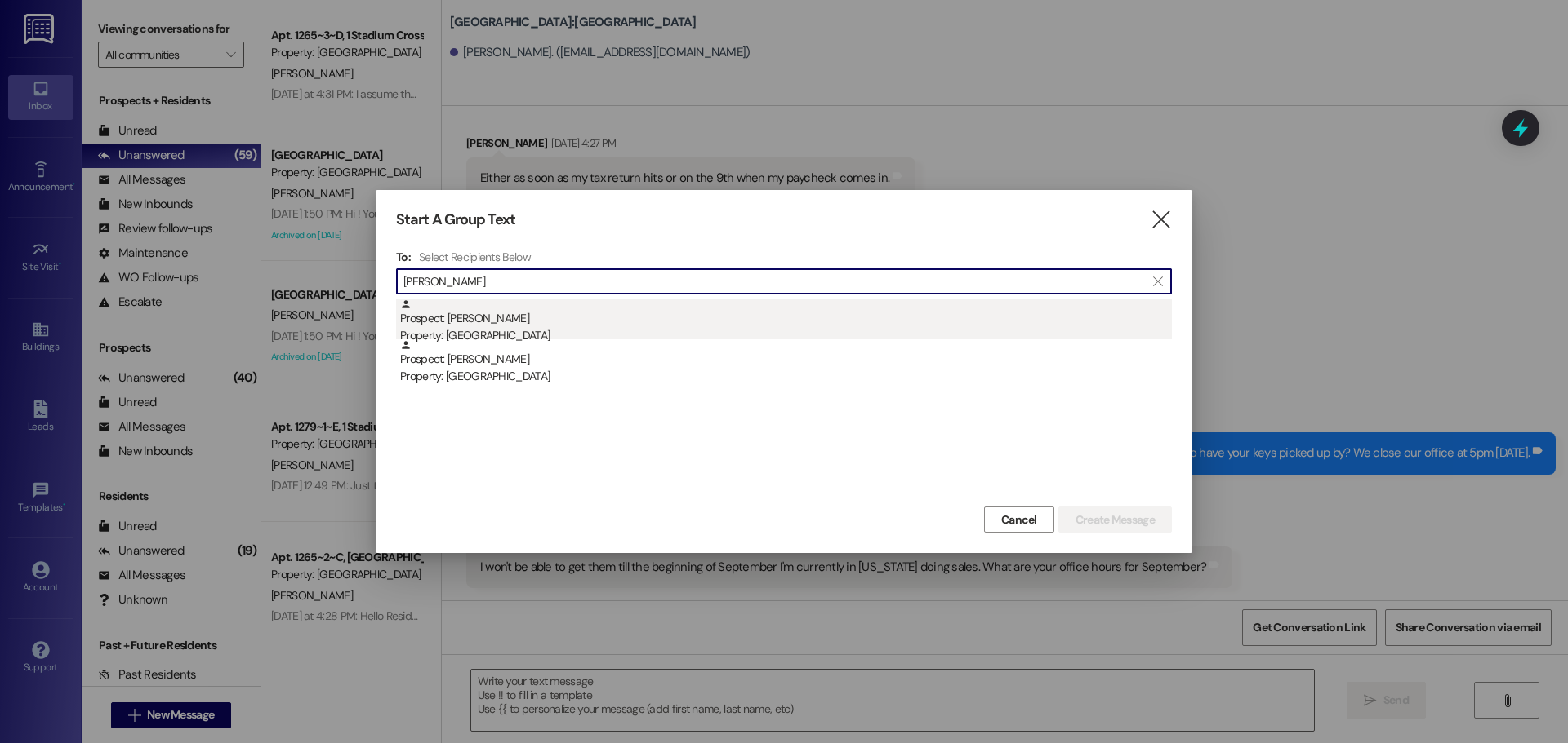
type input "[PERSON_NAME]"
click at [639, 319] on div "Prospect: [PERSON_NAME] Property: [GEOGRAPHIC_DATA]" at bounding box center [785, 321] width 772 height 47
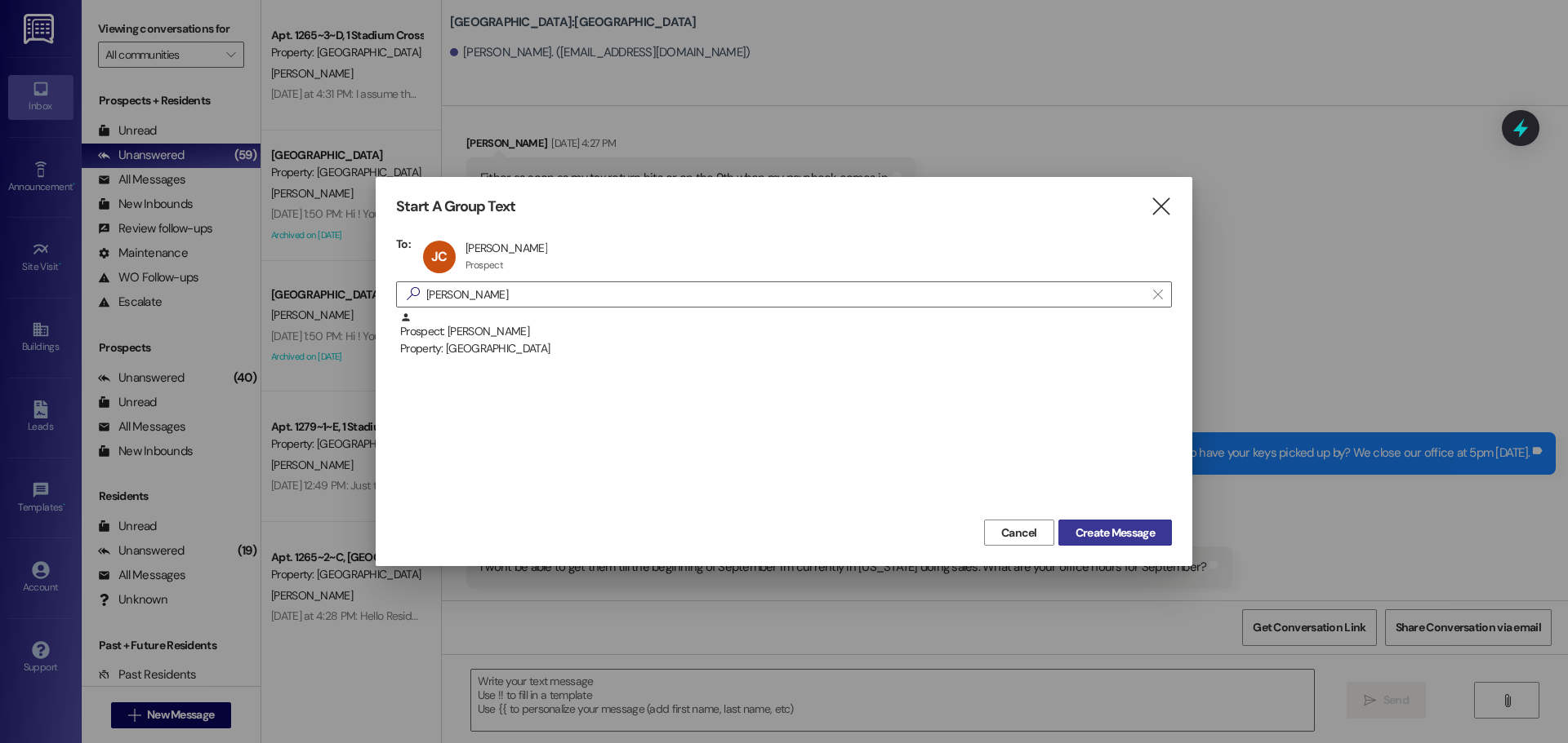
click at [1122, 535] on span "Create Message" at bounding box center [1114, 533] width 79 height 17
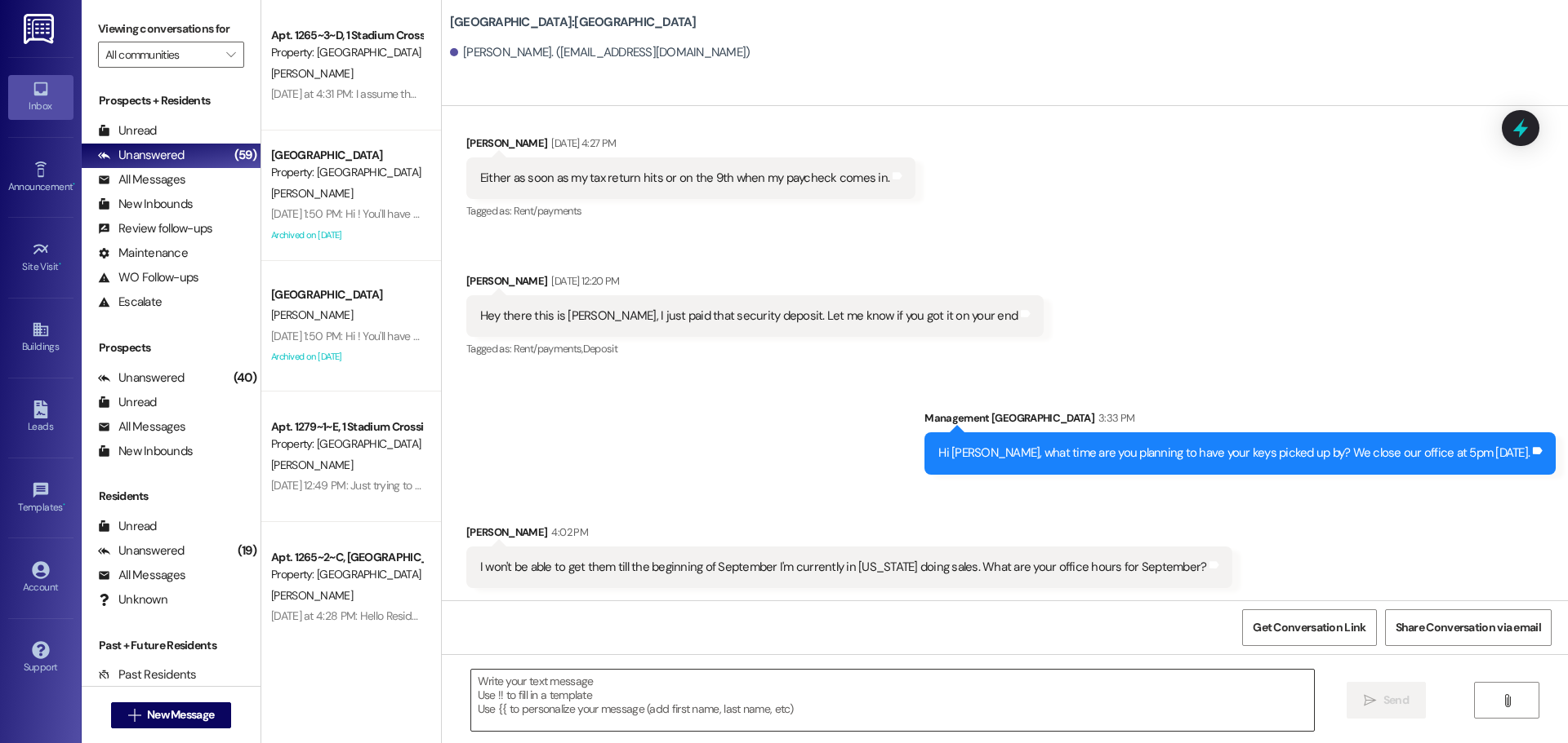
scroll to position [3667, 0]
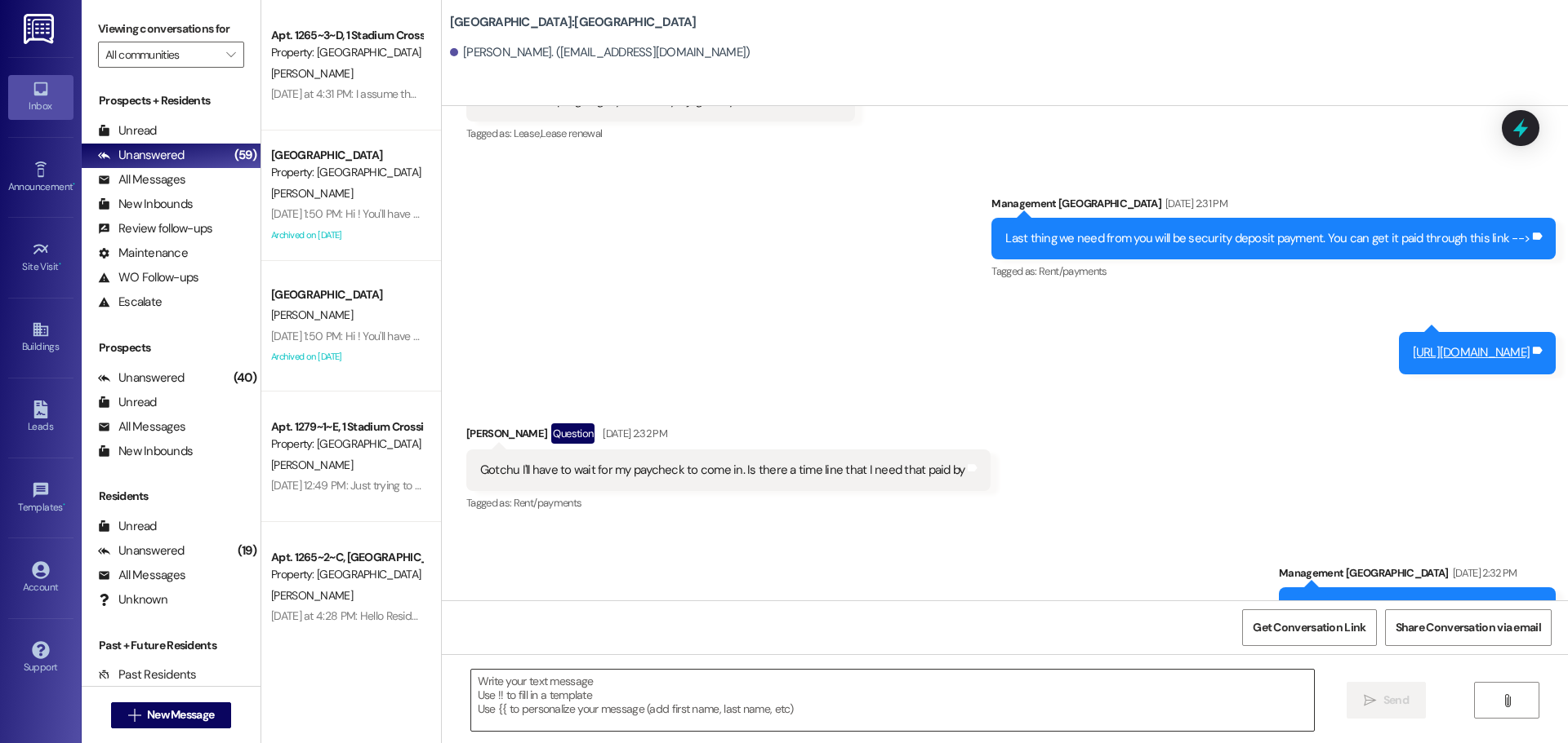
click at [1013, 713] on textarea at bounding box center [892, 700] width 843 height 61
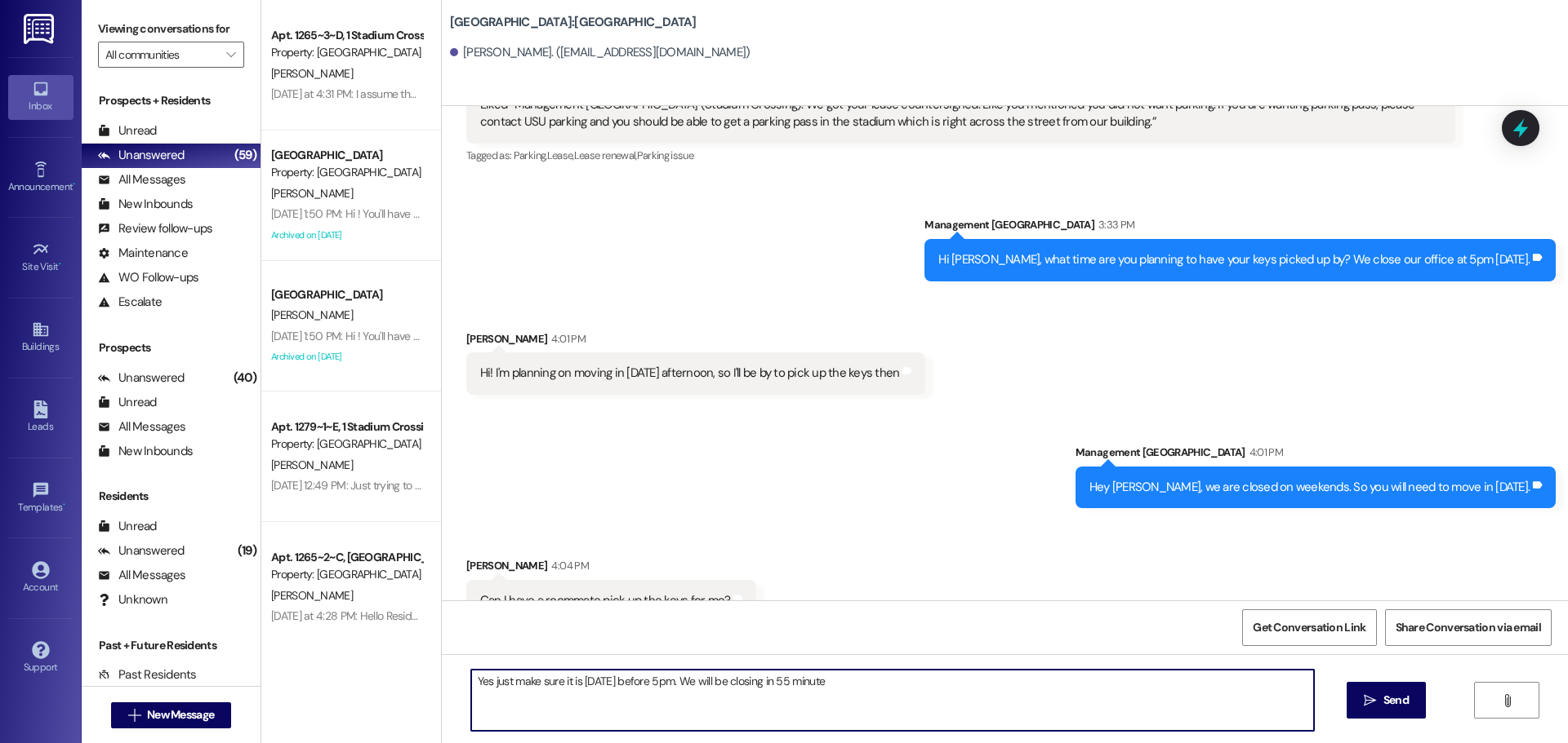
type textarea "Yes just make sure it is [DATE] before 5pm. We will be closing in 55 minutes"
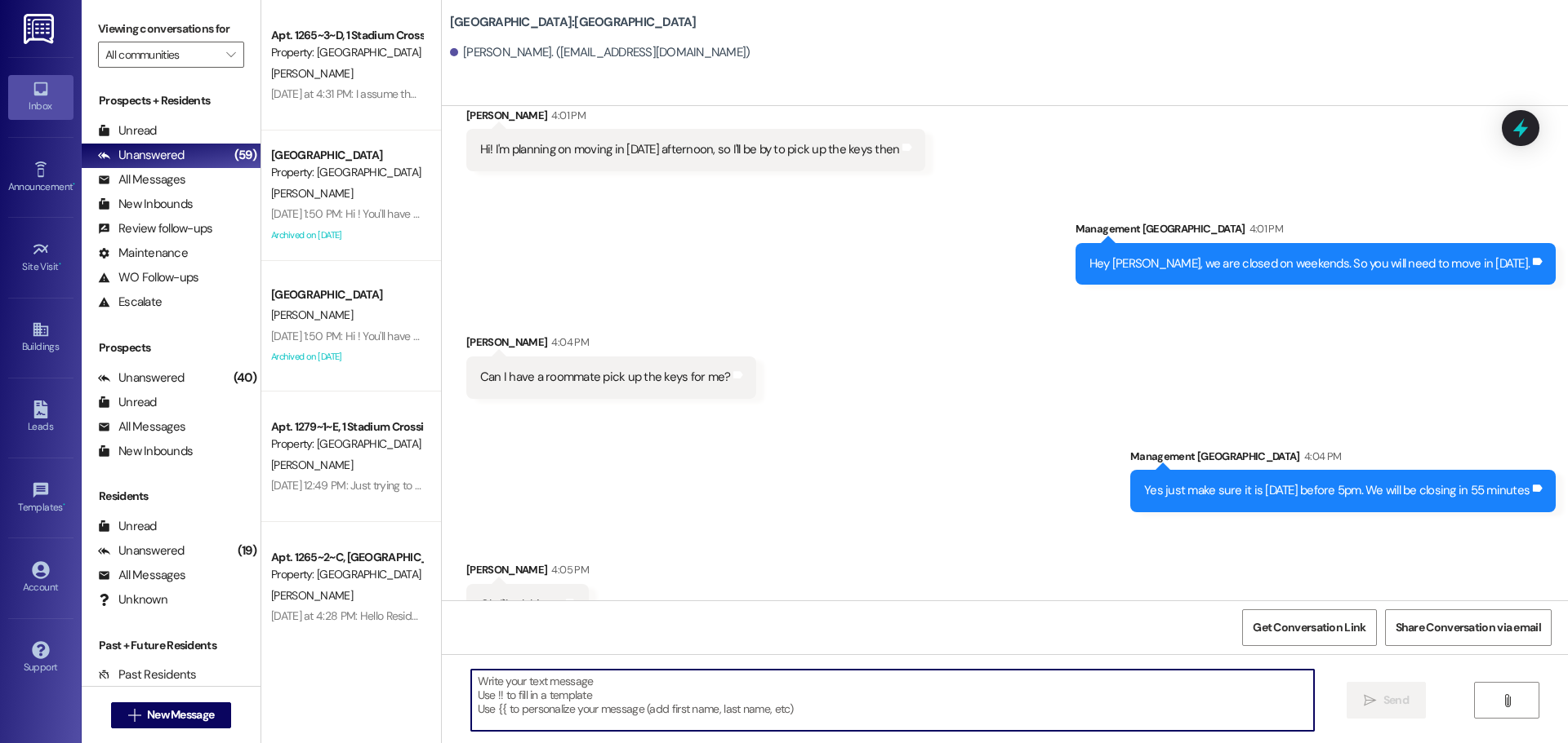
scroll to position [3893, 0]
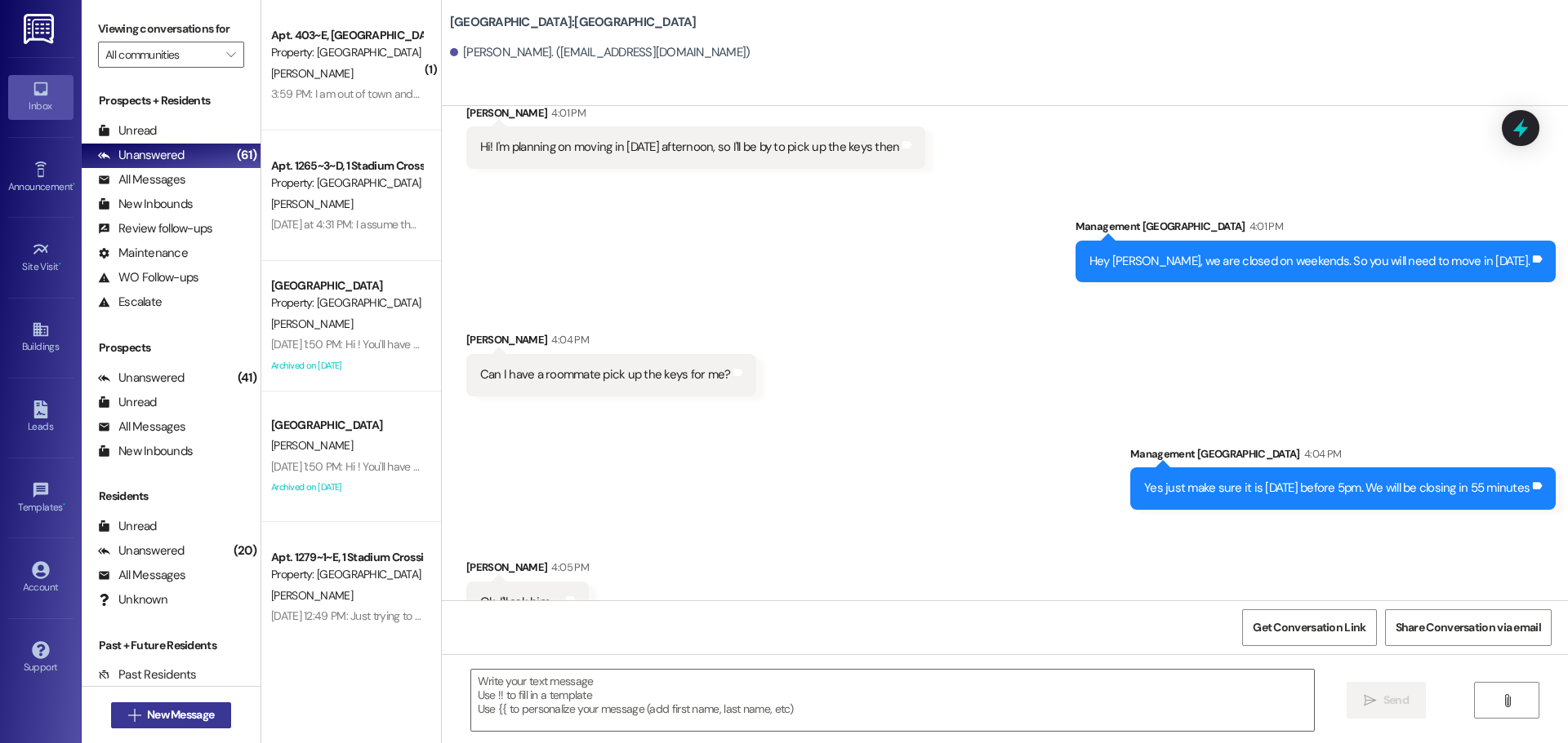
click at [171, 704] on button " New Message" at bounding box center [172, 716] width 121 height 26
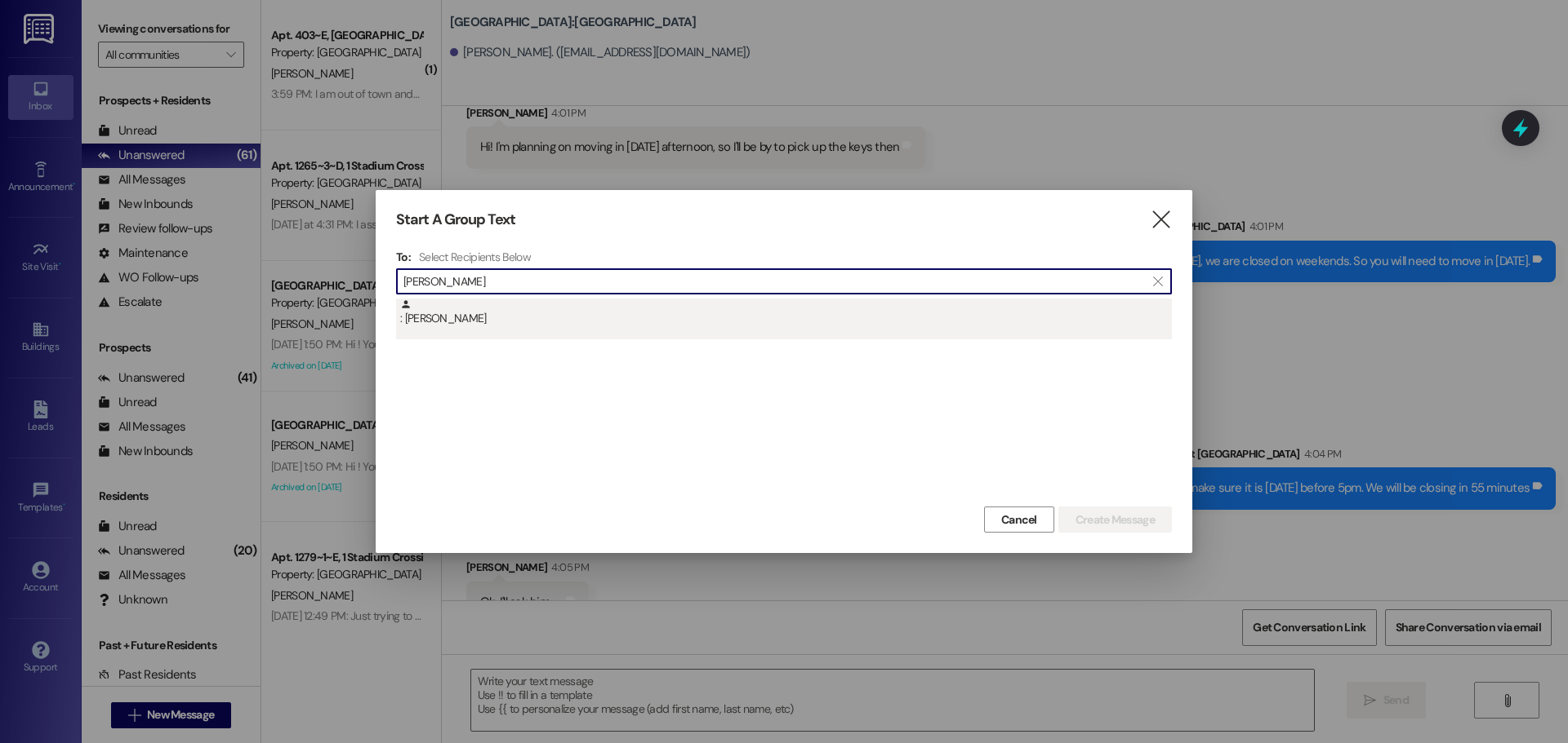
type input "[PERSON_NAME]"
click at [631, 302] on div ": [PERSON_NAME]" at bounding box center [785, 312] width 772 height 28
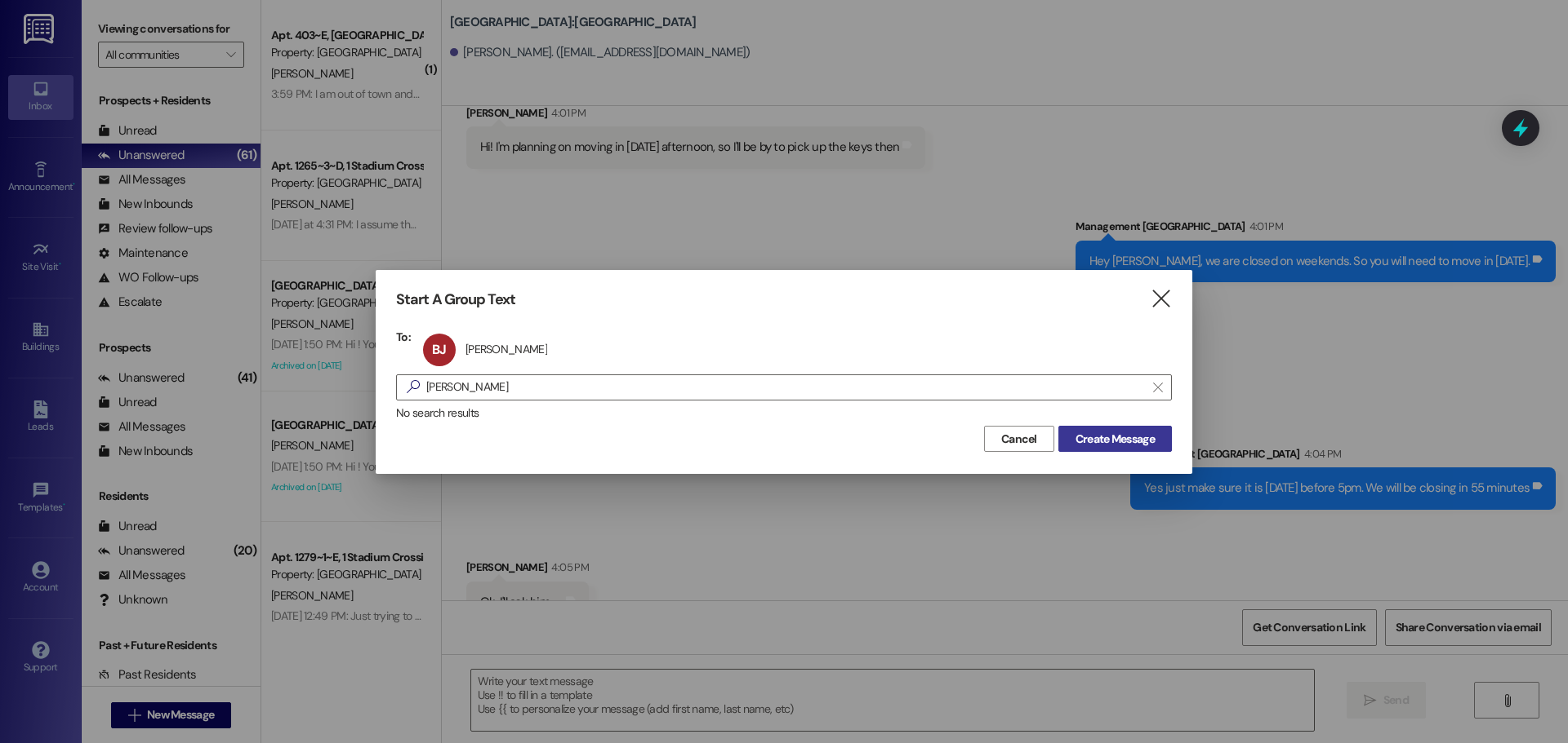
click at [1088, 444] on span "Create Message" at bounding box center [1114, 439] width 79 height 17
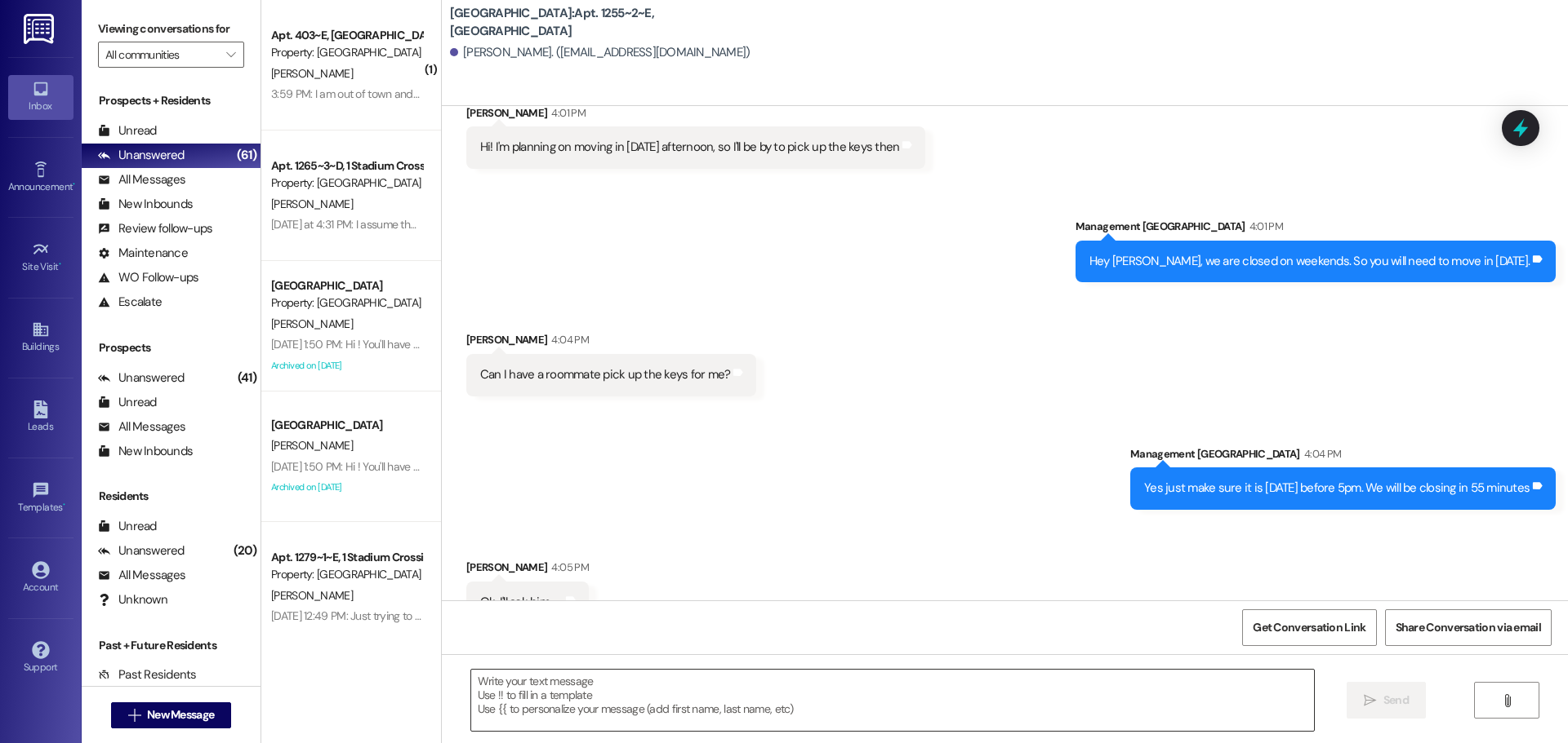
click at [1074, 724] on textarea at bounding box center [892, 700] width 843 height 61
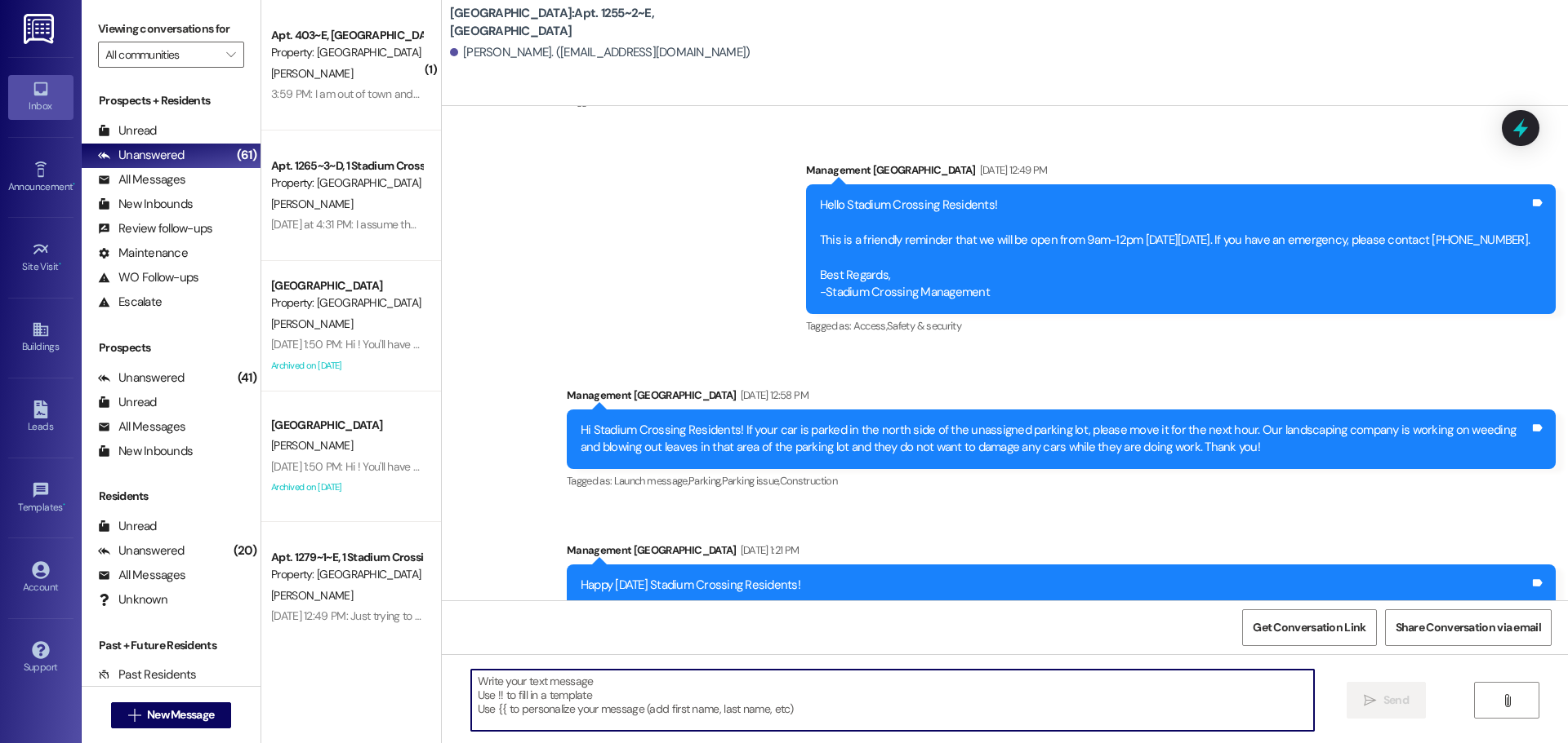
scroll to position [17754, 0]
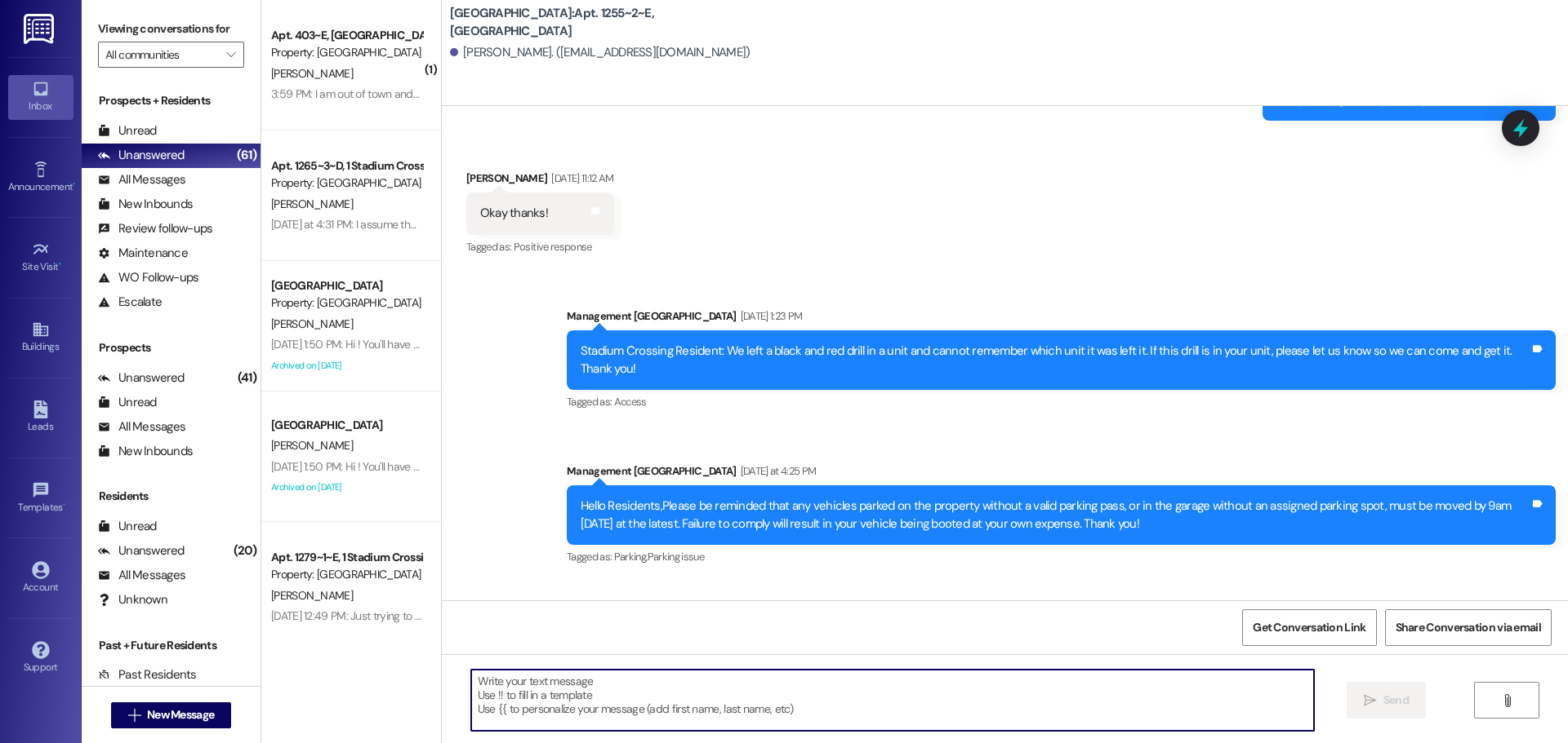
click at [809, 702] on textarea at bounding box center [892, 700] width 843 height 61
type textarea "Is someone parked there?"
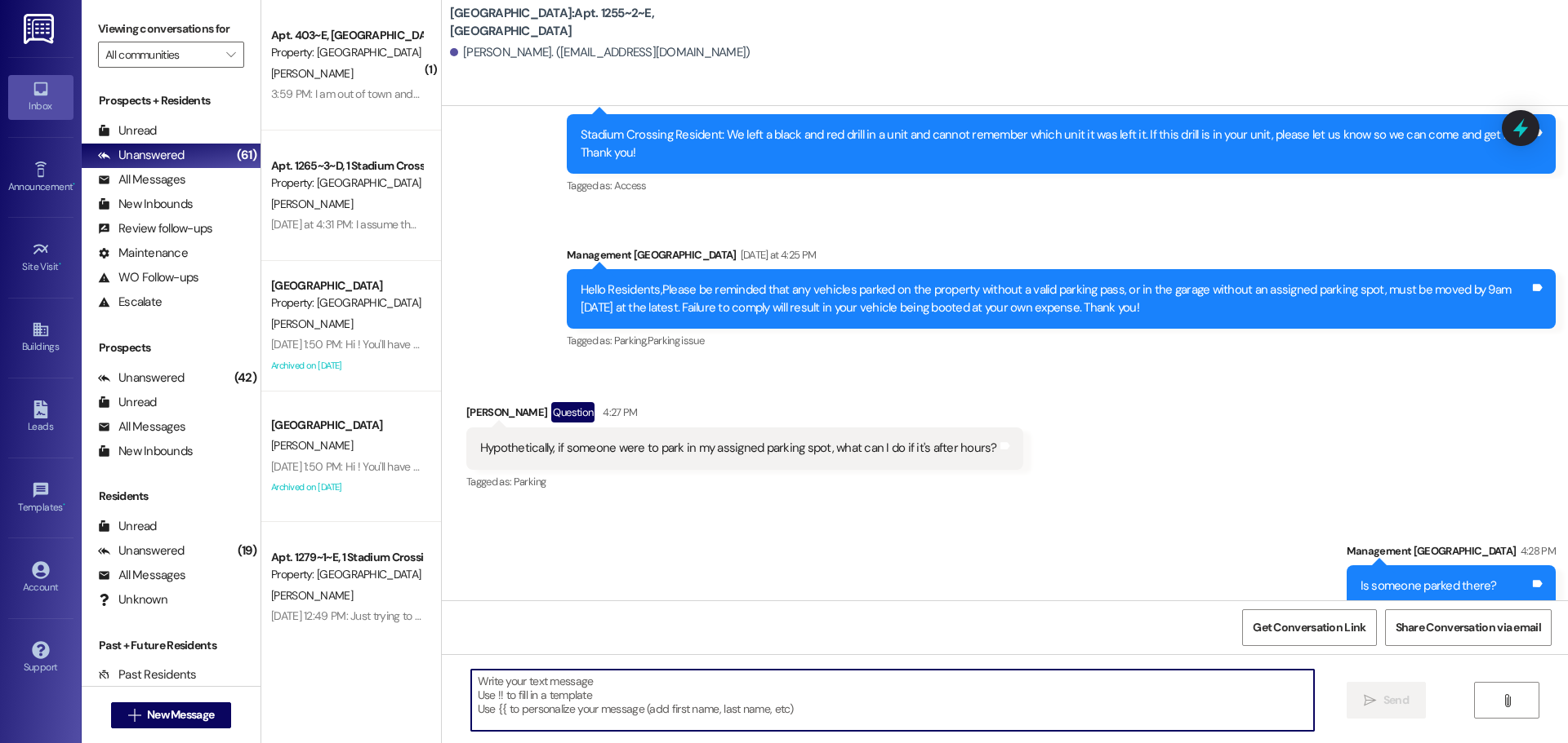
scroll to position [17980, 0]
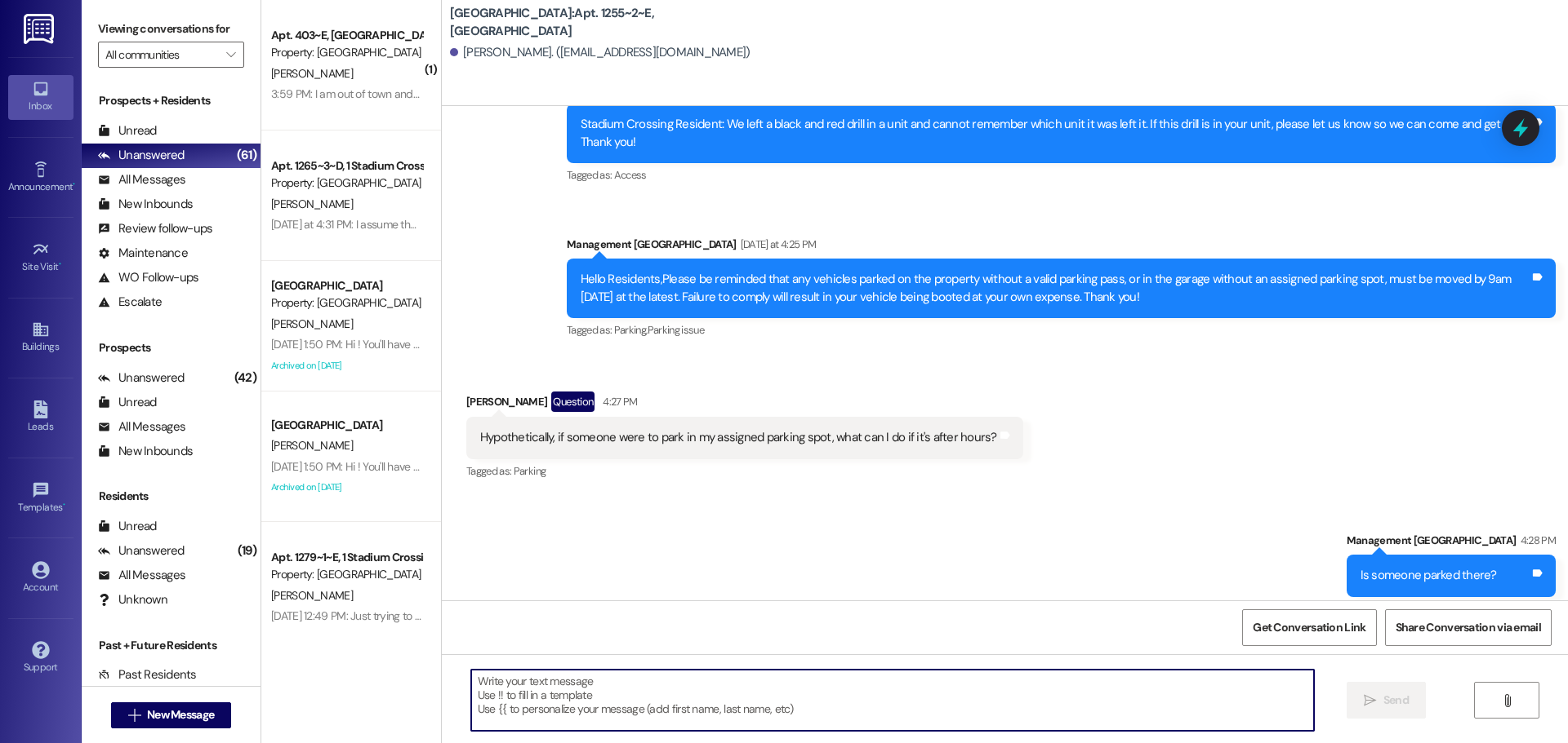
click at [805, 677] on textarea at bounding box center [892, 700] width 843 height 61
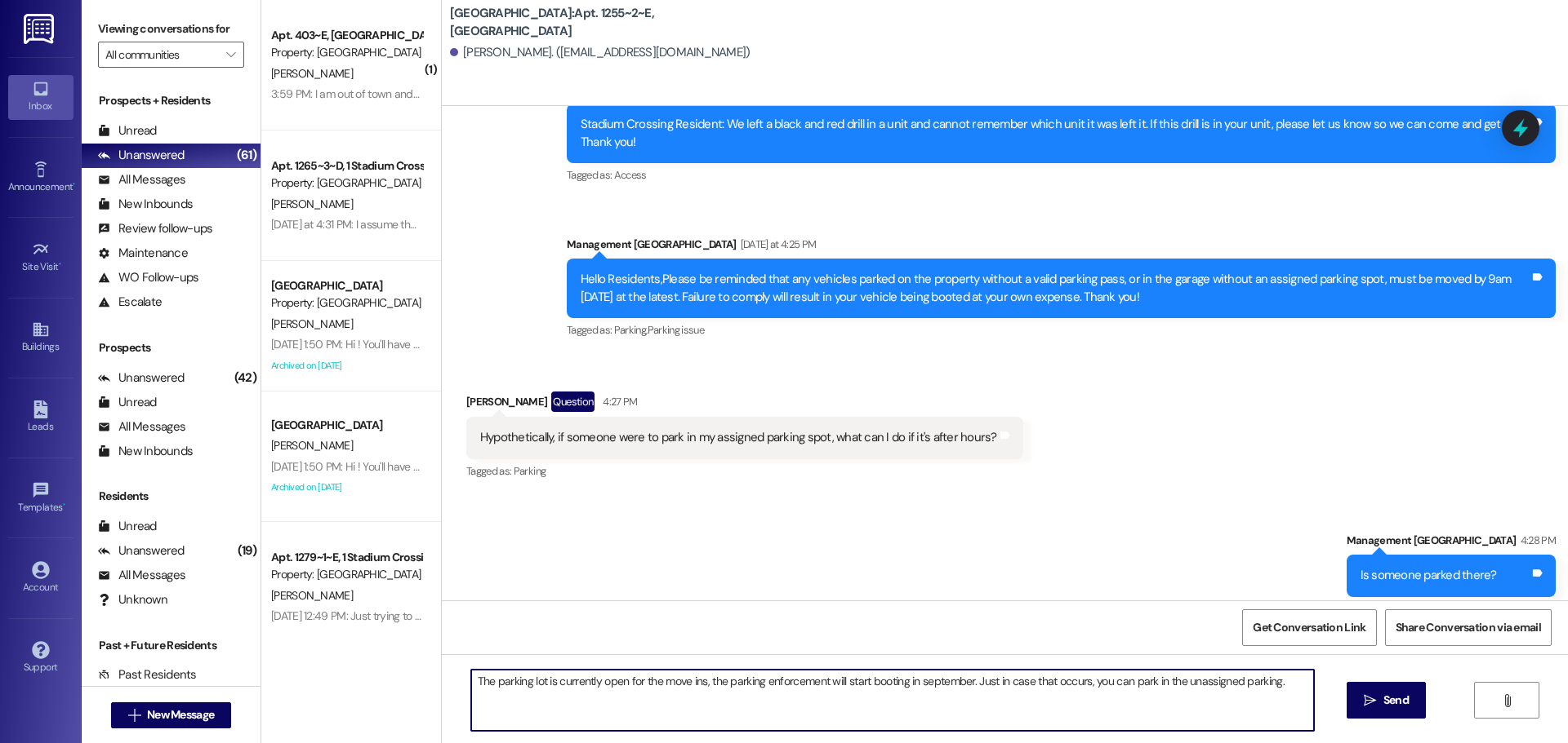
click at [919, 684] on textarea "The parking lot is currently open for the move ins, the parking enforcement wil…" at bounding box center [892, 700] width 843 height 61
type textarea "The parking lot is currently open for the move ins, the parking enforcement wil…"
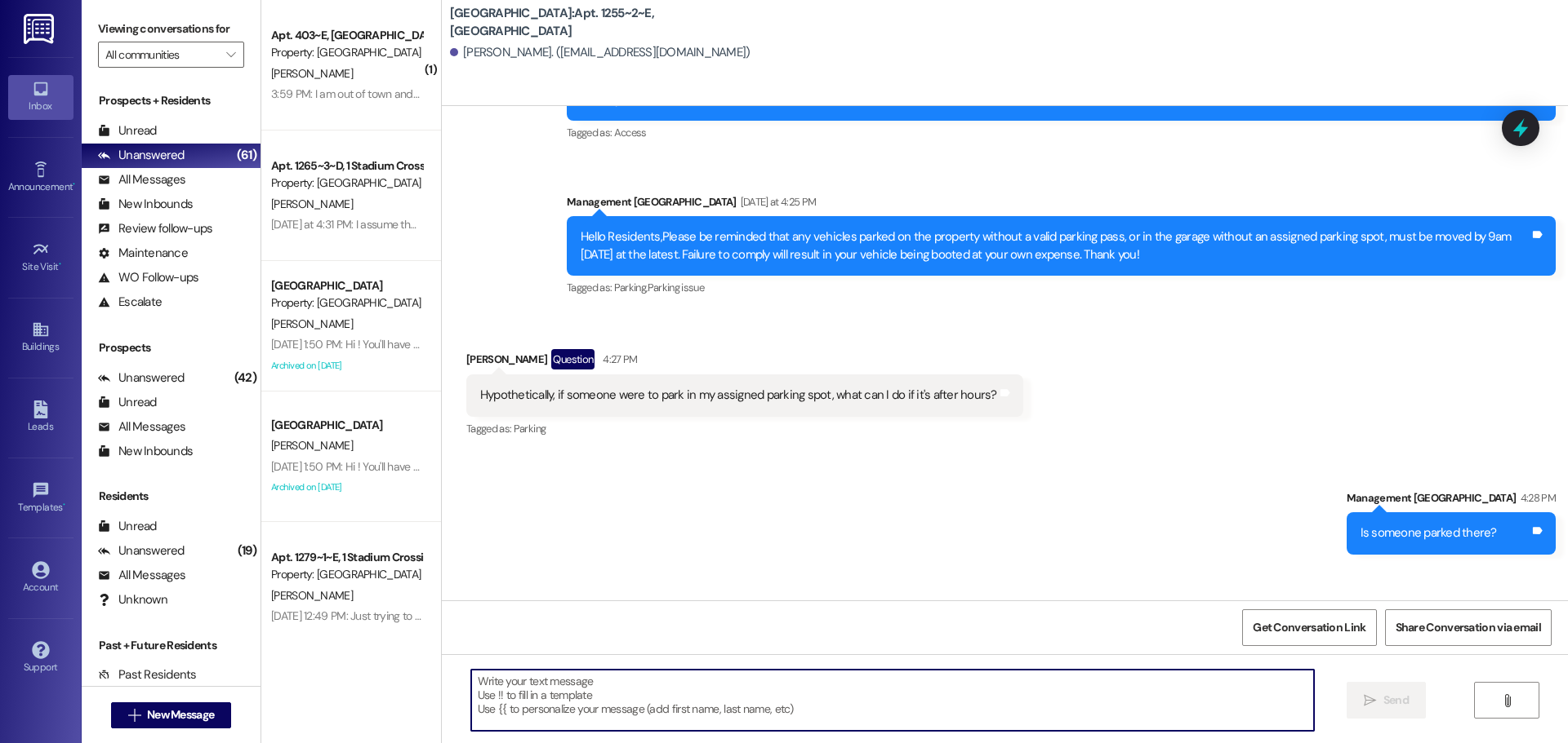
scroll to position [18094, 0]
